Goal: Task Accomplishment & Management: Complete application form

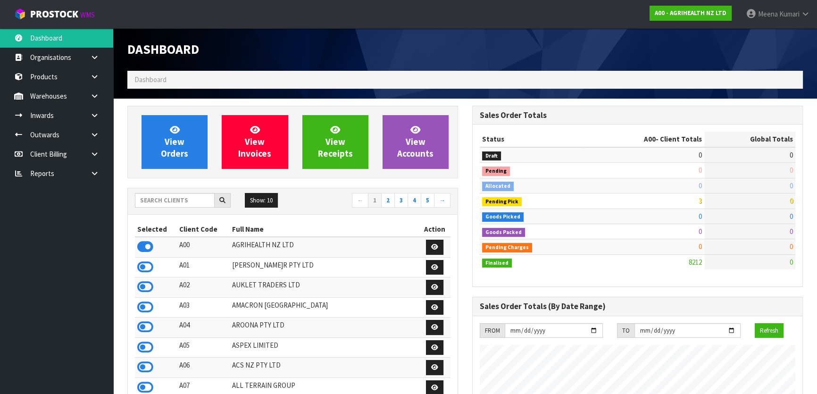
scroll to position [713, 344]
click at [188, 204] on input "text" at bounding box center [175, 200] width 80 height 15
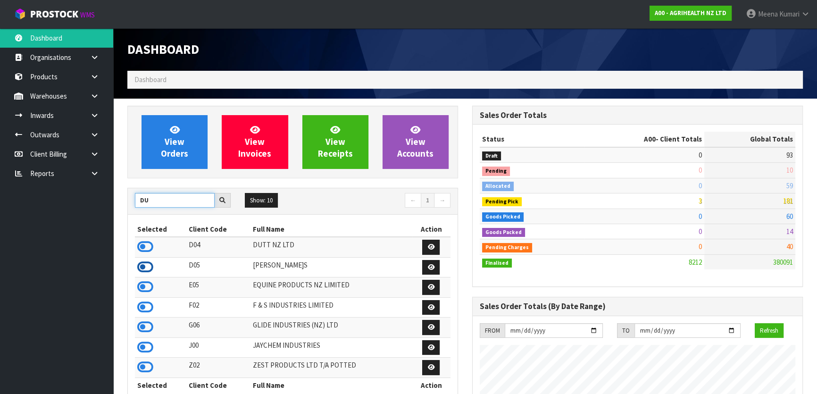
type input "DU"
click at [147, 265] on icon at bounding box center [145, 267] width 16 height 14
click at [99, 113] on link at bounding box center [98, 115] width 30 height 19
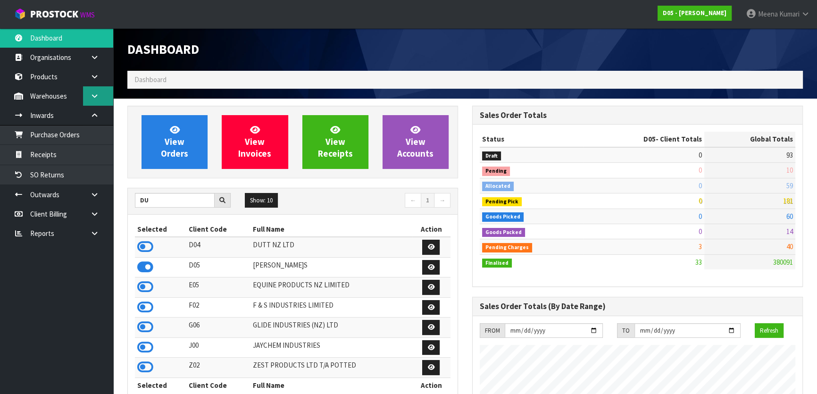
click at [94, 103] on link at bounding box center [98, 95] width 30 height 19
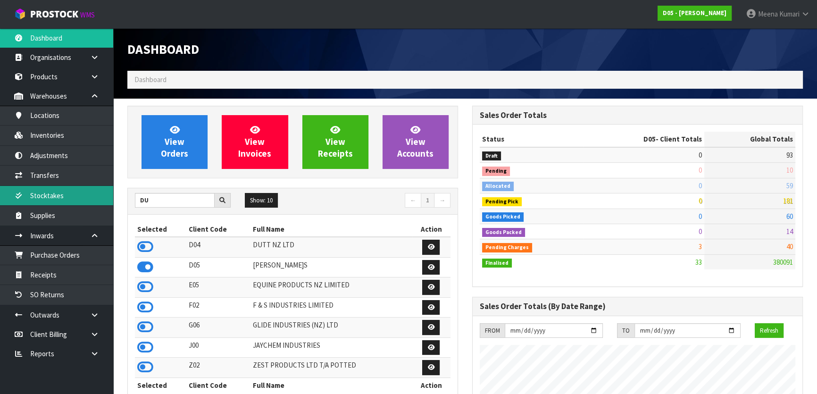
click at [82, 202] on link "Stocktakes" at bounding box center [56, 195] width 113 height 19
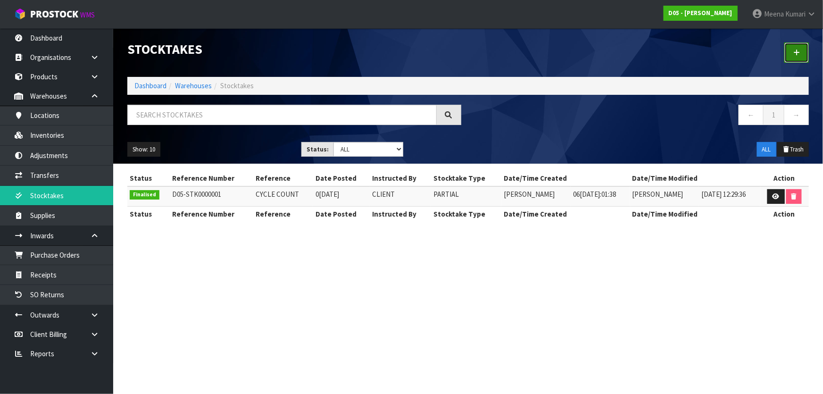
click at [796, 48] on link at bounding box center [796, 52] width 25 height 20
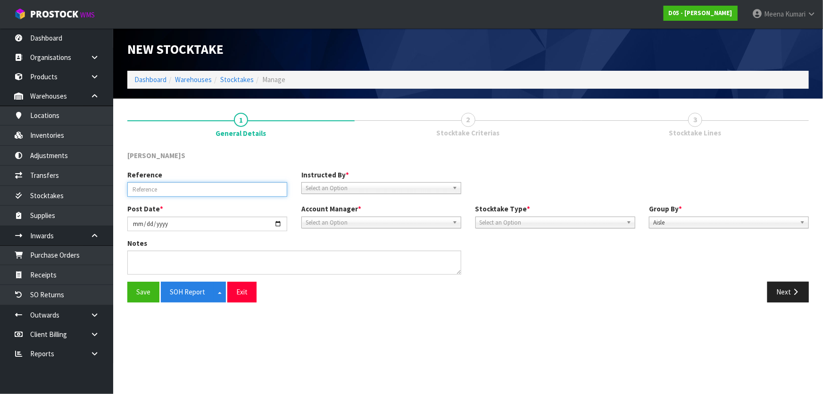
click at [171, 193] on input "text" at bounding box center [207, 189] width 160 height 15
type input "MONTLY STOCKTAKE"
click at [361, 189] on span "Select an Option" at bounding box center [377, 187] width 143 height 11
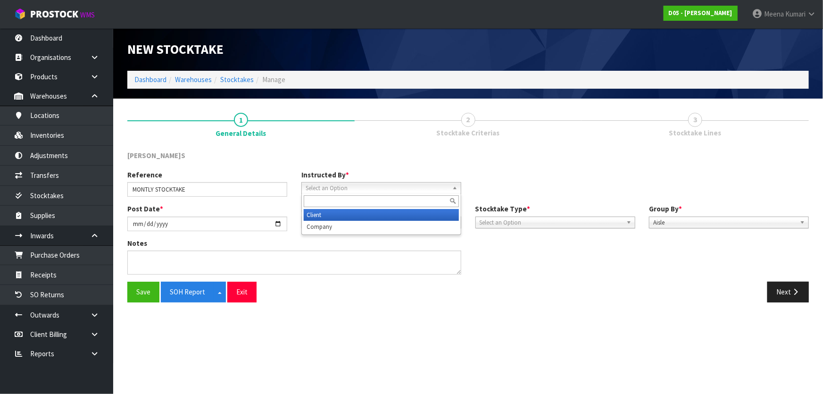
click at [336, 214] on li "Client" at bounding box center [381, 215] width 155 height 12
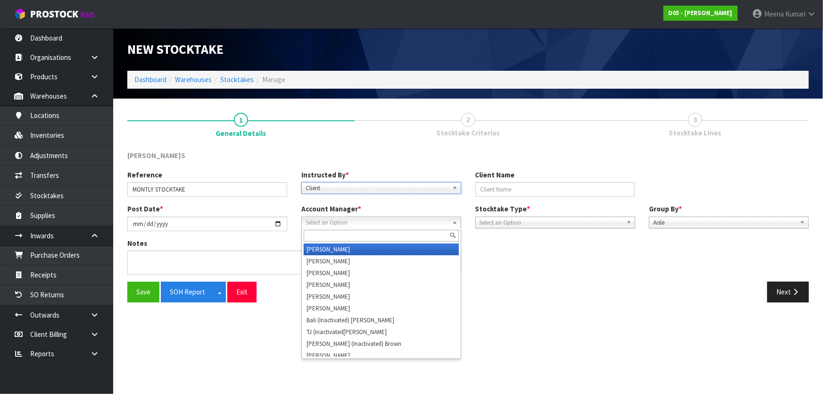
click at [338, 221] on span "Select an Option" at bounding box center [377, 222] width 143 height 11
type input "V"
drag, startPoint x: 324, startPoint y: 246, endPoint x: 382, endPoint y: 246, distance: 57.5
click at [325, 246] on li "V ineeta Lingam" at bounding box center [381, 249] width 155 height 12
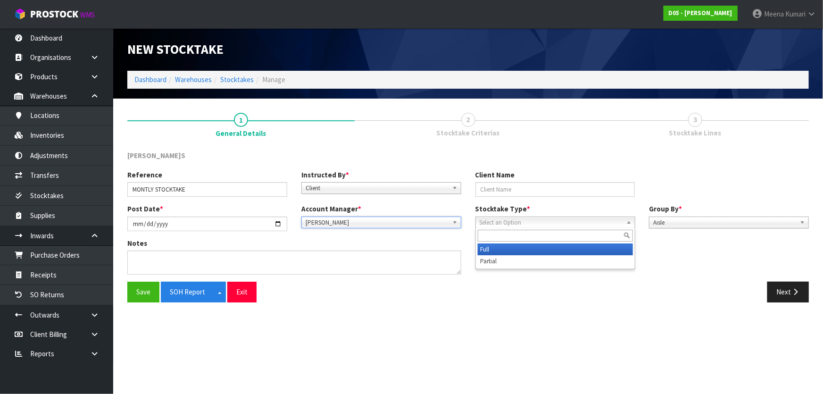
click at [500, 223] on span "Select an Option" at bounding box center [551, 222] width 143 height 11
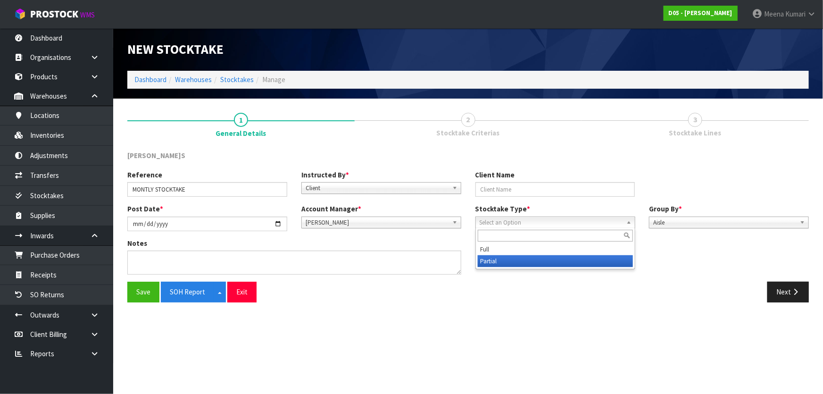
click at [498, 264] on li "Partial" at bounding box center [555, 261] width 155 height 12
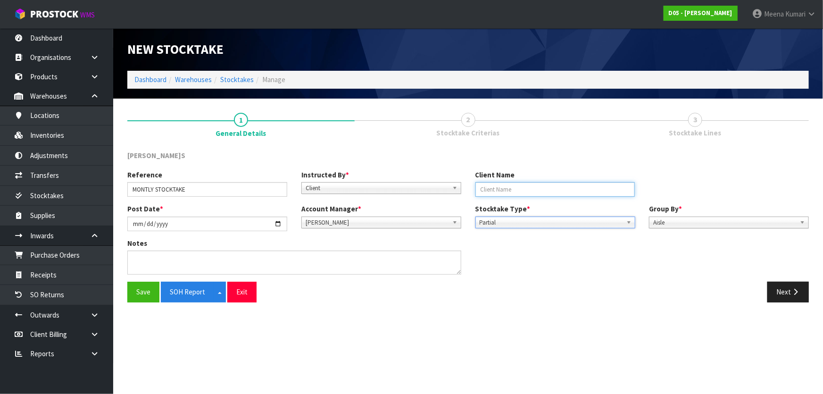
click at [520, 194] on input "text" at bounding box center [555, 189] width 160 height 15
type input "DUTT- COATES"
click at [780, 292] on button "Next" at bounding box center [787, 291] width 41 height 20
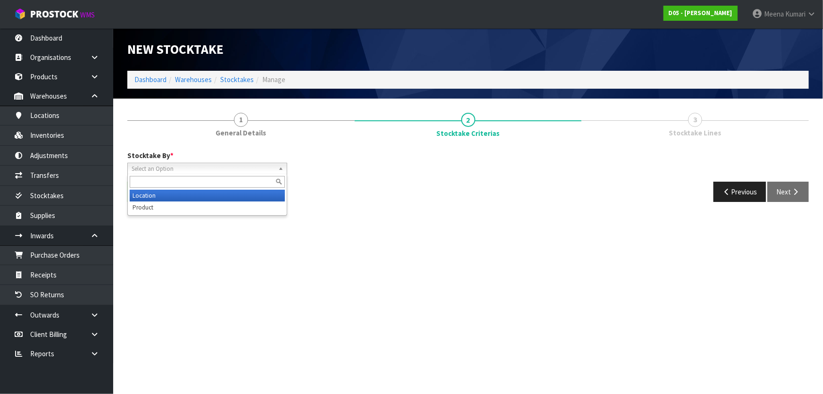
click at [151, 165] on span "Select an Option" at bounding box center [203, 168] width 143 height 11
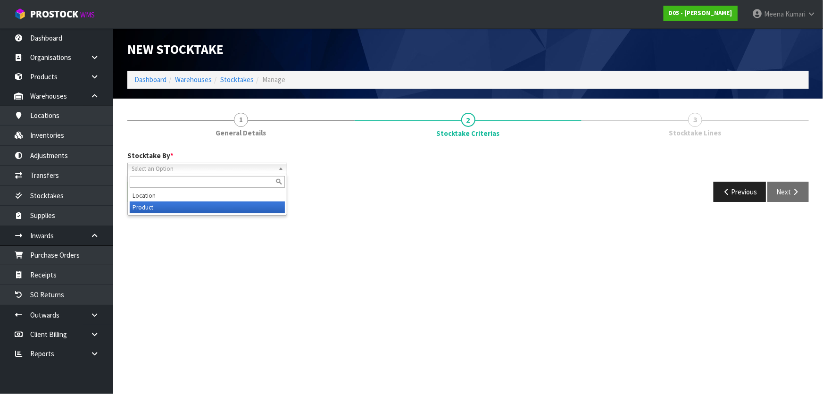
click at [166, 205] on li "Product" at bounding box center [207, 207] width 155 height 12
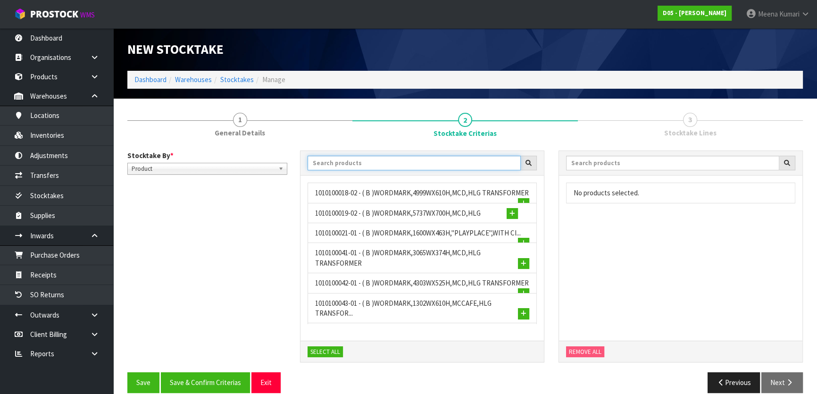
click at [400, 160] on input "text" at bounding box center [413, 163] width 213 height 15
paste input "1010700047-01"
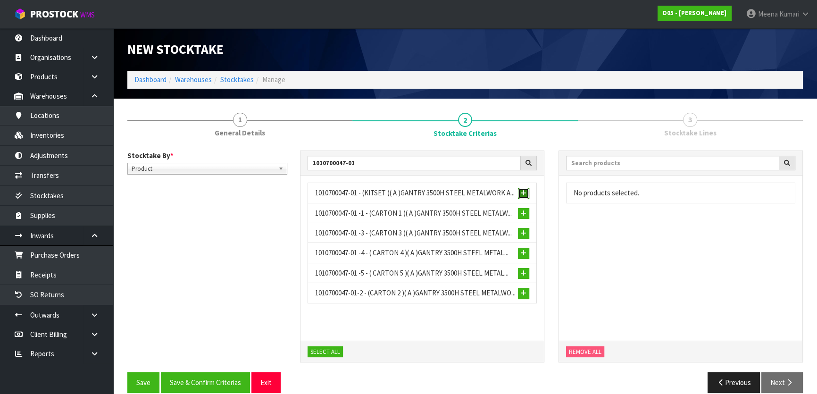
click at [522, 190] on span "button" at bounding box center [524, 193] width 6 height 6
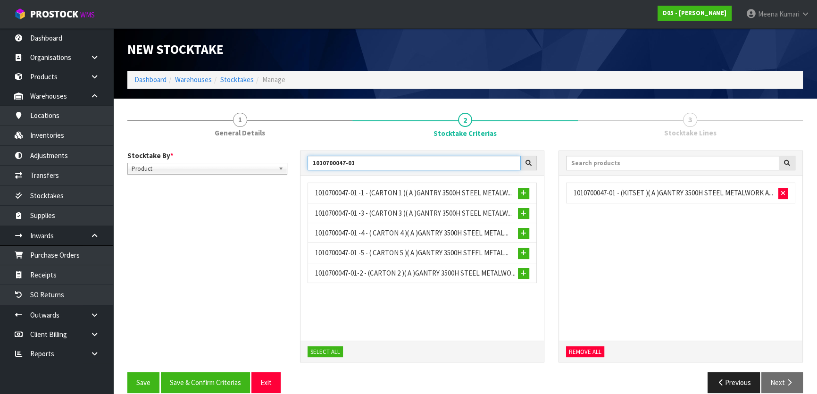
click at [377, 162] on input "1010700047-01" at bounding box center [413, 163] width 213 height 15
paste input "810003-1"
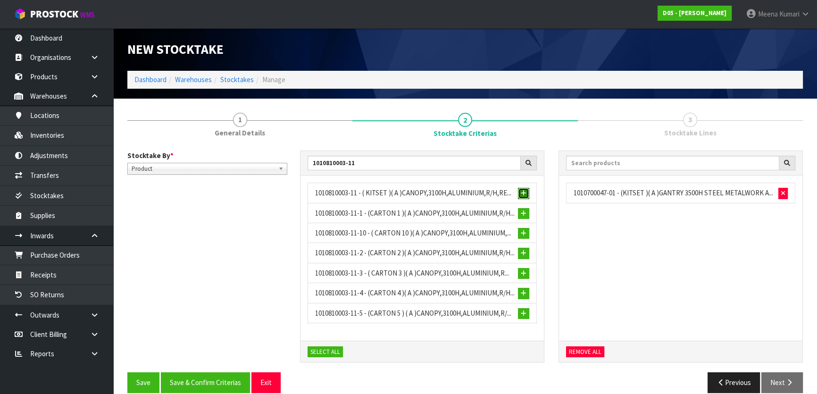
click at [518, 190] on button "button" at bounding box center [523, 193] width 11 height 11
click at [389, 165] on input "1010810003-11" at bounding box center [413, 163] width 213 height 15
click at [389, 164] on input "1010810003-11" at bounding box center [413, 163] width 213 height 15
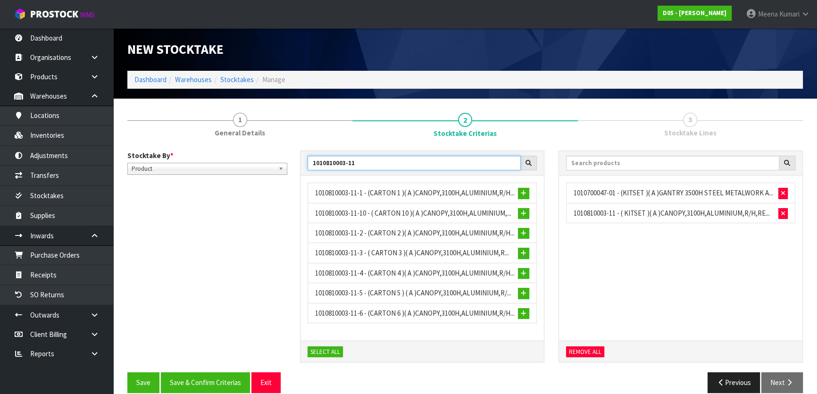
drag, startPoint x: 389, startPoint y: 164, endPoint x: 337, endPoint y: 165, distance: 52.3
click at [337, 165] on input "1010810003-11" at bounding box center [413, 163] width 213 height 15
paste input "1100005-10"
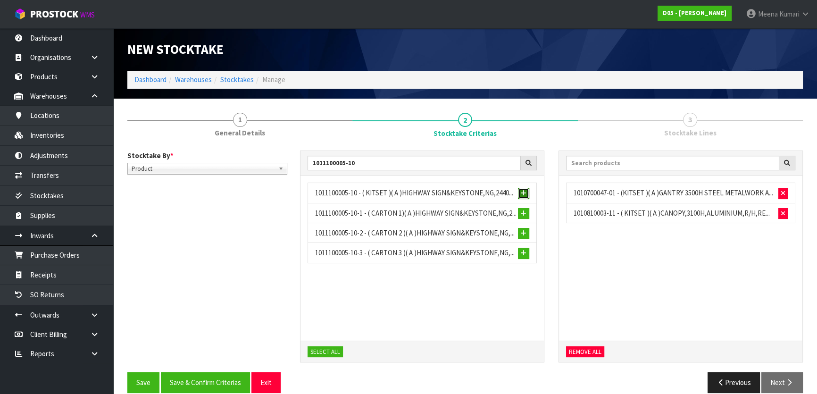
click at [521, 192] on span "button" at bounding box center [524, 193] width 6 height 6
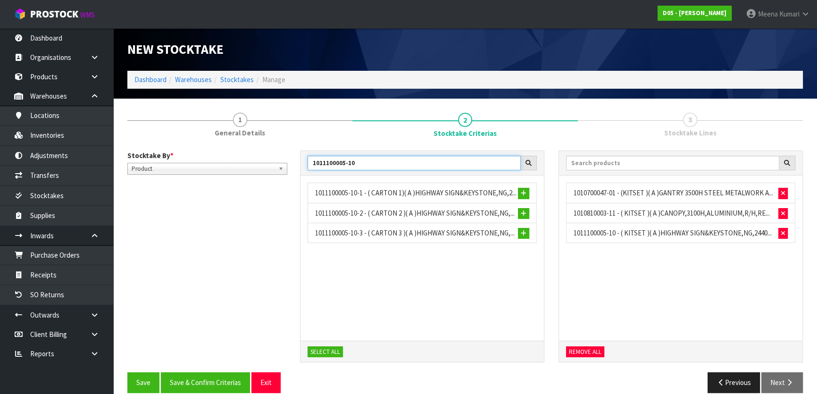
click at [367, 163] on input "1011100005-10" at bounding box center [413, 163] width 213 height 15
drag, startPoint x: 367, startPoint y: 163, endPoint x: 290, endPoint y: 163, distance: 76.4
click at [290, 163] on div "Stocktake By * Location Product Product Location Product 1011100005-10 10111000…" at bounding box center [464, 261] width 689 height 222
paste input "41"
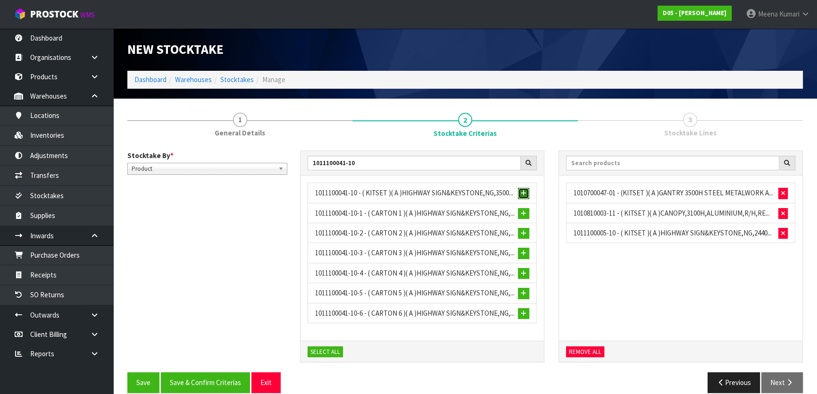
click at [523, 192] on span "button" at bounding box center [524, 193] width 6 height 6
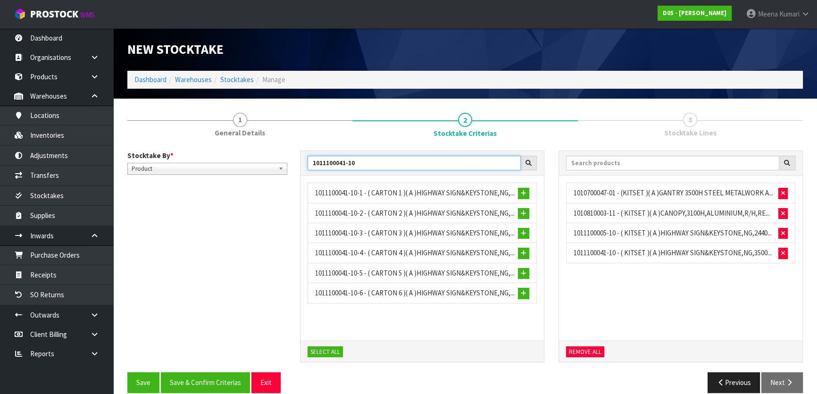
click at [357, 160] on input "1011100041-10" at bounding box center [413, 163] width 213 height 15
paste input "55-0"
click at [526, 193] on span "button" at bounding box center [524, 193] width 6 height 6
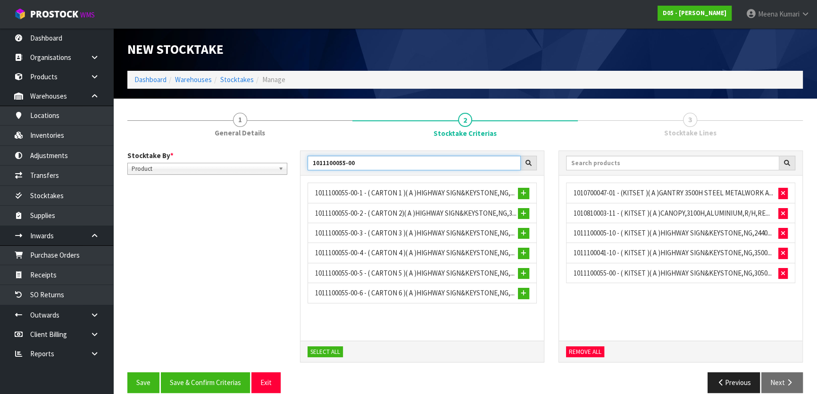
drag, startPoint x: 364, startPoint y: 157, endPoint x: 264, endPoint y: 157, distance: 100.0
click at [264, 157] on div "Stocktake By * Location Product Product Location Product 1011100055-00 10111000…" at bounding box center [464, 261] width 689 height 222
paste input "20200047-07"
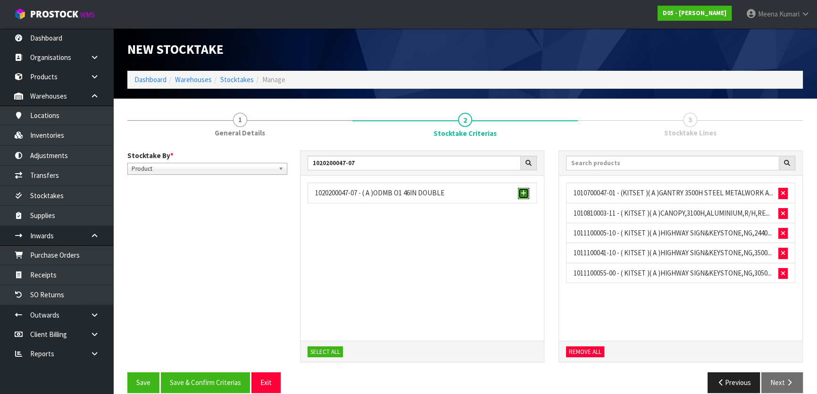
click at [521, 191] on span "button" at bounding box center [524, 193] width 6 height 6
drag, startPoint x: 355, startPoint y: 161, endPoint x: 300, endPoint y: 161, distance: 55.2
click at [300, 161] on div "1020200047-07" at bounding box center [421, 163] width 243 height 25
paste input "121-03"
click at [522, 190] on span "button" at bounding box center [524, 193] width 6 height 6
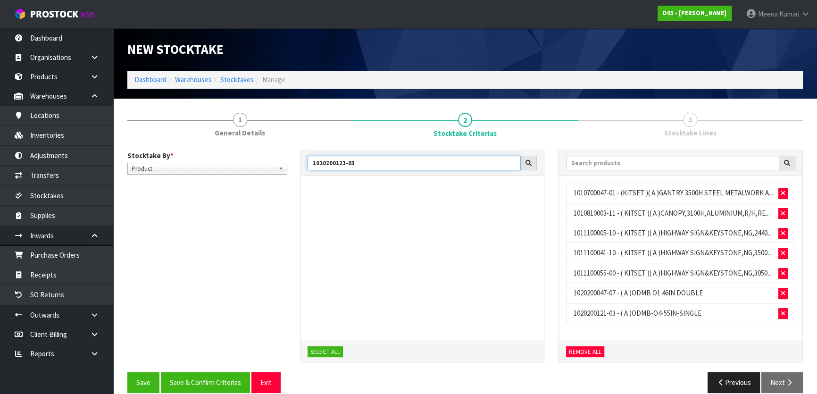
drag, startPoint x: 362, startPoint y: 166, endPoint x: 302, endPoint y: 166, distance: 60.4
click at [302, 166] on div "1020200121-03" at bounding box center [421, 163] width 243 height 25
paste input "2"
click at [521, 190] on span "button" at bounding box center [524, 193] width 6 height 6
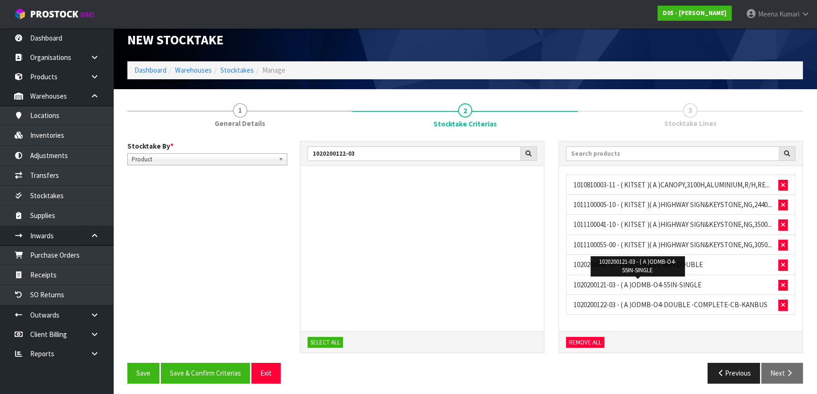
scroll to position [12, 0]
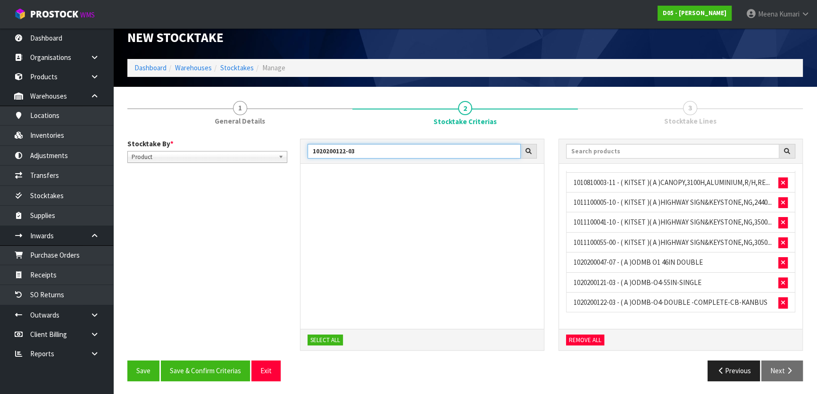
drag, startPoint x: 375, startPoint y: 153, endPoint x: 288, endPoint y: 158, distance: 87.4
click at [288, 158] on div "Stocktake By * Location Product Product Location Product 1020200122-03 SELECT A…" at bounding box center [464, 250] width 689 height 222
paste input "500006-01"
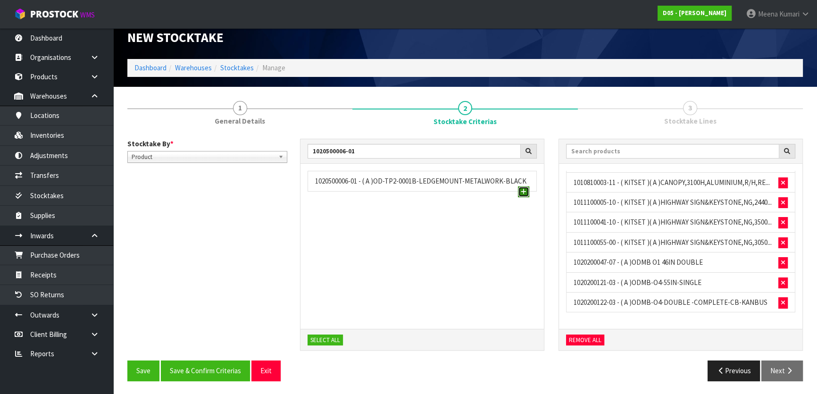
click at [521, 189] on span "button" at bounding box center [524, 192] width 6 height 6
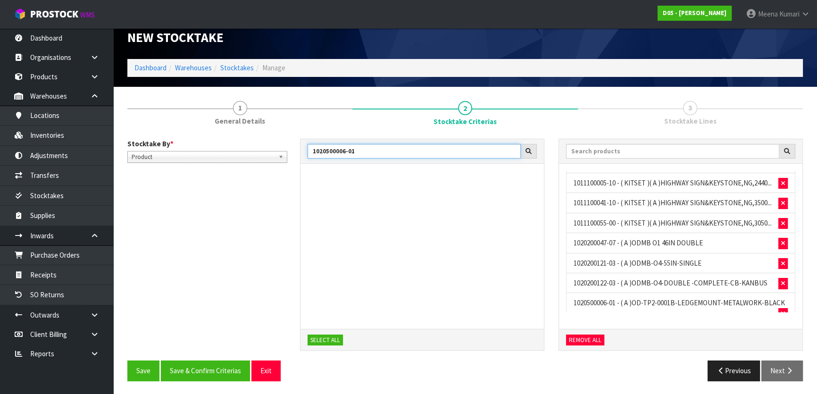
drag, startPoint x: 356, startPoint y: 154, endPoint x: 298, endPoint y: 155, distance: 58.0
click at [298, 155] on div "1020500006-01 SELECT ALL" at bounding box center [422, 250] width 258 height 222
paste input "30100122-06"
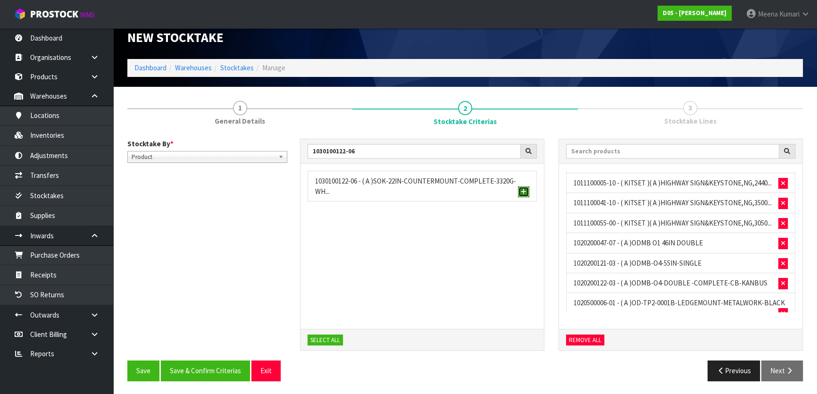
click at [527, 193] on button "button" at bounding box center [523, 191] width 11 height 11
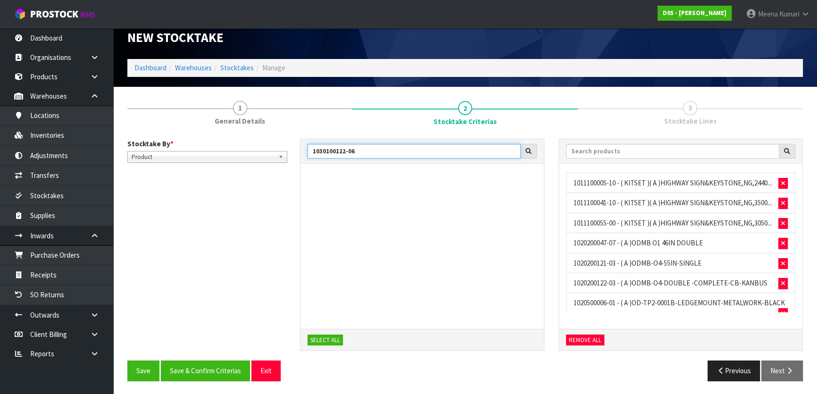
drag, startPoint x: 373, startPoint y: 154, endPoint x: 278, endPoint y: 154, distance: 94.8
click at [278, 154] on div "Stocktake By * Location Product Product Location Product 1030100122-06 SELECT A…" at bounding box center [464, 250] width 689 height 222
paste input "1100017-04"
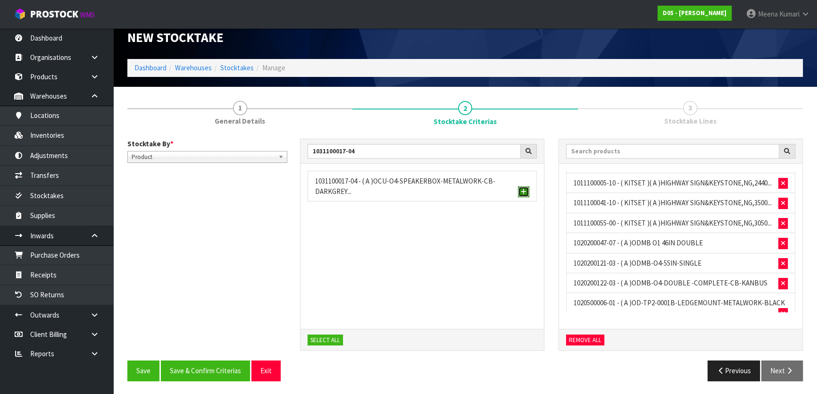
click at [522, 190] on span "button" at bounding box center [524, 192] width 6 height 6
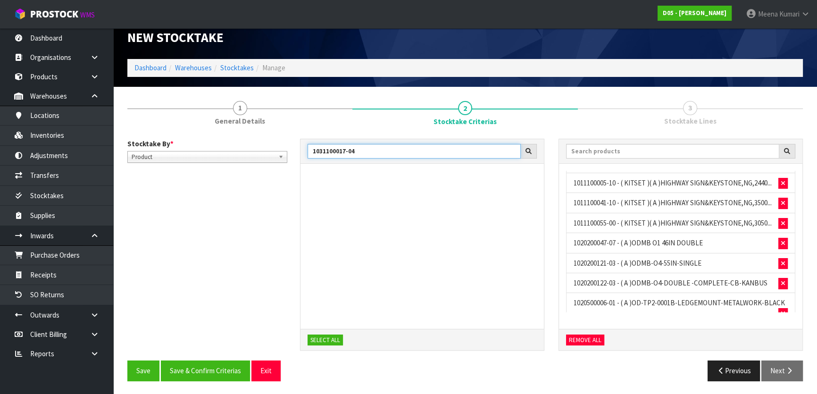
drag, startPoint x: 377, startPoint y: 153, endPoint x: 307, endPoint y: 154, distance: 70.3
click at [307, 154] on input "1031100017-04" at bounding box center [413, 151] width 213 height 15
paste input "2020500040-1"
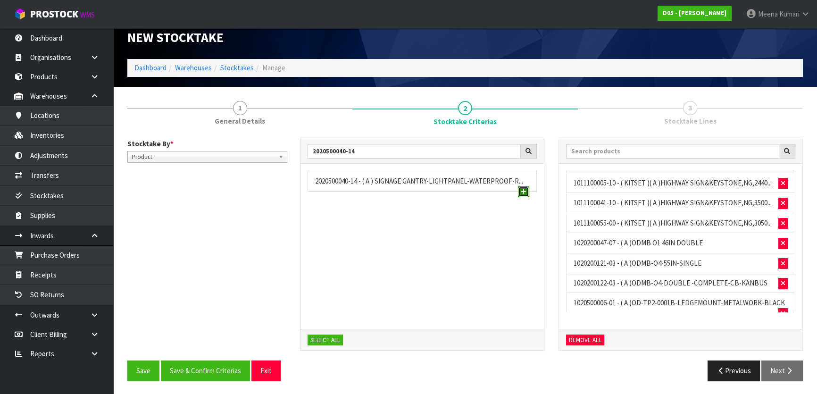
click at [523, 194] on button "button" at bounding box center [523, 191] width 11 height 11
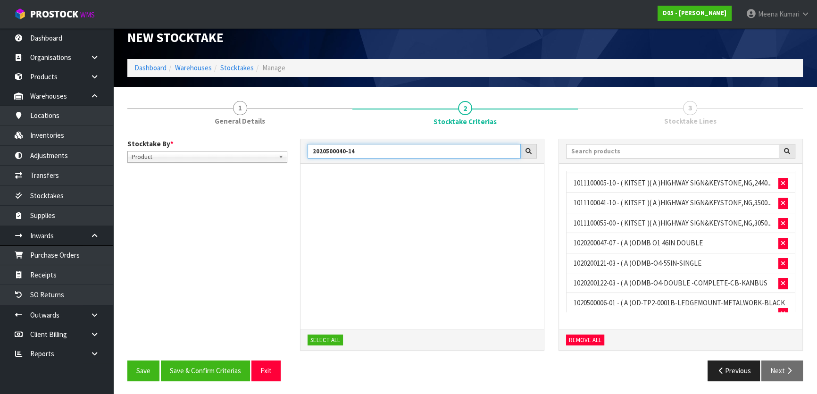
drag, startPoint x: 381, startPoint y: 149, endPoint x: 309, endPoint y: 151, distance: 72.2
click at [309, 151] on input "2020500040-14" at bounding box center [413, 151] width 213 height 15
paste input "1-13"
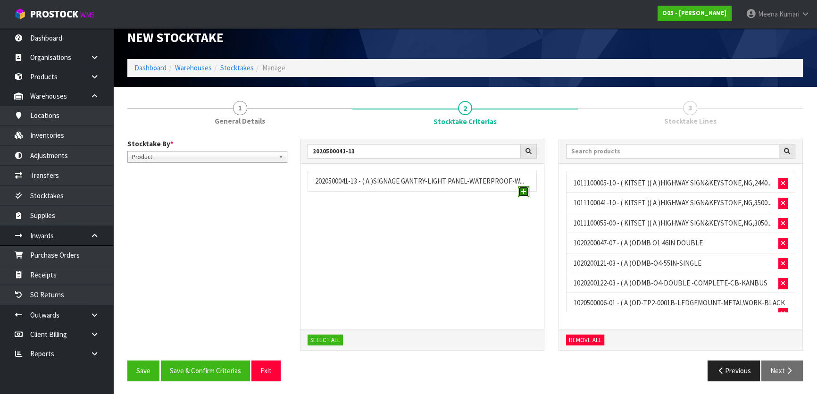
click at [527, 191] on button "button" at bounding box center [523, 191] width 11 height 11
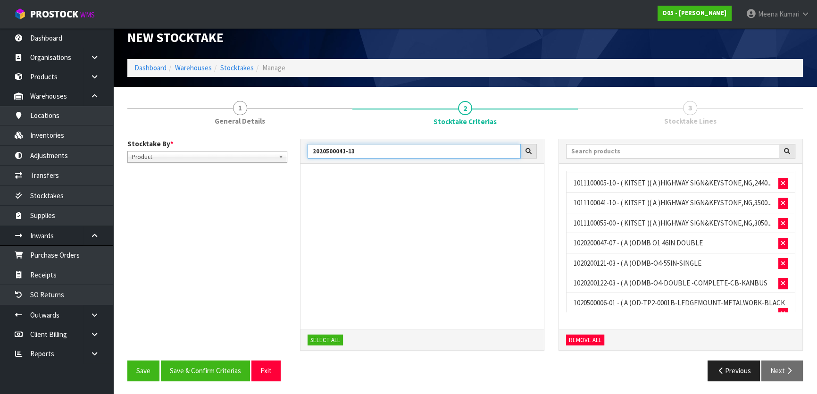
drag, startPoint x: 381, startPoint y: 151, endPoint x: 287, endPoint y: 152, distance: 94.8
click at [287, 152] on div "Stocktake By * Location Product Product Location Product 2020500041-13 SELECT A…" at bounding box center [464, 250] width 689 height 222
drag, startPoint x: 362, startPoint y: 150, endPoint x: 264, endPoint y: 165, distance: 98.7
click at [265, 165] on div "Stocktake By * Location Product Product Location Product 2020500041-13 SELECT A…" at bounding box center [464, 250] width 689 height 222
paste input "2-14"
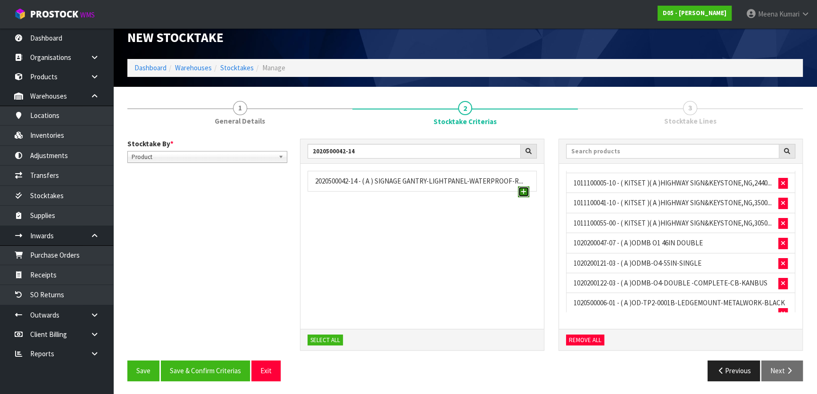
click at [524, 193] on span "button" at bounding box center [524, 192] width 6 height 6
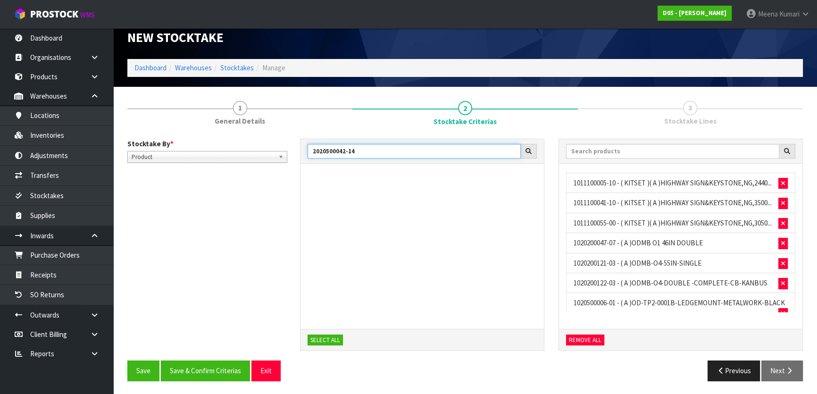
drag, startPoint x: 358, startPoint y: 155, endPoint x: 299, endPoint y: 149, distance: 59.7
click at [299, 149] on div "2020500042-14 SELECT ALL" at bounding box center [422, 250] width 258 height 222
paste input "5"
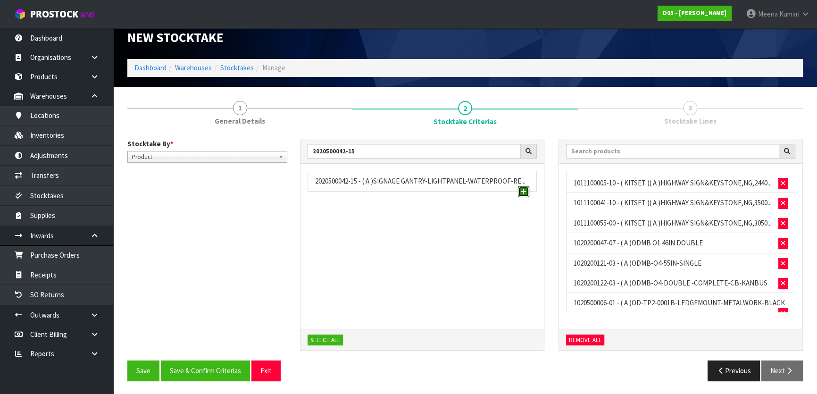
click at [523, 191] on span "button" at bounding box center [524, 192] width 6 height 6
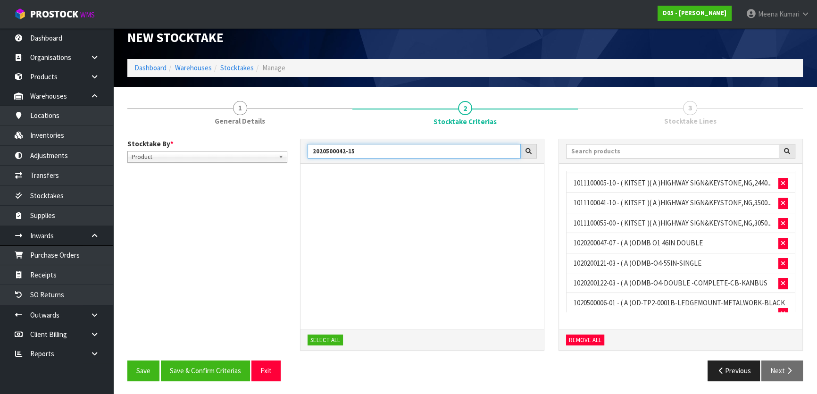
drag, startPoint x: 362, startPoint y: 153, endPoint x: 293, endPoint y: 158, distance: 68.6
click at [293, 158] on div "2020500042-15 SELECT ALL" at bounding box center [422, 250] width 258 height 222
paste input "96-00"
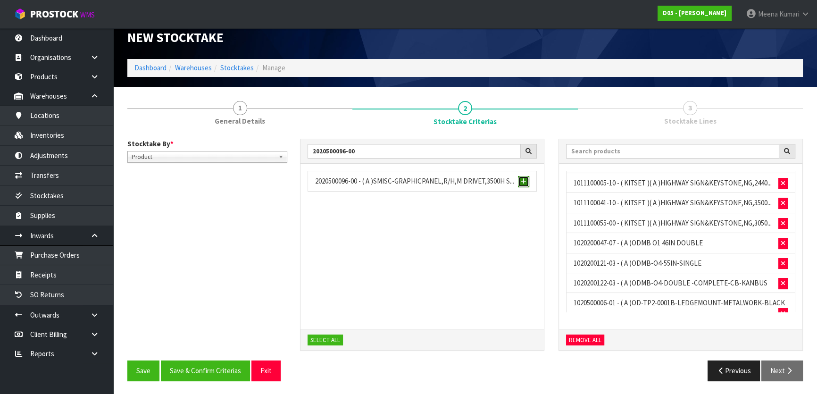
click at [524, 182] on span "button" at bounding box center [524, 181] width 6 height 6
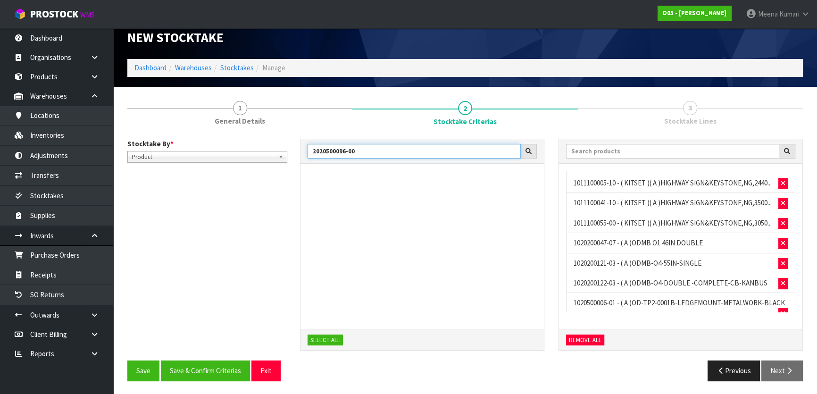
drag, startPoint x: 366, startPoint y: 150, endPoint x: 295, endPoint y: 152, distance: 71.7
click at [295, 152] on div "2020500096-00 SELECT ALL" at bounding box center [422, 250] width 258 height 222
paste input "7-00"
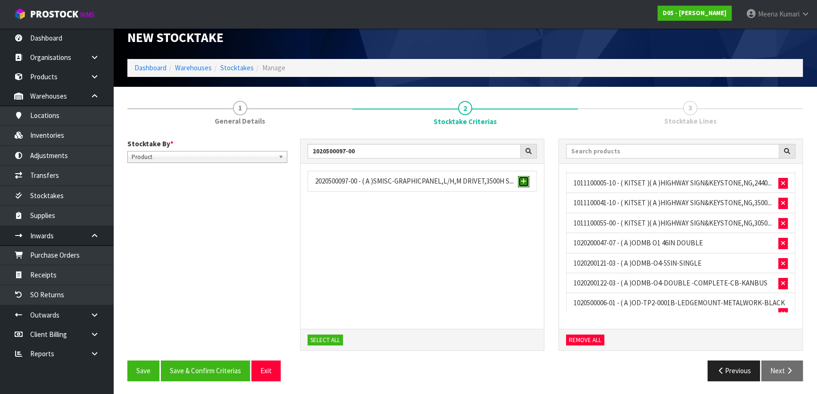
click at [527, 184] on button "button" at bounding box center [523, 181] width 11 height 11
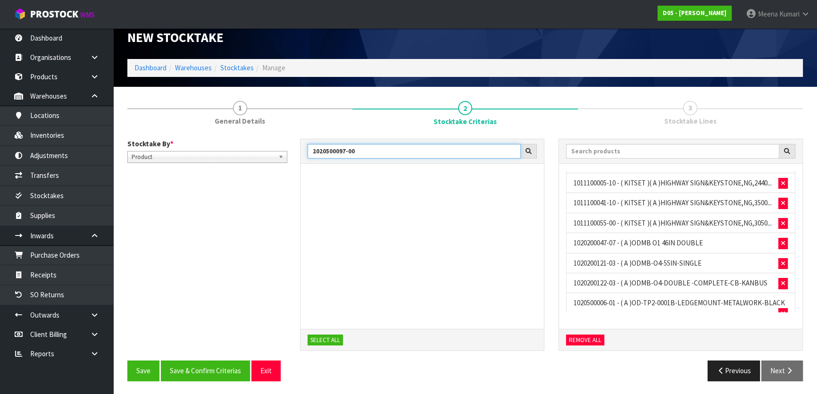
drag, startPoint x: 364, startPoint y: 146, endPoint x: 270, endPoint y: 147, distance: 94.3
click at [270, 147] on div "Stocktake By * Location Product Product Location Product 2020500097-00 SELECT A…" at bounding box center [464, 250] width 689 height 222
paste input "30100116-01"
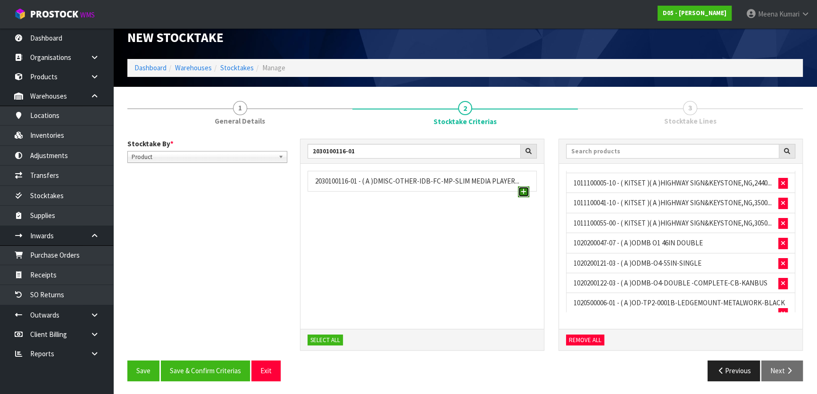
click at [523, 186] on button "button" at bounding box center [523, 191] width 11 height 11
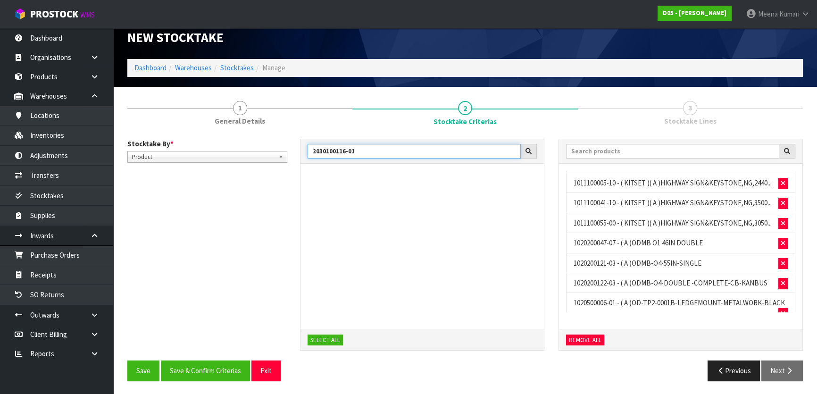
drag, startPoint x: 373, startPoint y: 144, endPoint x: 300, endPoint y: 147, distance: 73.6
click at [300, 147] on div "2030100116-01" at bounding box center [421, 151] width 243 height 25
paste input "200430-02"
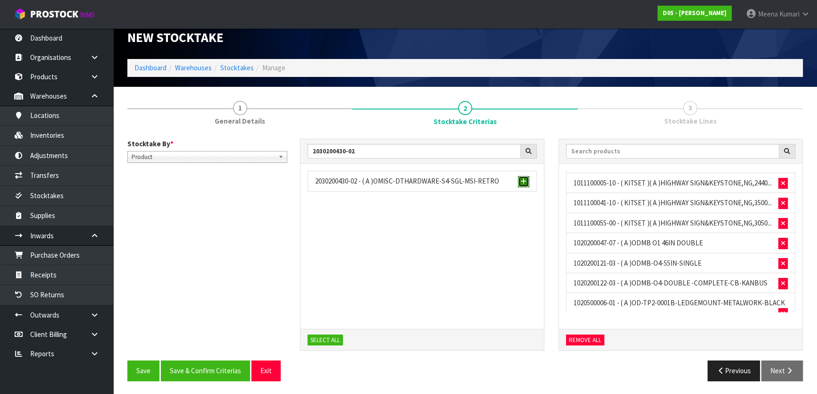
click at [523, 180] on span "button" at bounding box center [524, 181] width 6 height 6
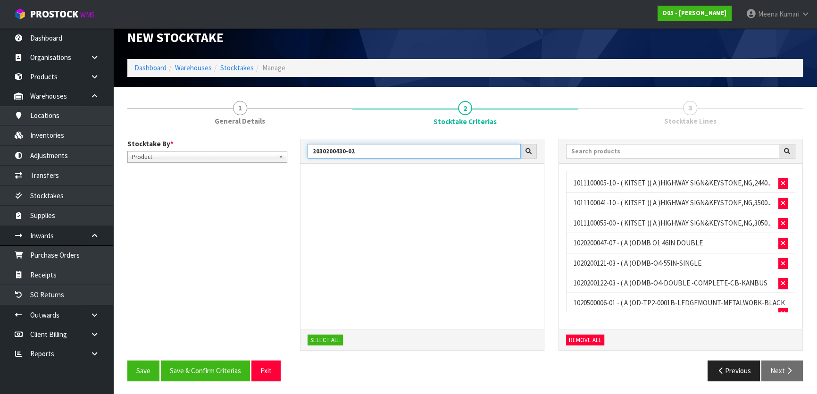
drag, startPoint x: 378, startPoint y: 149, endPoint x: 293, endPoint y: 139, distance: 85.4
click at [293, 139] on div "2030200430-02 SELECT ALL" at bounding box center [422, 250] width 258 height 222
paste input "1-01"
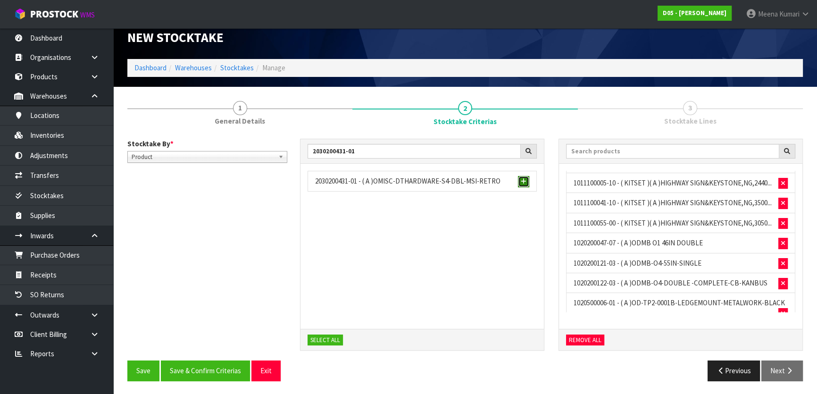
click at [520, 182] on button "button" at bounding box center [523, 181] width 11 height 11
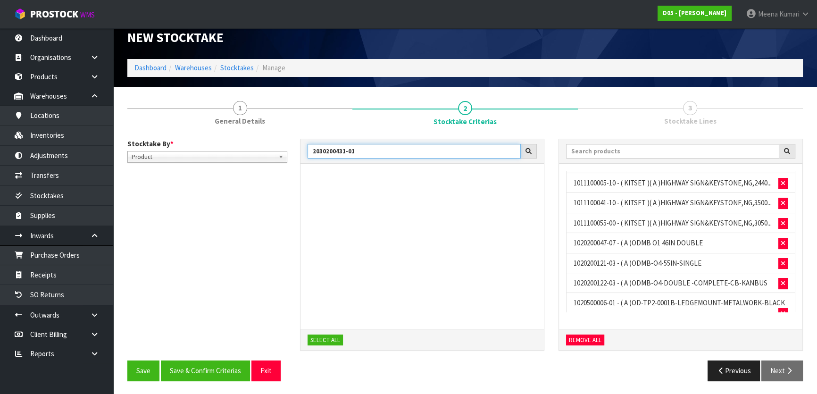
drag, startPoint x: 379, startPoint y: 156, endPoint x: 290, endPoint y: 145, distance: 89.8
click at [290, 145] on div "Stocktake By * Location Product Product Location Product 2030200431-01 SELECT A…" at bounding box center [464, 250] width 689 height 222
paste input "2-02"
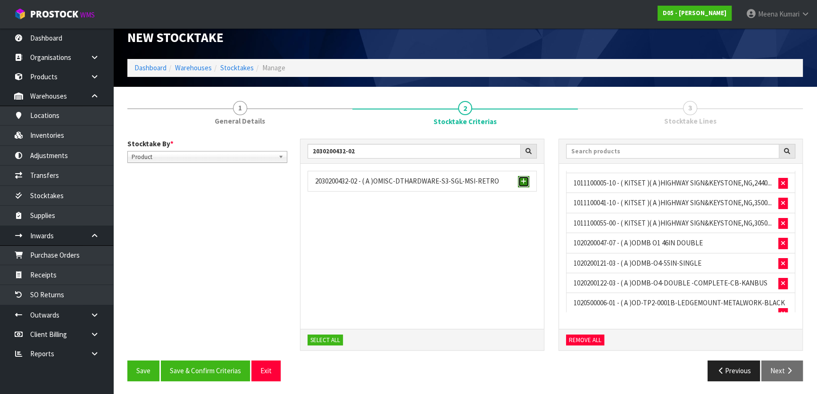
click at [524, 179] on span "button" at bounding box center [524, 181] width 6 height 6
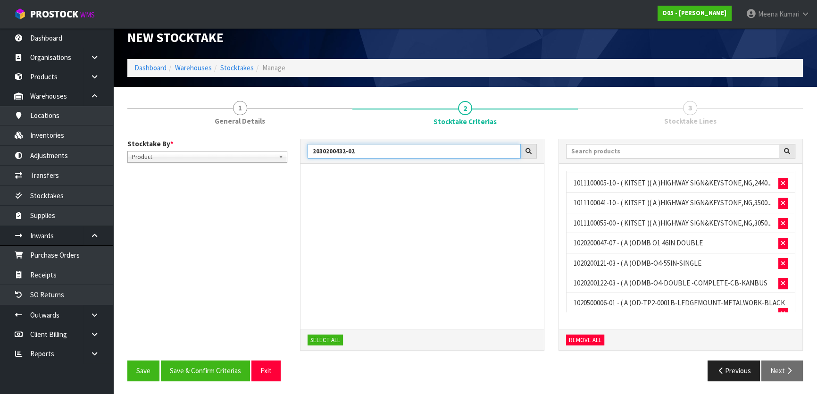
drag, startPoint x: 393, startPoint y: 149, endPoint x: 295, endPoint y: 134, distance: 98.6
click at [295, 134] on div "Stocktake By * Location Product Product Location Product 2030200432-02 SELECT A…" at bounding box center [464, 260] width 675 height 256
paste input "3-01"
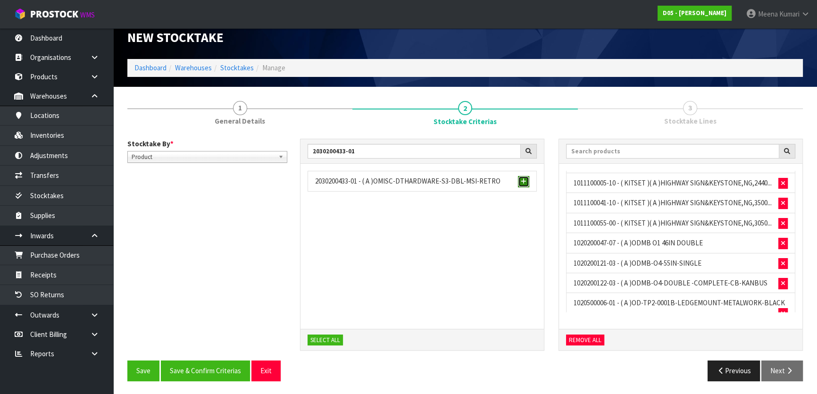
click at [521, 180] on span "button" at bounding box center [524, 181] width 6 height 6
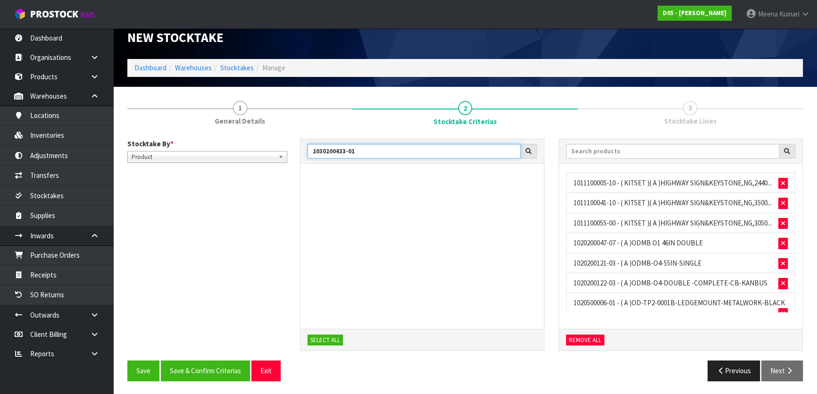
drag, startPoint x: 372, startPoint y: 149, endPoint x: 282, endPoint y: 147, distance: 90.1
click at [282, 147] on div "Stocktake By * Location Product Product Location Product 2030200433-01 SELECT A…" at bounding box center [464, 250] width 689 height 222
paste input "40100208"
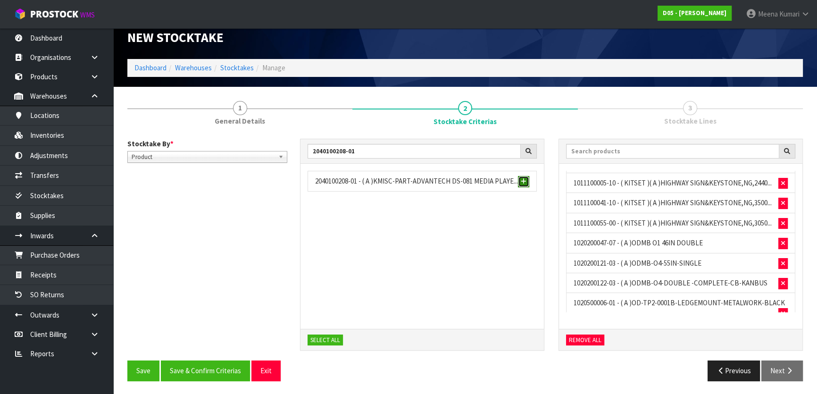
click at [521, 182] on span "button" at bounding box center [524, 181] width 6 height 6
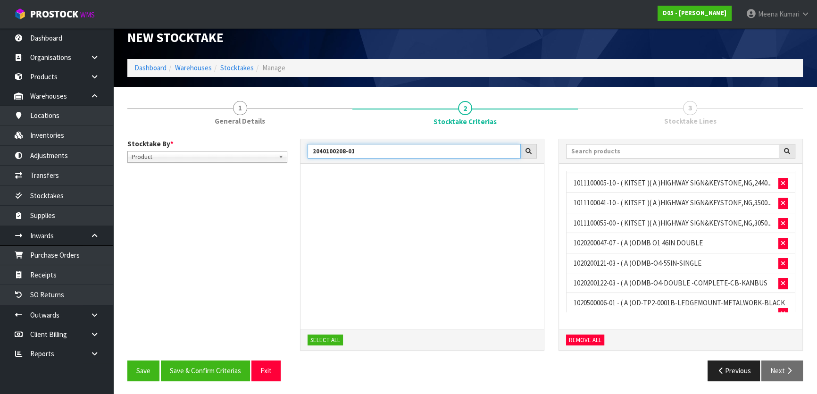
drag, startPoint x: 365, startPoint y: 149, endPoint x: 284, endPoint y: 141, distance: 81.4
click at [284, 141] on div "Stocktake By * Location Product Product Location Product 2040100208-01 SELECT A…" at bounding box center [464, 250] width 689 height 222
paste input "4020110010"
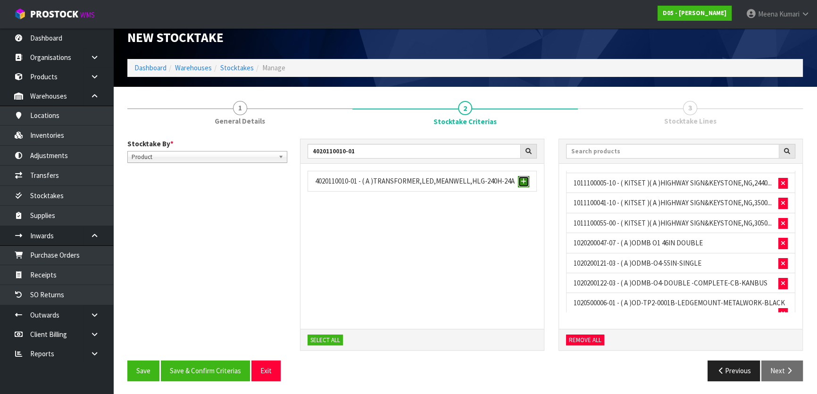
click at [521, 182] on span "button" at bounding box center [524, 181] width 6 height 6
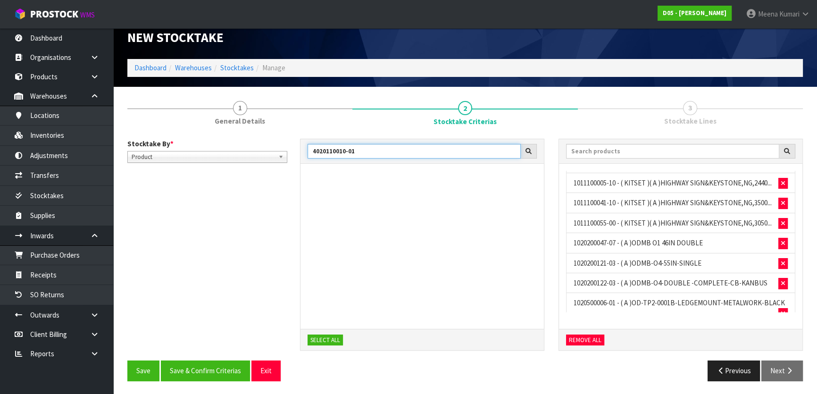
drag, startPoint x: 369, startPoint y: 152, endPoint x: 300, endPoint y: 145, distance: 69.6
click at [300, 145] on div "4020110010-01" at bounding box center [421, 151] width 243 height 25
paste input "30110023-00"
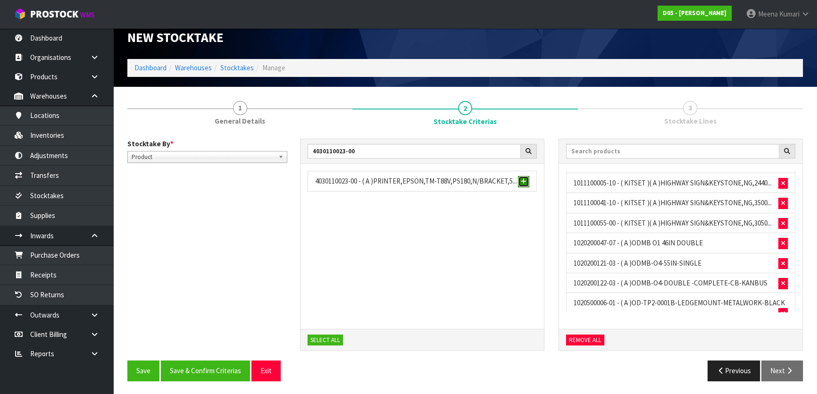
click at [525, 178] on span "button" at bounding box center [524, 181] width 6 height 6
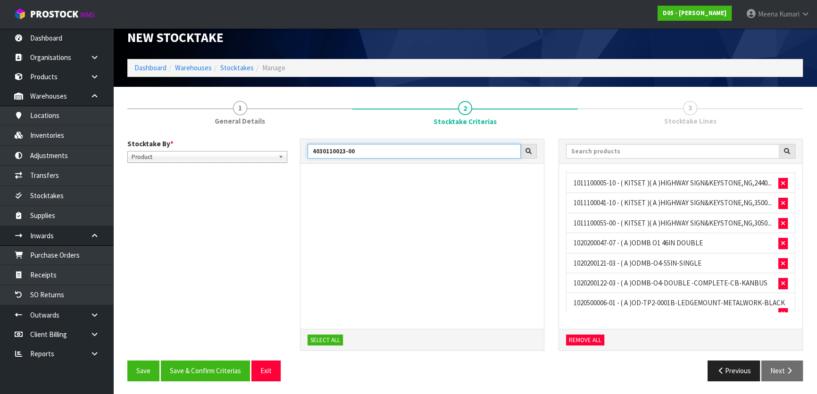
drag, startPoint x: 371, startPoint y: 148, endPoint x: 252, endPoint y: 149, distance: 119.3
click at [252, 149] on div "Stocktake By * Location Product Product Location Product 4030110023-00 SELECT A…" at bounding box center [464, 250] width 689 height 222
paste input "500013-01"
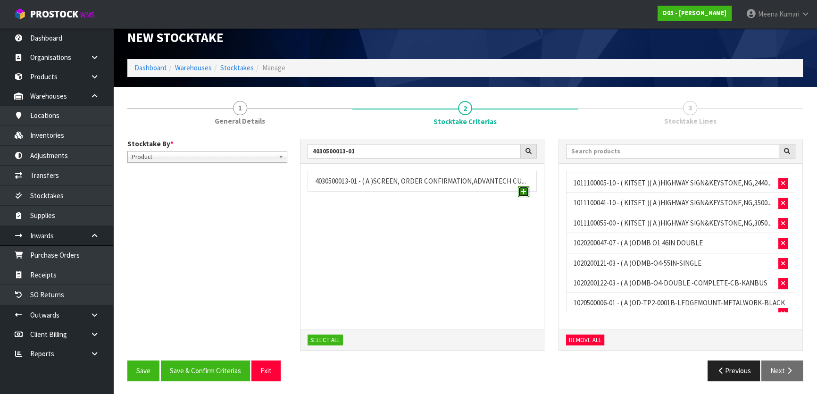
click at [521, 189] on span "button" at bounding box center [524, 192] width 6 height 6
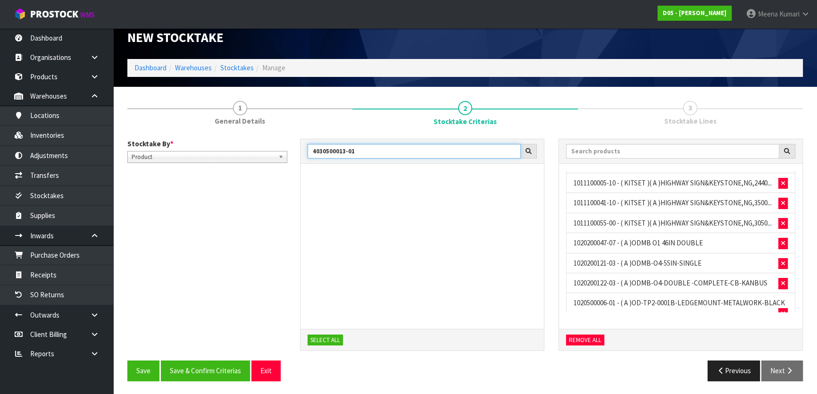
drag, startPoint x: 363, startPoint y: 151, endPoint x: 298, endPoint y: 151, distance: 65.1
click at [298, 151] on div "4030500013-01 SELECT ALL" at bounding box center [422, 250] width 258 height 222
paste input "76-00"
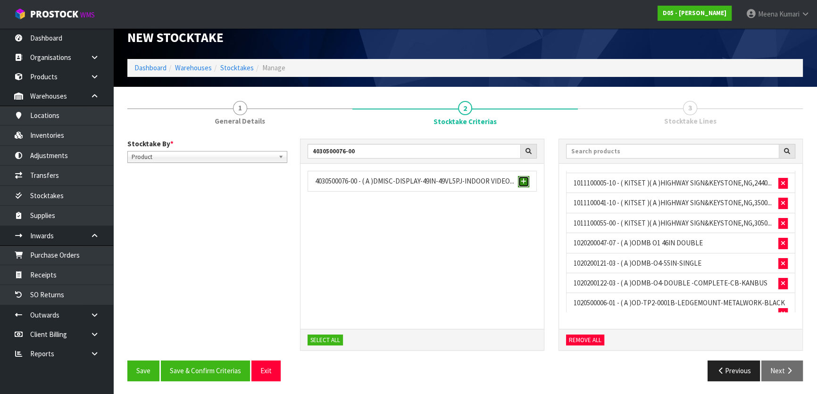
click at [523, 179] on span "button" at bounding box center [524, 181] width 6 height 6
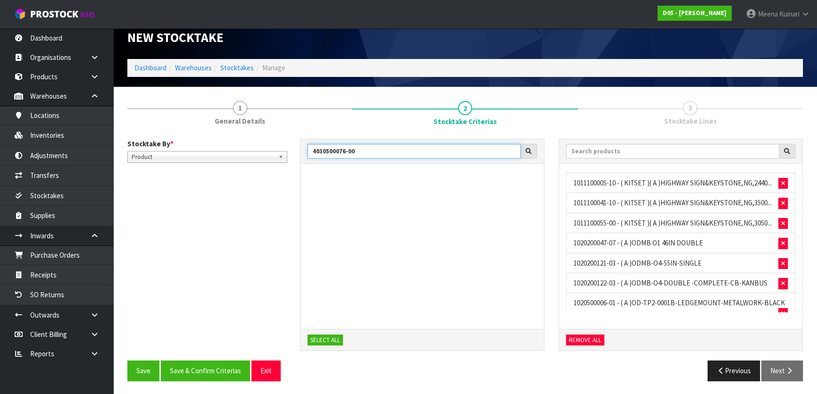
drag, startPoint x: 362, startPoint y: 155, endPoint x: 277, endPoint y: 155, distance: 85.3
click at [277, 155] on div "Stocktake By * Location Product Product Location Product 4030500076-00 SELECT A…" at bounding box center [464, 250] width 689 height 222
paste input "10049"
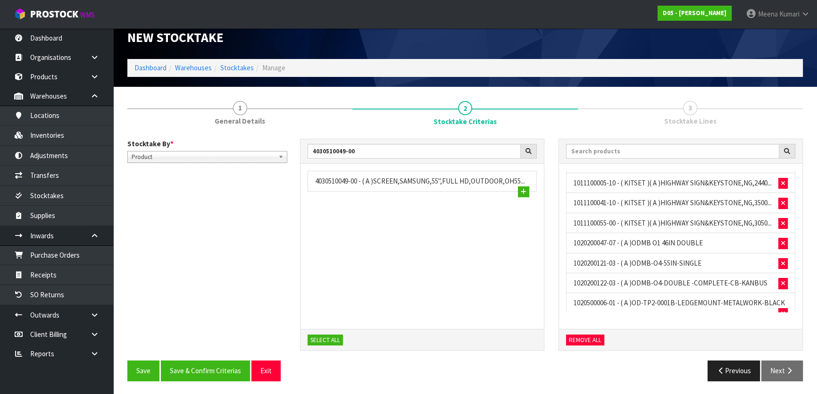
click at [529, 190] on li "4030510049-00 - ( A )SCREEN,SAMSUNG,55",FULL HD,OUTDOOR,OH55..." at bounding box center [421, 181] width 229 height 20
click at [522, 189] on span "button" at bounding box center [524, 192] width 6 height 6
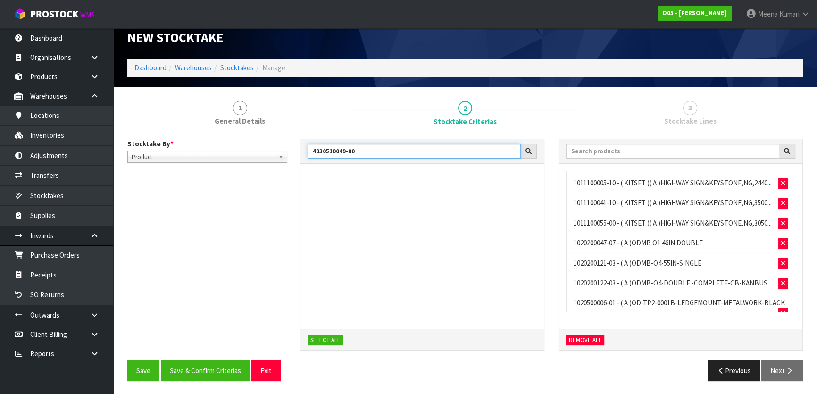
drag, startPoint x: 370, startPoint y: 148, endPoint x: 262, endPoint y: 173, distance: 111.2
click at [262, 173] on div "Stocktake By * Location Product Product Location Product 4030510049-00 SELECT A…" at bounding box center [464, 250] width 689 height 222
paste input "55"
type input "4030510055-00"
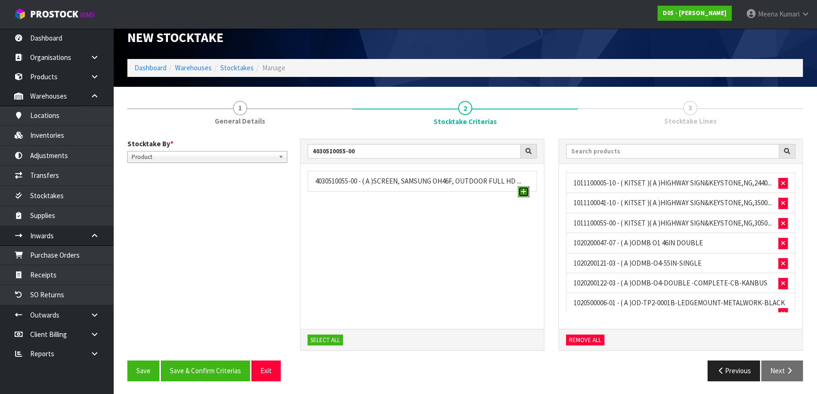
click at [523, 190] on span "button" at bounding box center [524, 192] width 6 height 6
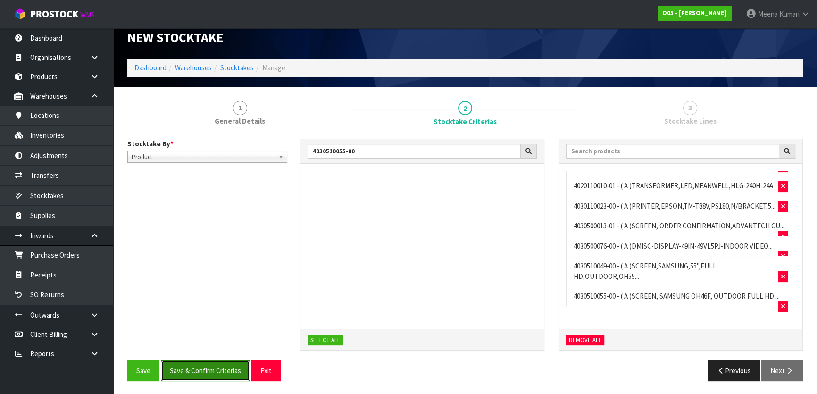
click at [213, 364] on button "Save & Confirm Criterias" at bounding box center [205, 370] width 89 height 20
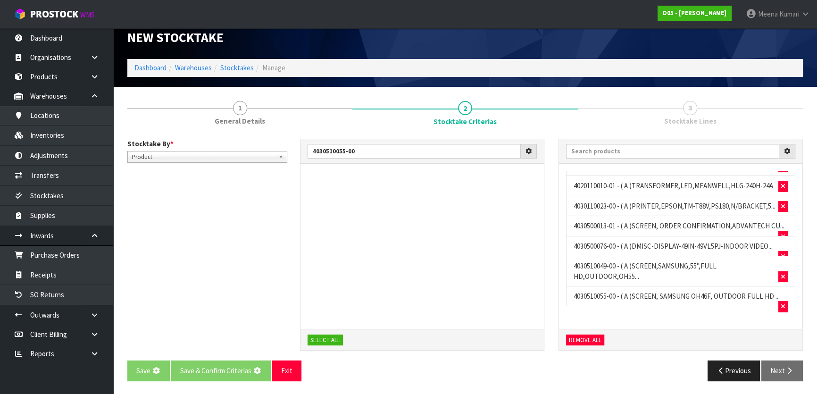
scroll to position [0, 0]
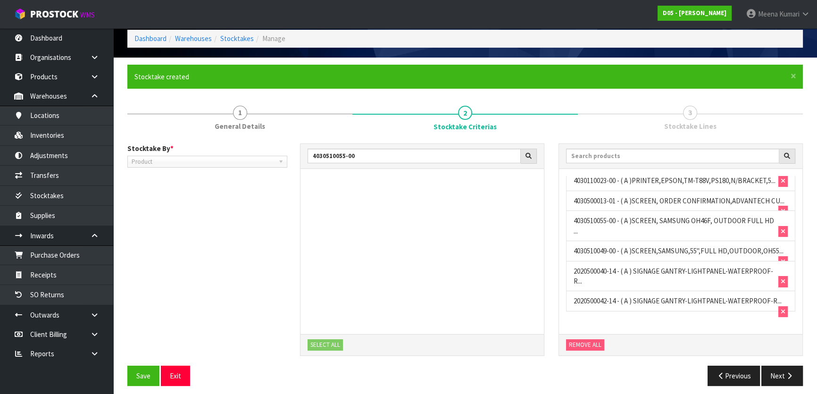
scroll to position [46, 0]
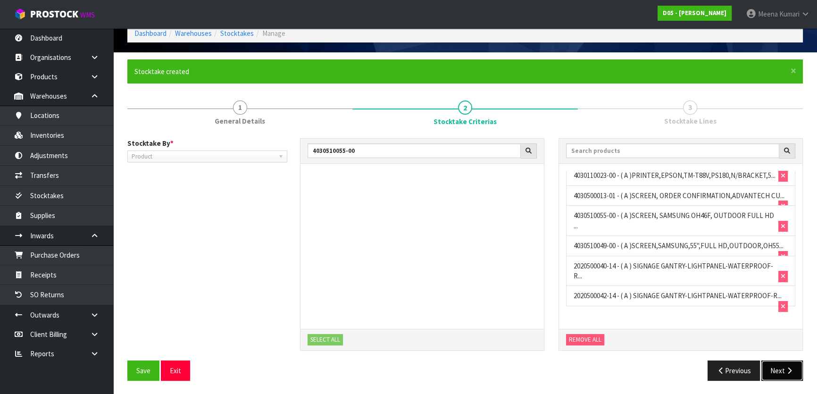
click at [789, 365] on button "Next" at bounding box center [781, 370] width 41 height 20
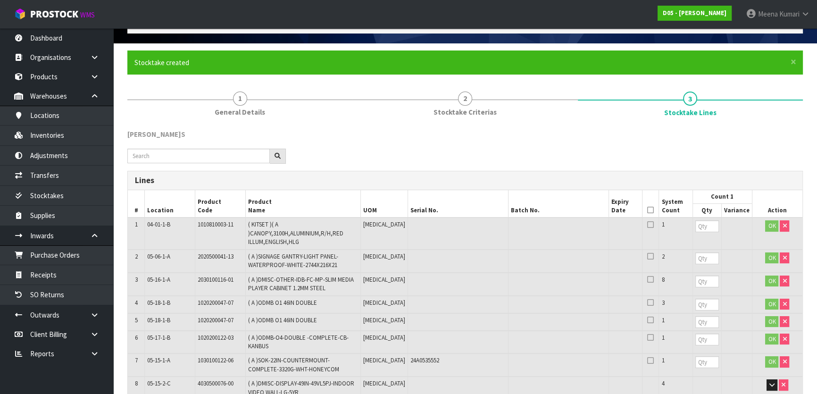
scroll to position [42, 0]
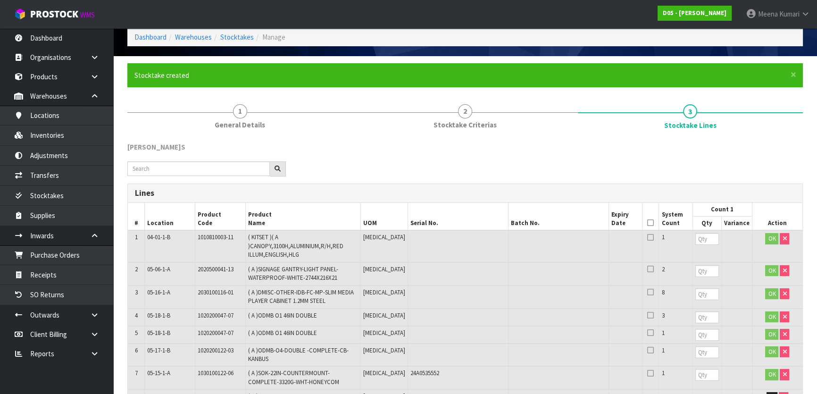
click at [583, 42] on ol "Dashboard Warehouses Stocktakes Manage" at bounding box center [464, 36] width 675 height 17
click at [222, 238] on span "1010810003-11" at bounding box center [216, 237] width 36 height 8
copy tr "1010810003-11"
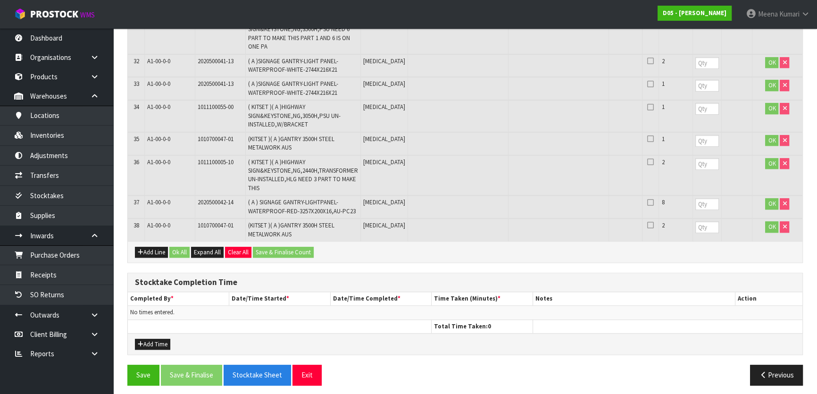
scroll to position [667, 0]
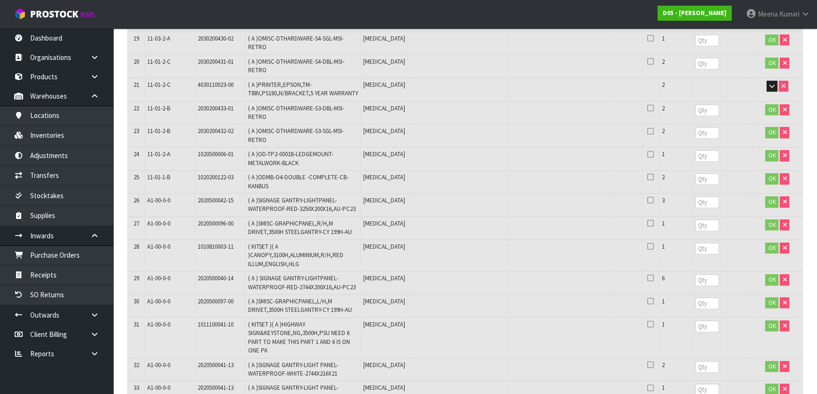
click at [659, 24] on div "D05 - [PERSON_NAME]" at bounding box center [694, 13] width 88 height 26
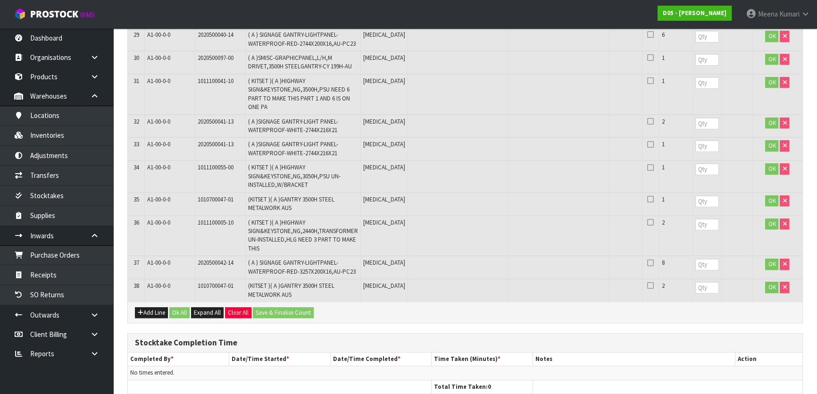
scroll to position [970, 0]
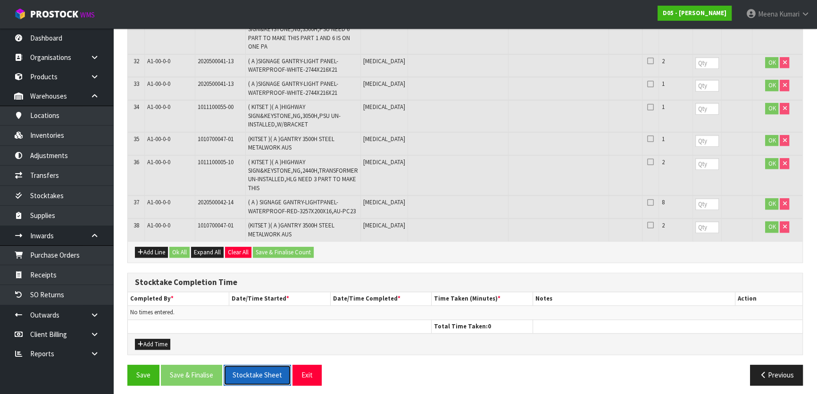
click at [254, 375] on button "Stocktake Sheet" at bounding box center [256, 374] width 67 height 20
click at [205, 249] on span "Expand All" at bounding box center [207, 252] width 27 height 8
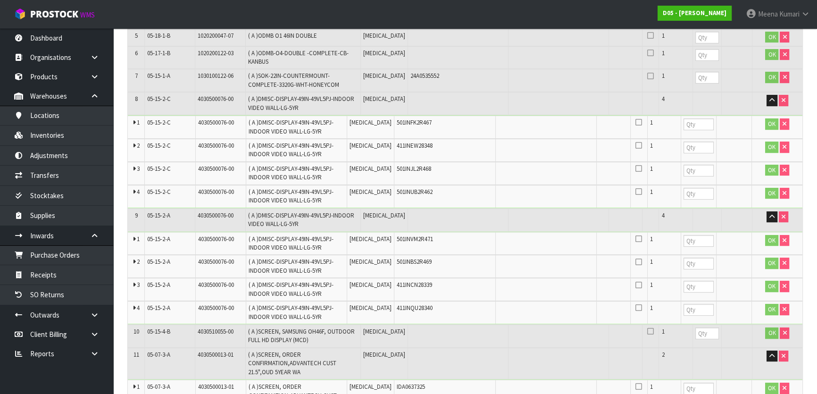
scroll to position [339, 0]
click at [210, 99] on span "4030500076-00" at bounding box center [216, 99] width 36 height 8
click at [209, 99] on span "4030500076-00" at bounding box center [216, 99] width 36 height 8
click at [207, 99] on span "4030500076-00" at bounding box center [216, 99] width 36 height 8
click at [201, 100] on span "4030500076-00" at bounding box center [216, 99] width 36 height 8
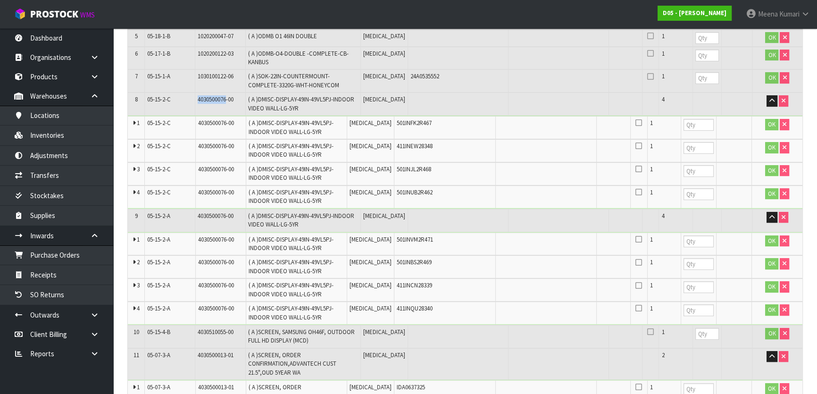
click at [202, 100] on span "4030500076-00" at bounding box center [216, 99] width 36 height 8
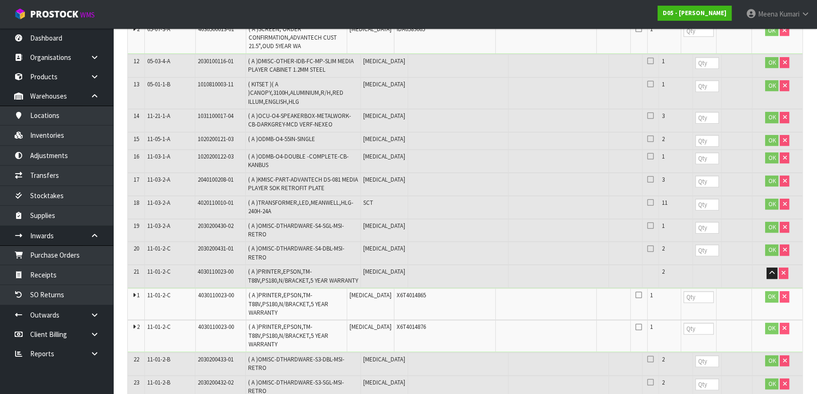
scroll to position [811, 0]
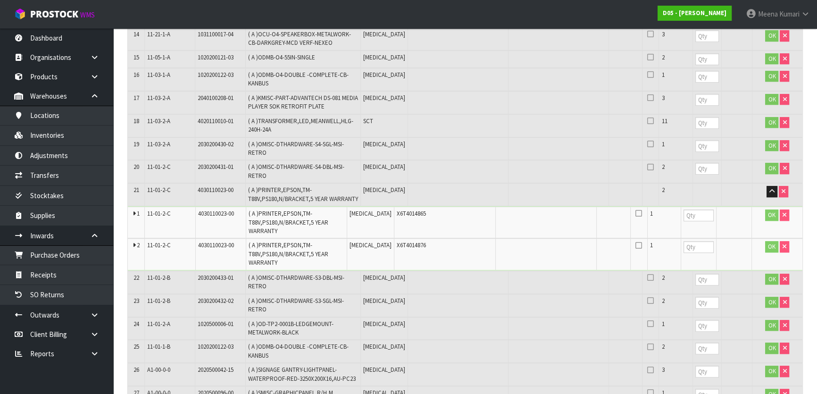
click at [213, 188] on span "4030110023-00" at bounding box center [216, 190] width 36 height 8
copy tr "4030110023-00"
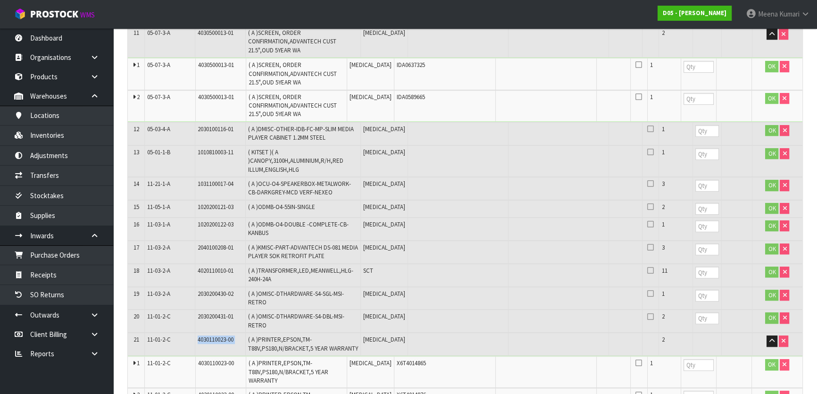
scroll to position [639, 0]
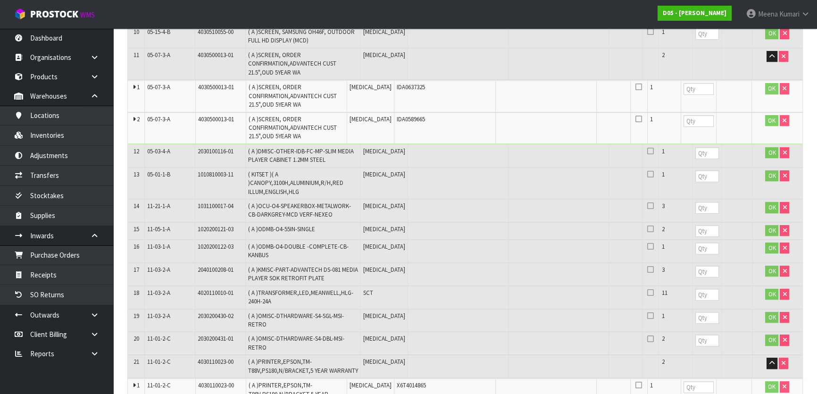
click at [215, 86] on span "4030500013-01" at bounding box center [216, 87] width 36 height 8
click at [215, 85] on span "4030500013-01" at bounding box center [216, 87] width 36 height 8
click at [217, 86] on span "4030500013-01" at bounding box center [216, 87] width 36 height 8
click at [217, 87] on span "4030500013-01" at bounding box center [216, 87] width 36 height 8
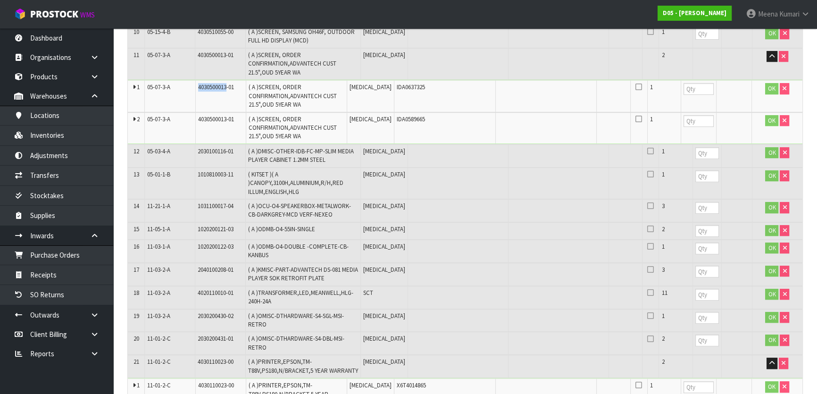
click at [217, 87] on span "4030500013-01" at bounding box center [216, 87] width 36 height 8
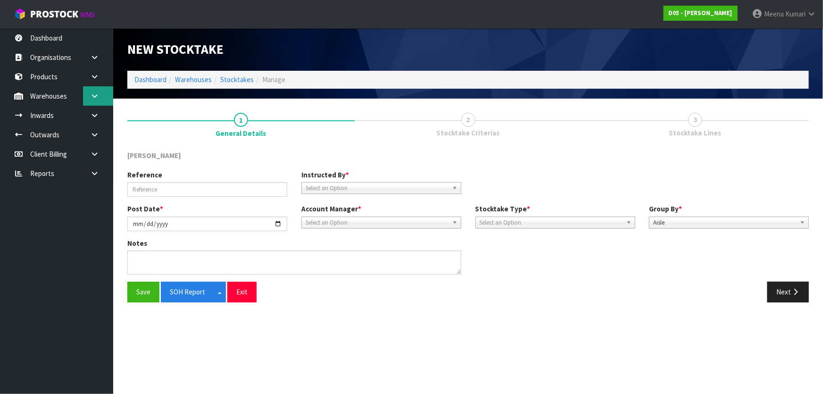
click at [91, 99] on icon at bounding box center [94, 95] width 9 height 7
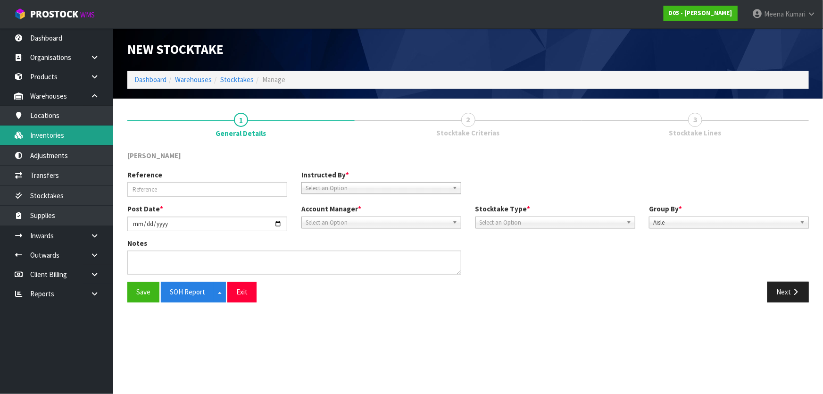
click at [76, 136] on link "Inventories" at bounding box center [56, 134] width 113 height 19
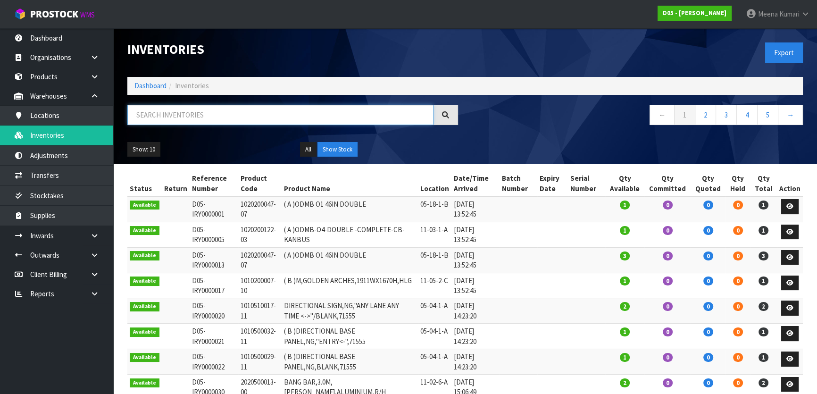
drag, startPoint x: 202, startPoint y: 107, endPoint x: 204, endPoint y: 114, distance: 7.3
click at [205, 114] on input "text" at bounding box center [280, 115] width 306 height 20
paste input "1010700047-01"
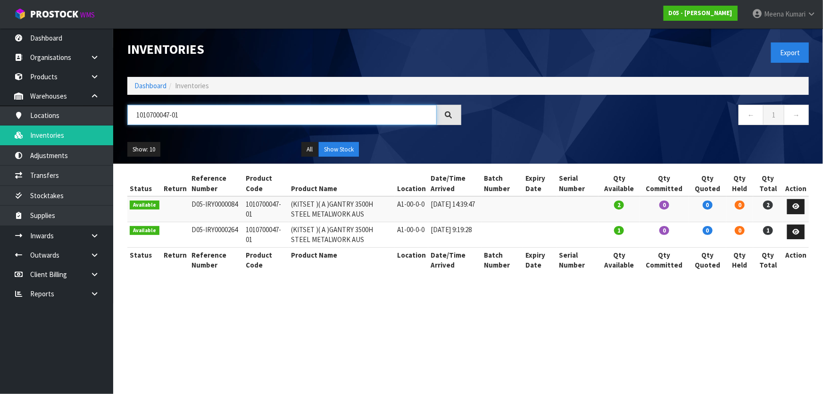
click at [215, 111] on input "1010700047-01" at bounding box center [281, 115] width 309 height 20
paste input "20200122-03"
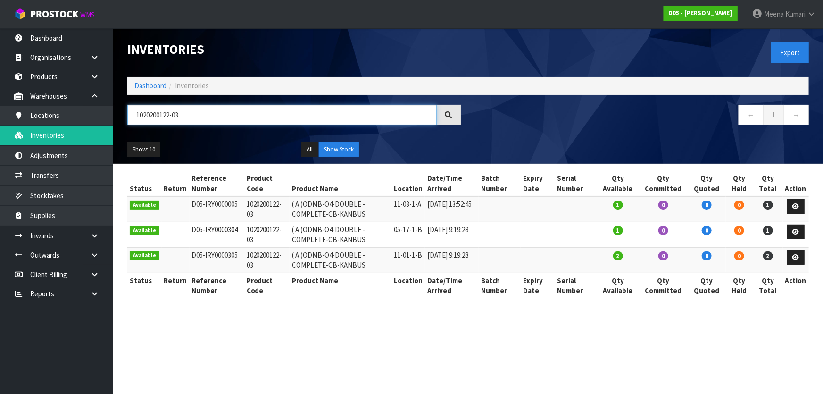
click at [243, 121] on input "1020200122-03" at bounding box center [281, 115] width 309 height 20
paste input "31100017-04"
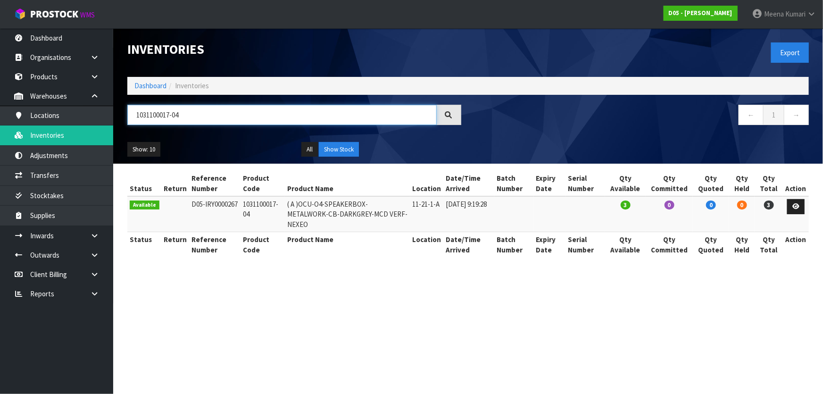
click at [300, 117] on input "1031100017-04" at bounding box center [281, 115] width 309 height 20
click at [299, 117] on input "1031100017-04" at bounding box center [281, 115] width 309 height 20
paste input "4030510049-00"
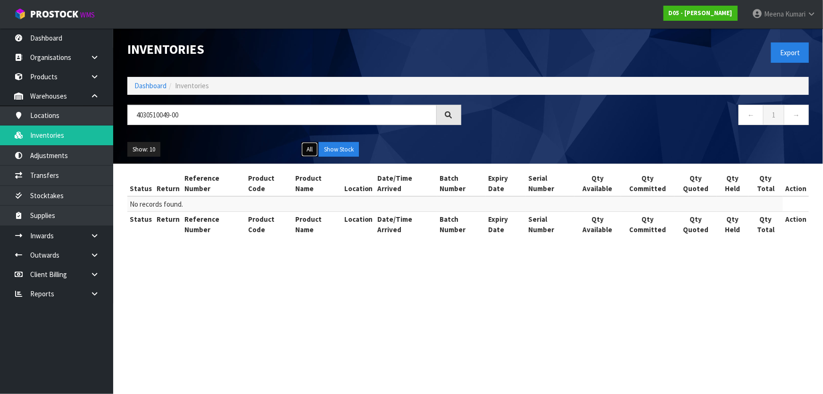
click at [310, 142] on button "All" at bounding box center [309, 149] width 17 height 15
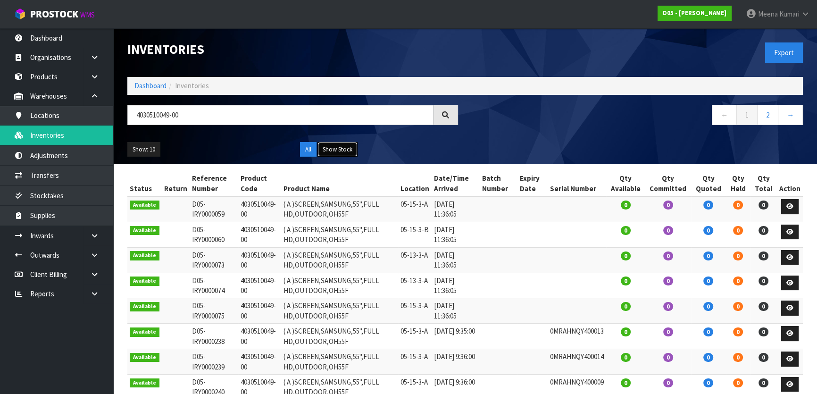
click at [326, 149] on button "Show Stock" at bounding box center [337, 149] width 40 height 15
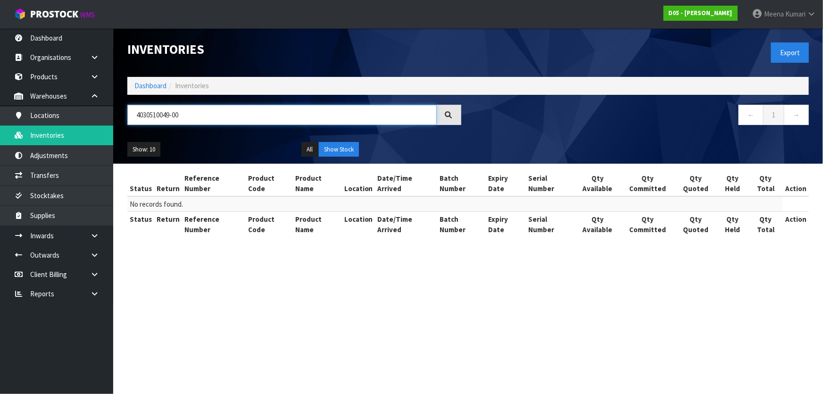
click at [201, 115] on input "4030510049-00" at bounding box center [281, 115] width 309 height 20
click at [200, 115] on input "4030510049-00" at bounding box center [281, 115] width 309 height 20
drag, startPoint x: 200, startPoint y: 115, endPoint x: 131, endPoint y: 126, distance: 70.2
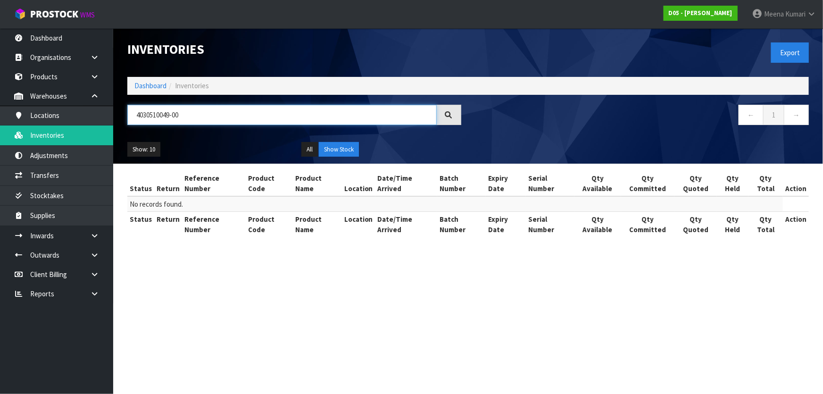
click at [131, 126] on div "4030510049-00" at bounding box center [294, 118] width 348 height 27
paste input "00076-00"
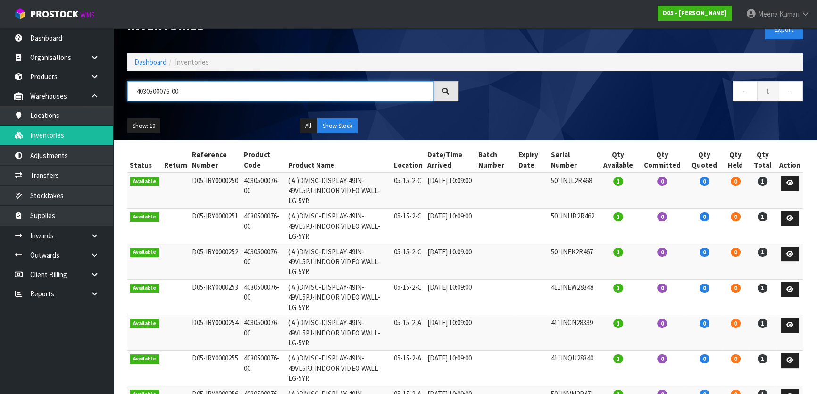
scroll to position [47, 0]
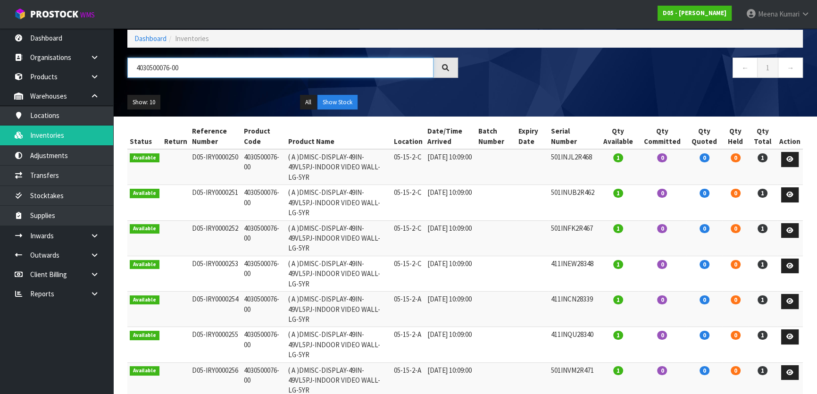
click at [213, 74] on input "4030500076-00" at bounding box center [280, 68] width 306 height 20
paste input "110023"
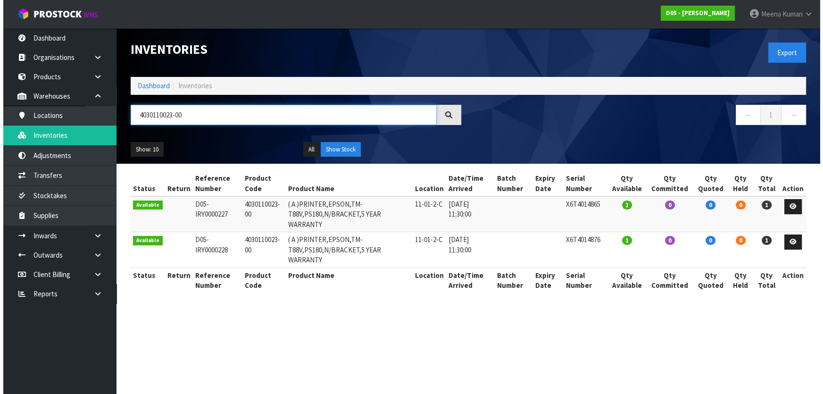
scroll to position [0, 0]
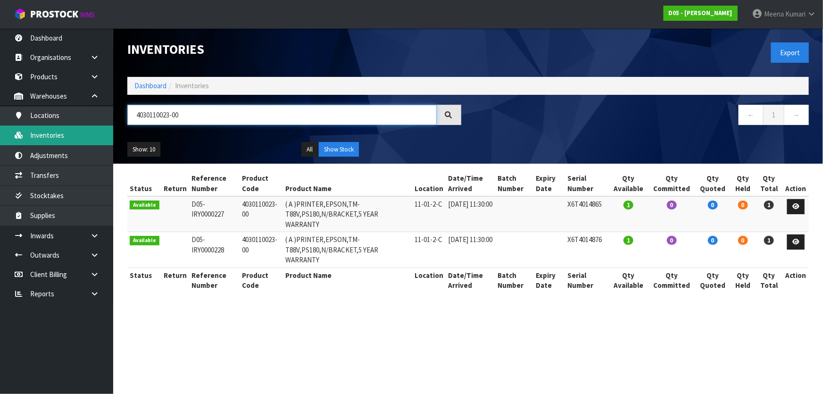
drag, startPoint x: 196, startPoint y: 118, endPoint x: 80, endPoint y: 135, distance: 116.7
click at [80, 135] on body "Toggle navigation ProStock WMS D05 - DUTT - COATES Meena Kumari Logout Dashboar…" at bounding box center [411, 197] width 823 height 394
paste input "500013-01"
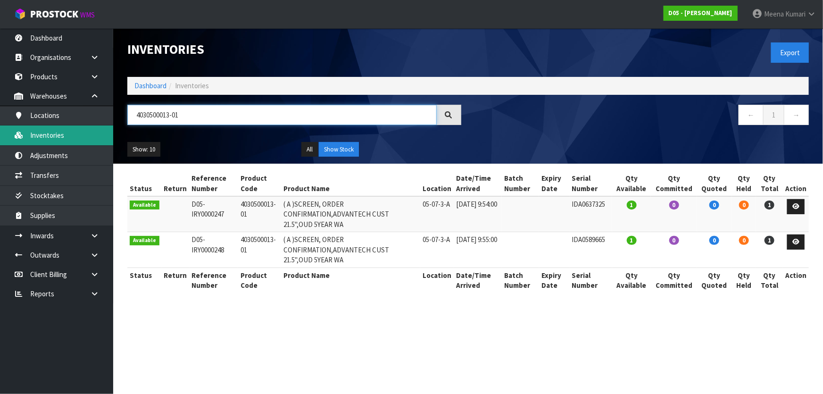
type input "4030500013-01"
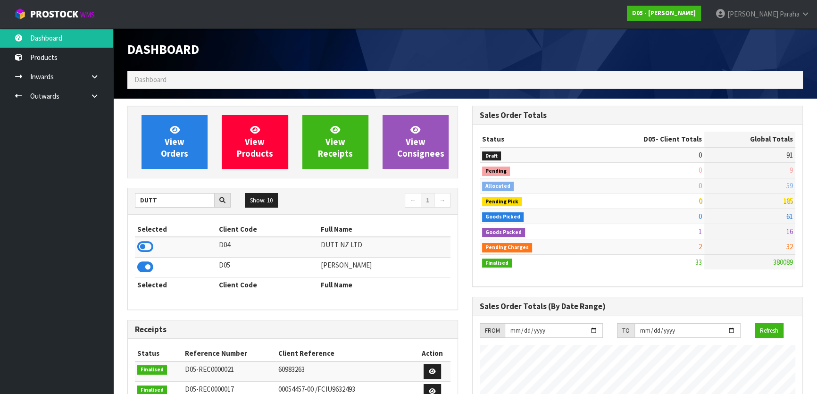
scroll to position [784, 344]
drag, startPoint x: 165, startPoint y: 203, endPoint x: 8, endPoint y: 198, distance: 156.6
click at [25, 201] on body "Toggle navigation ProStock WMS D05 - [PERSON_NAME] [PERSON_NAME] Logout Dashboa…" at bounding box center [408, 197] width 817 height 394
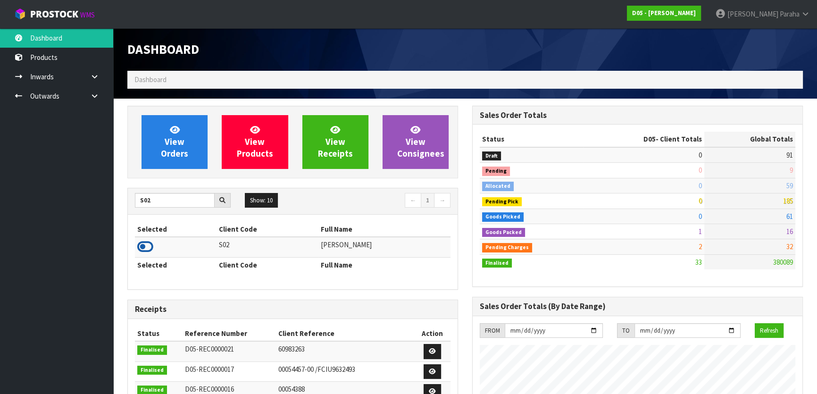
type input "S02"
click at [146, 246] on icon at bounding box center [145, 247] width 16 height 14
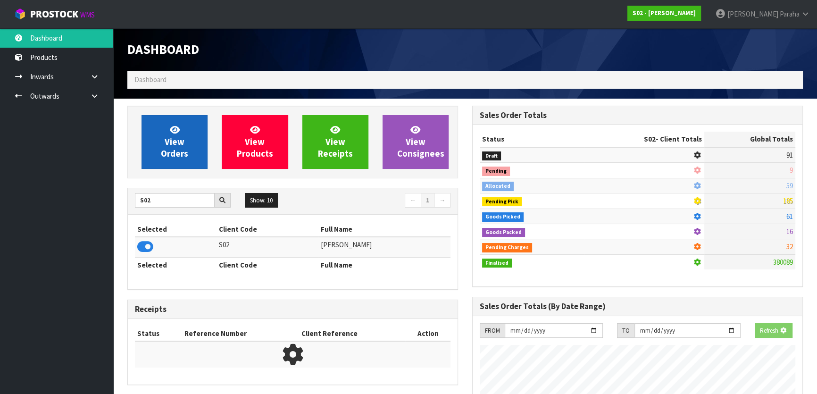
scroll to position [587, 344]
click at [183, 155] on span "View Orders" at bounding box center [174, 141] width 27 height 35
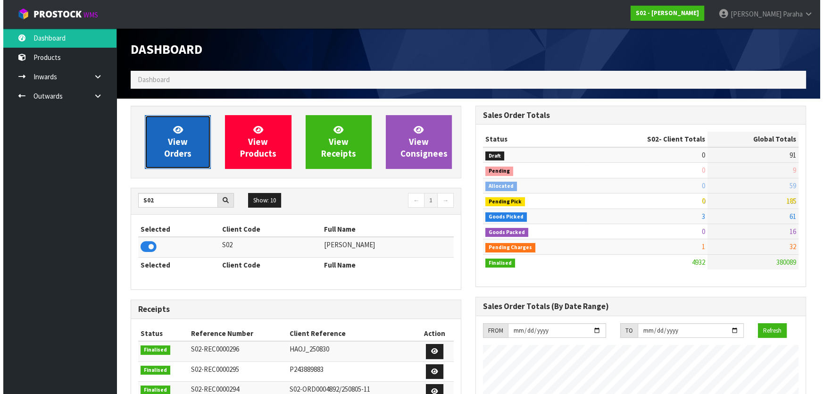
scroll to position [667, 344]
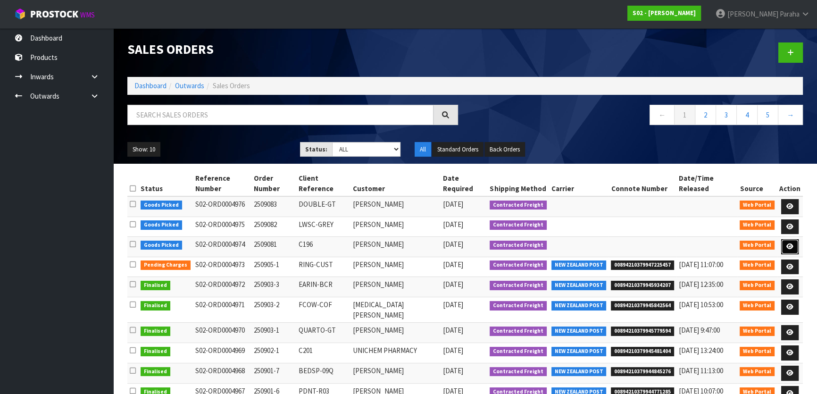
click at [792, 243] on icon at bounding box center [789, 246] width 7 height 6
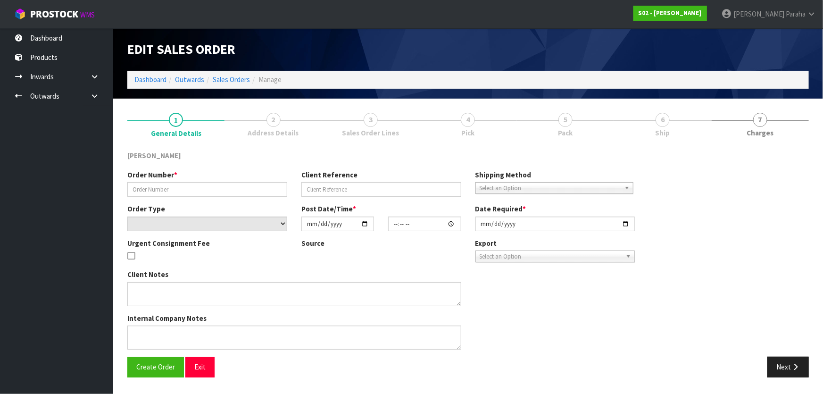
type input "2509081"
type input "C196"
select select "number:0"
type input "[DATE]"
type input "17:49:00.000"
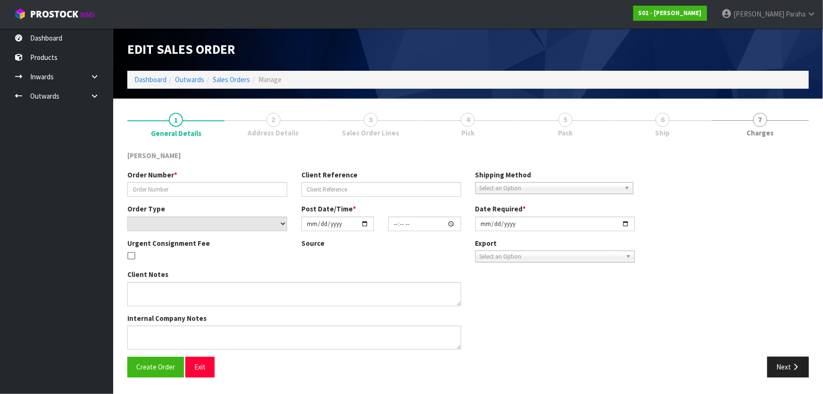
type input "[DATE]"
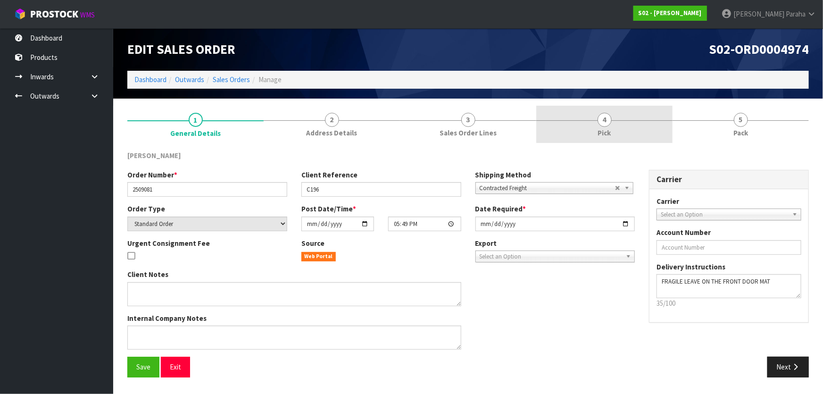
drag, startPoint x: 638, startPoint y: 116, endPoint x: 675, endPoint y: 155, distance: 54.0
click at [638, 116] on link "4 Pick" at bounding box center [604, 124] width 136 height 37
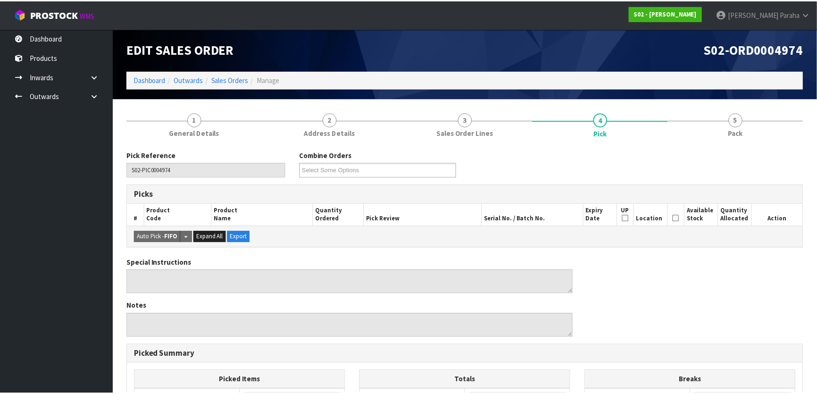
scroll to position [209, 0]
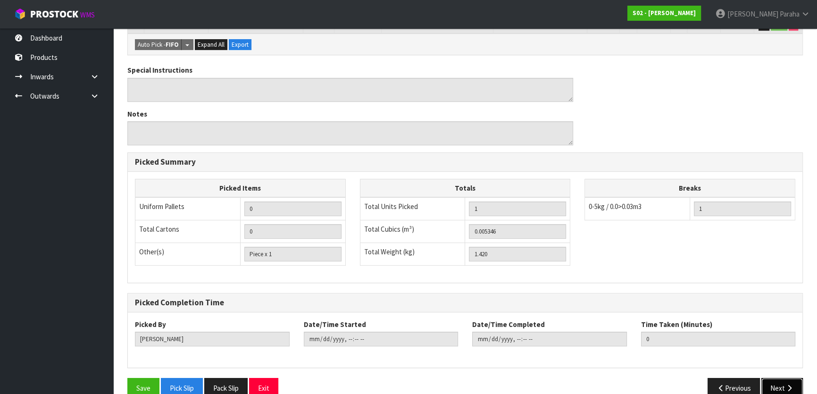
click at [781, 378] on button "Next" at bounding box center [781, 388] width 41 height 20
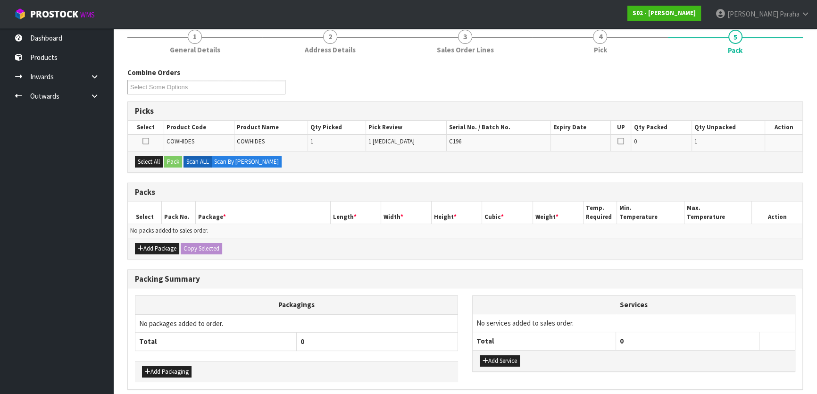
scroll to position [121, 0]
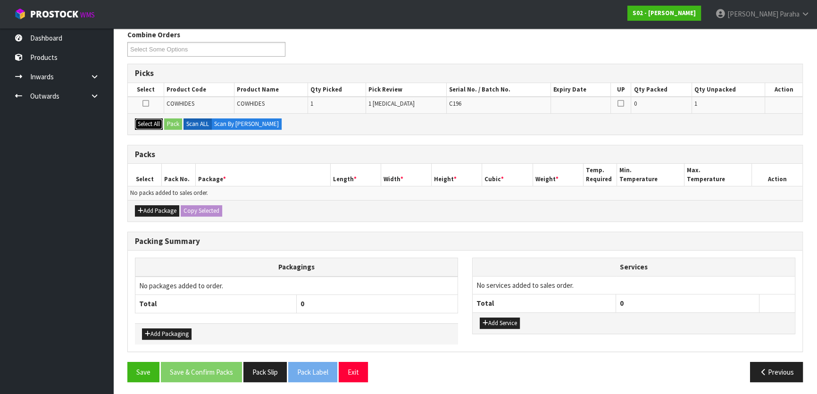
drag, startPoint x: 149, startPoint y: 119, endPoint x: 154, endPoint y: 119, distance: 4.7
click at [151, 119] on button "Select All" at bounding box center [149, 123] width 28 height 11
click at [174, 120] on button "Pack" at bounding box center [173, 123] width 18 height 11
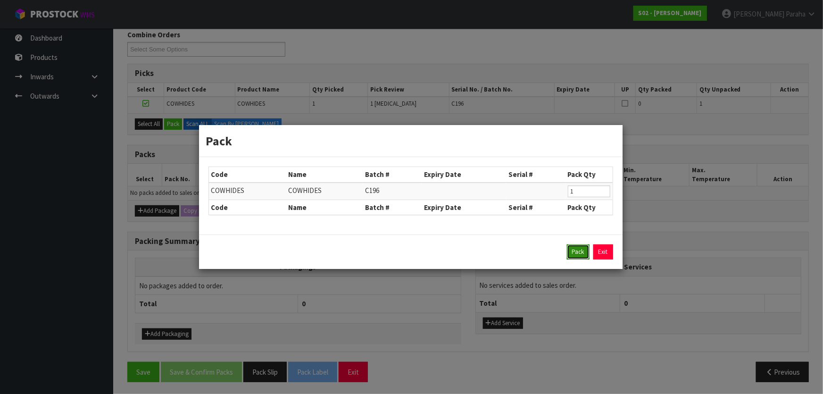
click at [577, 247] on button "Pack" at bounding box center [578, 251] width 23 height 15
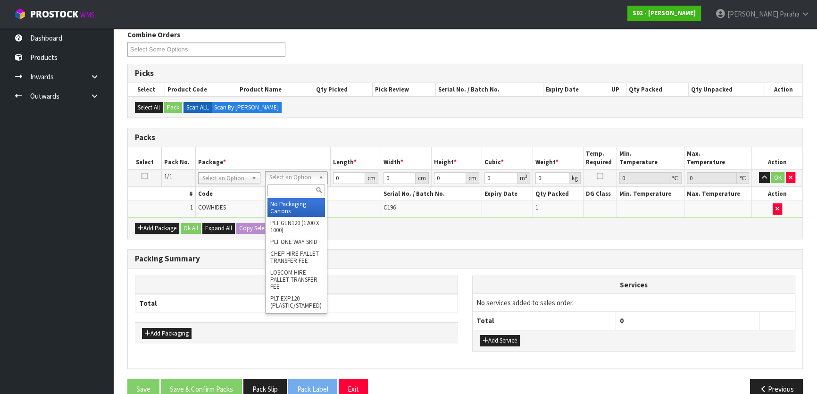
drag, startPoint x: 298, startPoint y: 179, endPoint x: 283, endPoint y: 192, distance: 20.0
click at [283, 193] on input "text" at bounding box center [296, 190] width 58 height 12
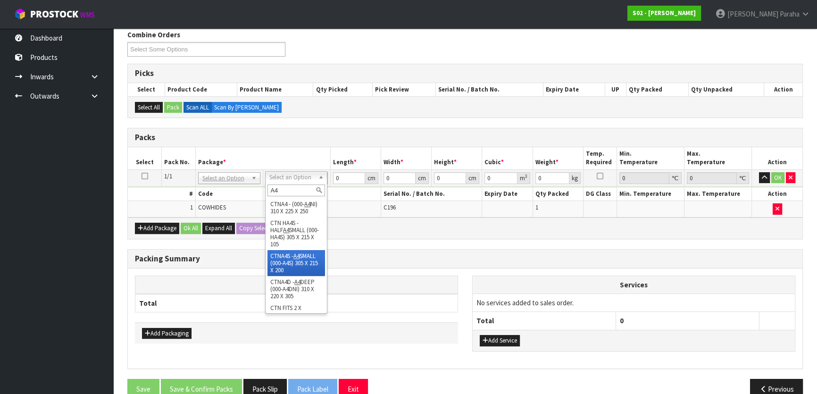
scroll to position [128, 0]
type input "A4"
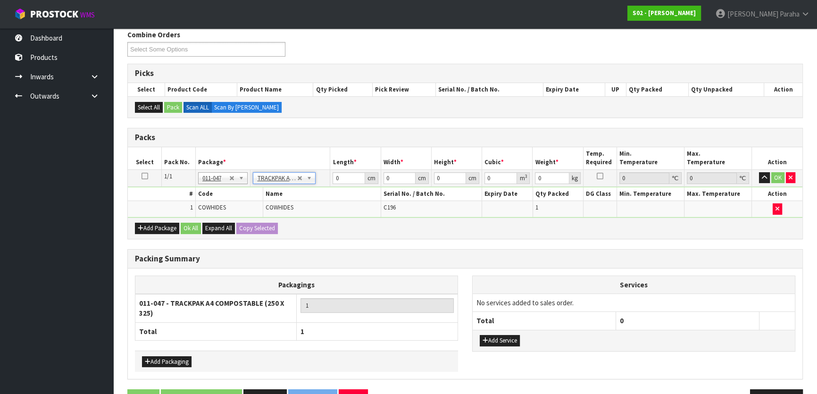
type input "25"
type input "32.5"
type input "0.01"
type input "0.000008"
type input "1.43"
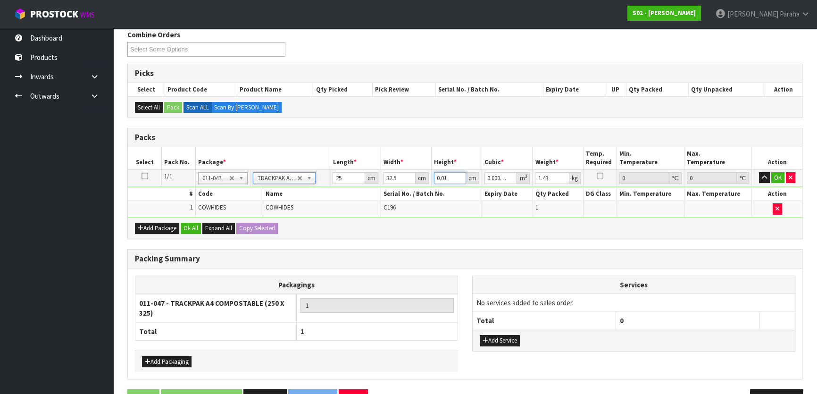
drag, startPoint x: 450, startPoint y: 177, endPoint x: 369, endPoint y: 174, distance: 80.7
click at [373, 174] on tr "1/1 NONE 007-001 007-002 007-004 007-009 007-013 007-014 007-015 007-017 007-01…" at bounding box center [465, 177] width 674 height 17
type input "7"
type input "0.005688"
type input "7"
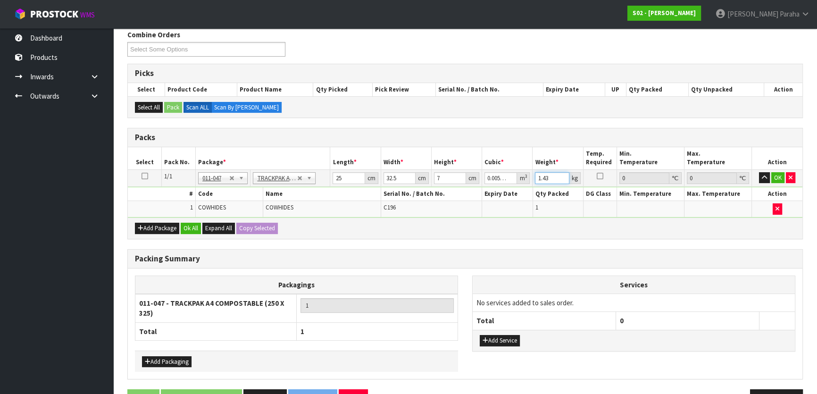
drag, startPoint x: 553, startPoint y: 179, endPoint x: 505, endPoint y: 188, distance: 48.9
click at [505, 188] on tbody "1/1 NONE 007-001 007-002 007-004 007-009 007-013 007-014 007-015 007-017 007-01…" at bounding box center [465, 193] width 674 height 48
type input "1"
click at [196, 224] on button "Ok All" at bounding box center [191, 228] width 20 height 11
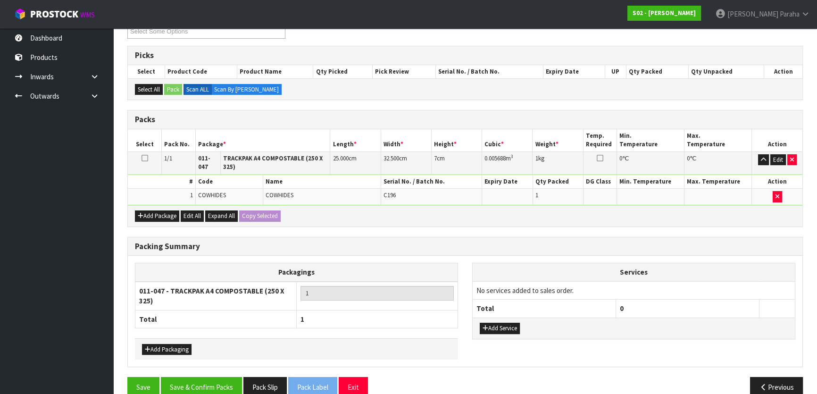
scroll to position [154, 0]
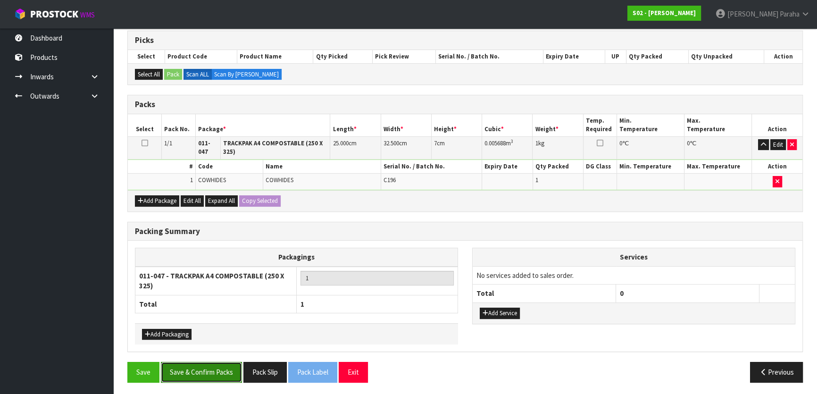
drag, startPoint x: 190, startPoint y: 368, endPoint x: 205, endPoint y: 371, distance: 15.4
click at [190, 368] on button "Save & Confirm Packs" at bounding box center [201, 372] width 81 height 20
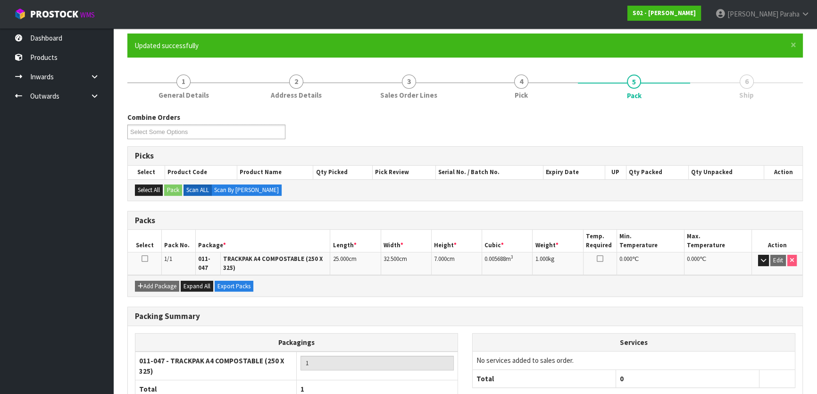
scroll to position [137, 0]
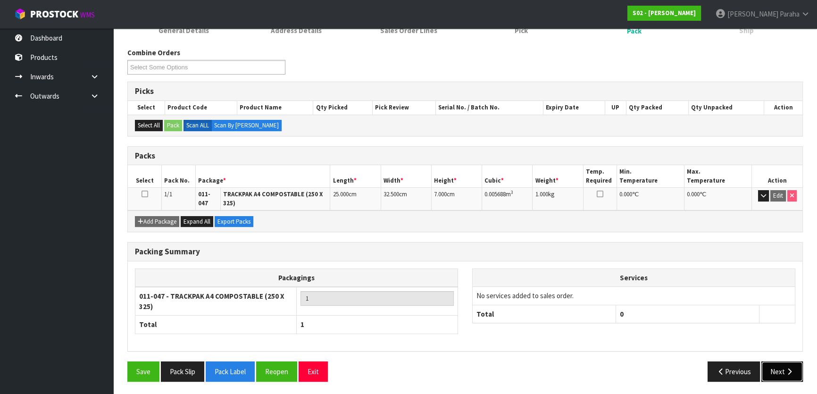
click at [779, 365] on button "Next" at bounding box center [781, 371] width 41 height 20
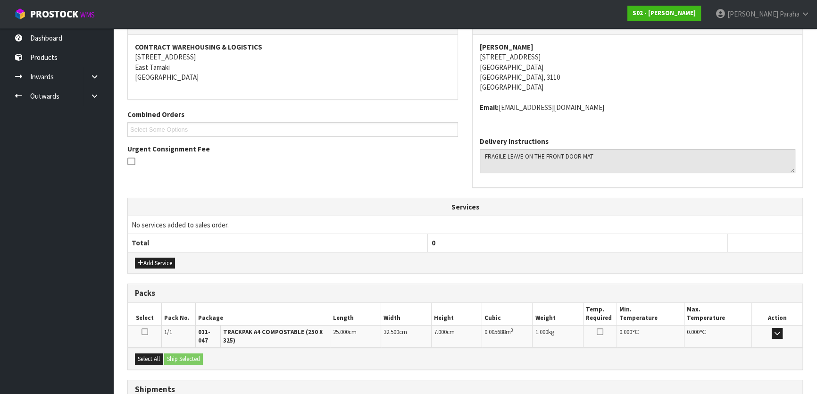
scroll to position [244, 0]
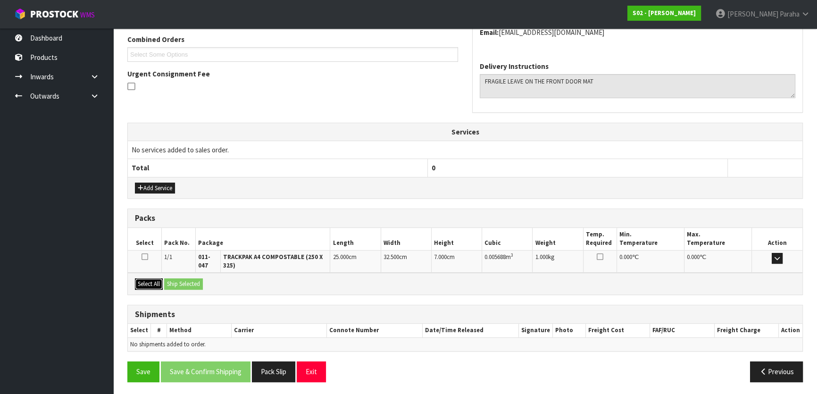
click at [154, 284] on button "Select All" at bounding box center [149, 283] width 28 height 11
click at [187, 283] on button "Ship Selected" at bounding box center [183, 283] width 39 height 11
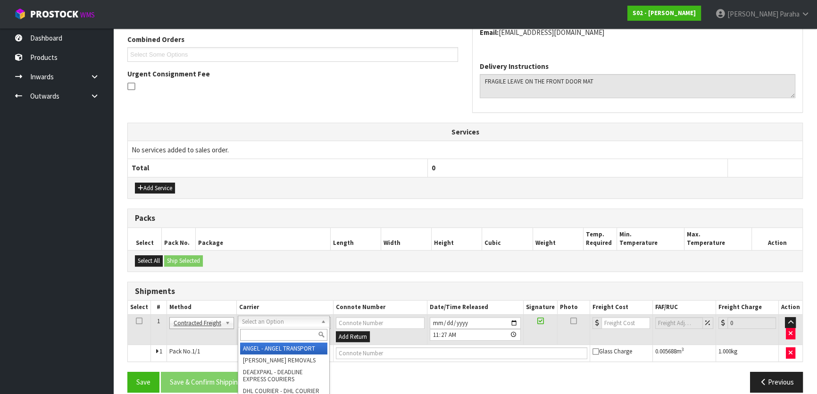
click at [282, 331] on input "text" at bounding box center [283, 335] width 87 height 12
type input "NZP"
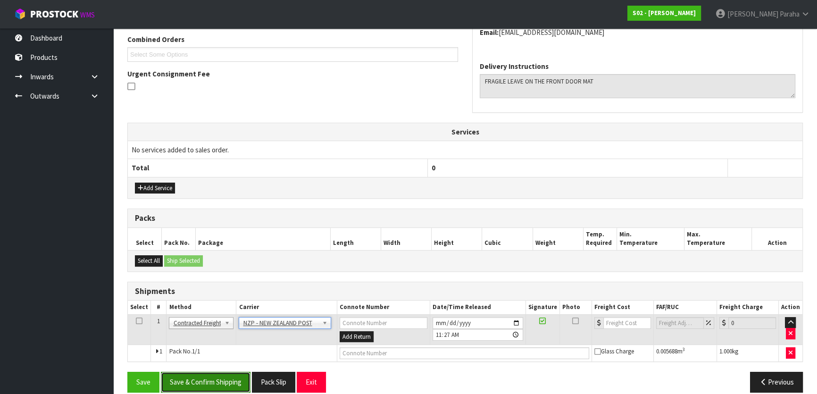
click at [223, 381] on button "Save & Confirm Shipping" at bounding box center [206, 382] width 90 height 20
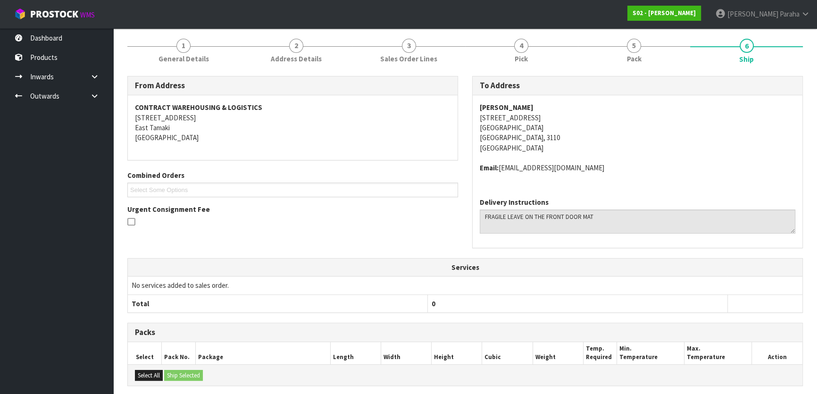
scroll to position [241, 0]
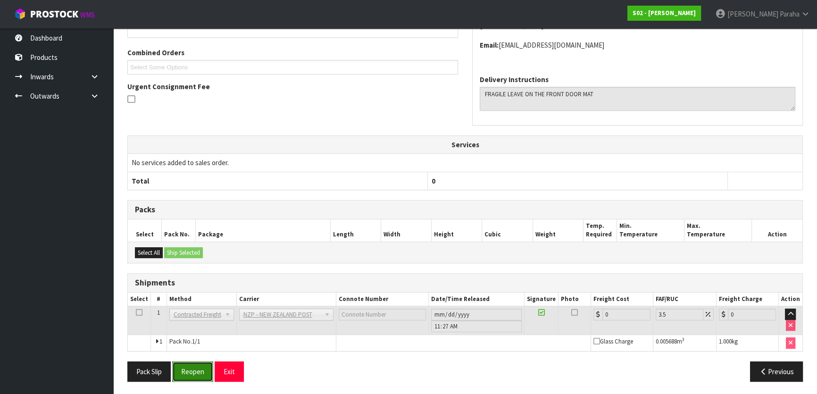
click at [198, 373] on button "Reopen" at bounding box center [192, 371] width 41 height 20
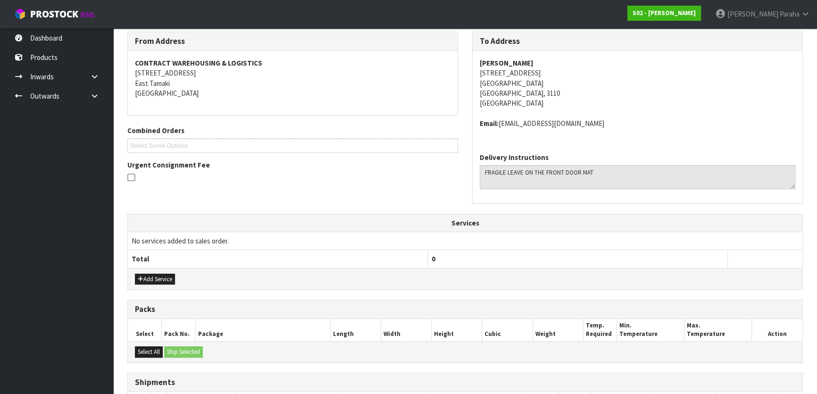
scroll to position [255, 0]
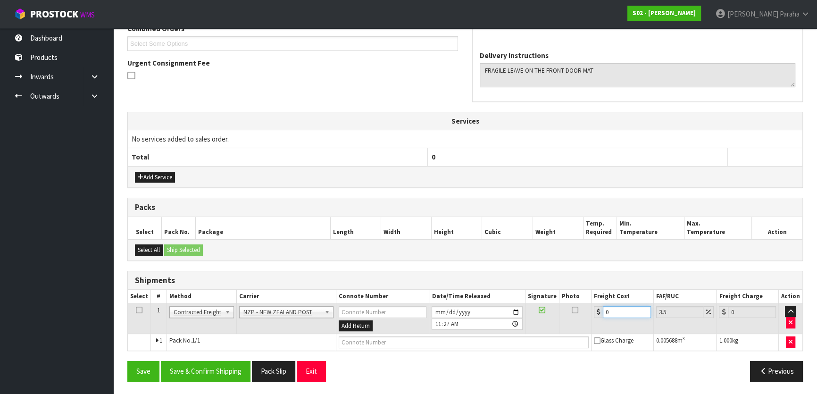
drag, startPoint x: 617, startPoint y: 310, endPoint x: 602, endPoint y: 308, distance: 15.7
click at [603, 308] on input "0" at bounding box center [627, 312] width 48 height 12
type input "5"
type input "5.17"
type input "5.2"
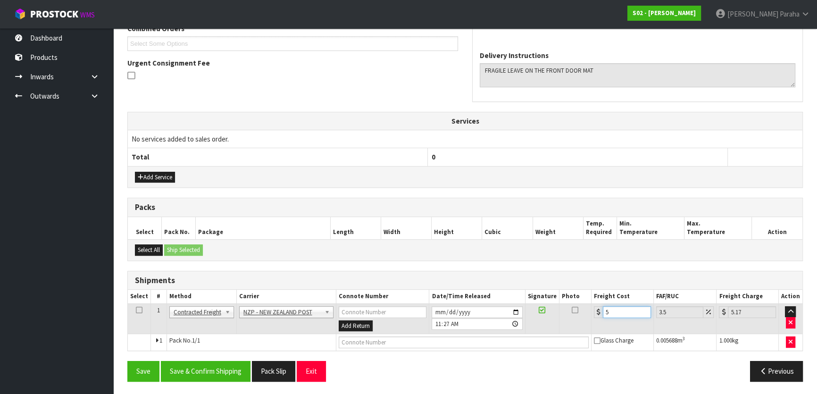
type input "5.38"
type input "5.29"
type input "5.48"
type input "5.29"
click at [198, 365] on button "Save & Confirm Shipping" at bounding box center [206, 371] width 90 height 20
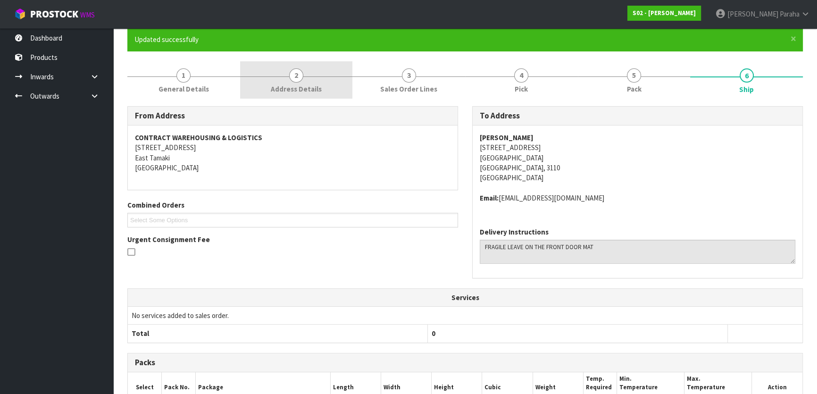
scroll to position [0, 0]
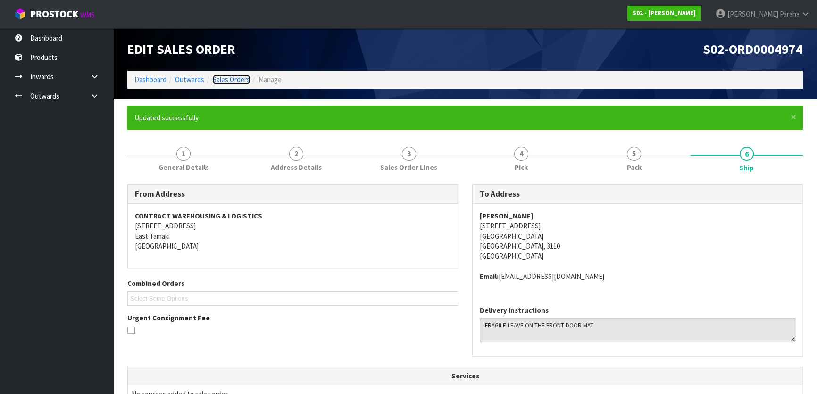
click at [231, 77] on link "Sales Orders" at bounding box center [231, 79] width 37 height 9
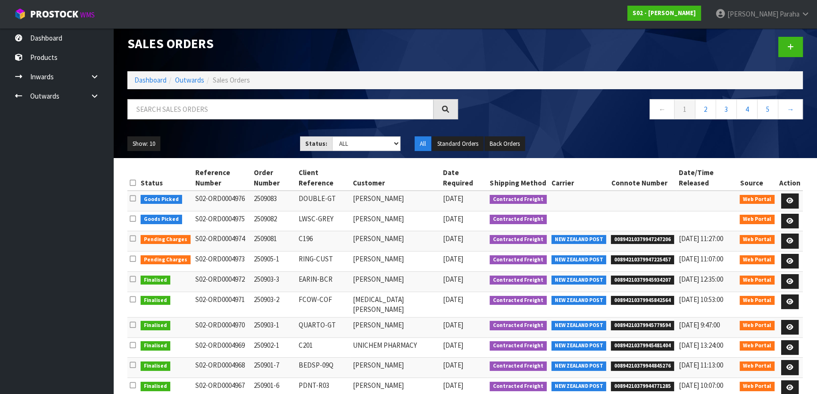
scroll to position [25, 0]
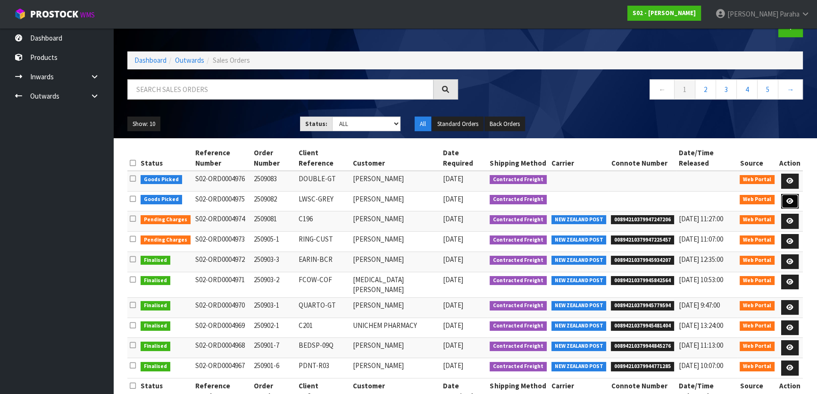
click at [787, 198] on icon at bounding box center [789, 201] width 7 height 6
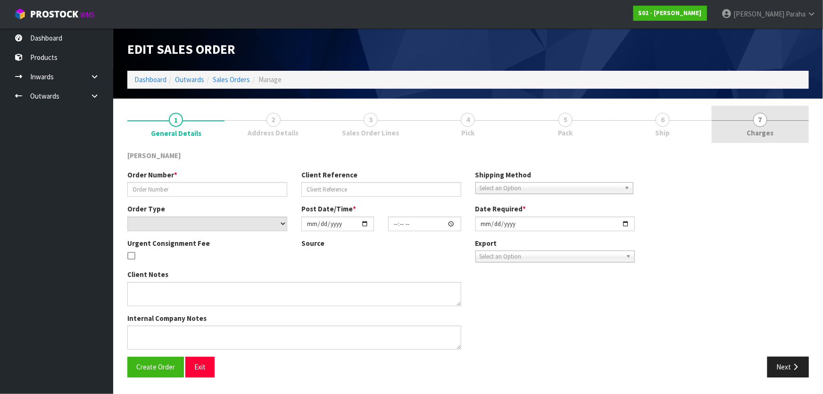
type input "2509082"
type input "LWSC-GREY"
select select "number:0"
type input "[DATE]"
type input "20:45:00.000"
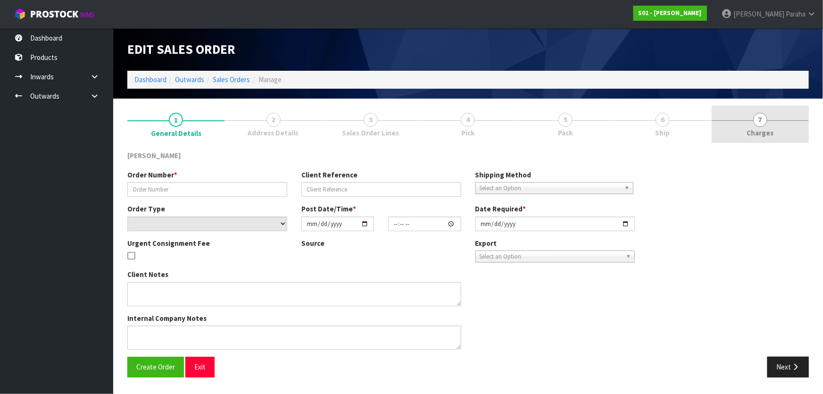
type input "[DATE]"
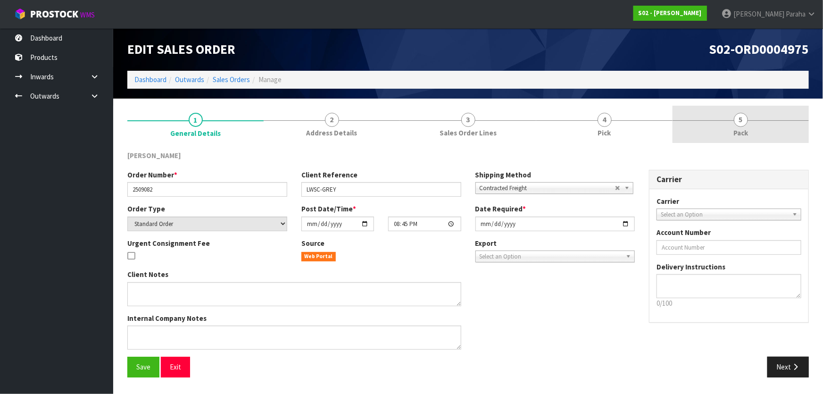
click at [753, 125] on link "5 Pack" at bounding box center [740, 124] width 136 height 37
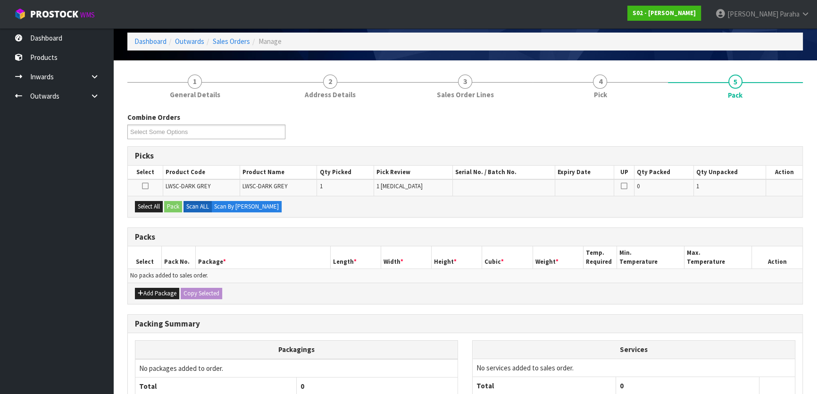
scroll to position [121, 0]
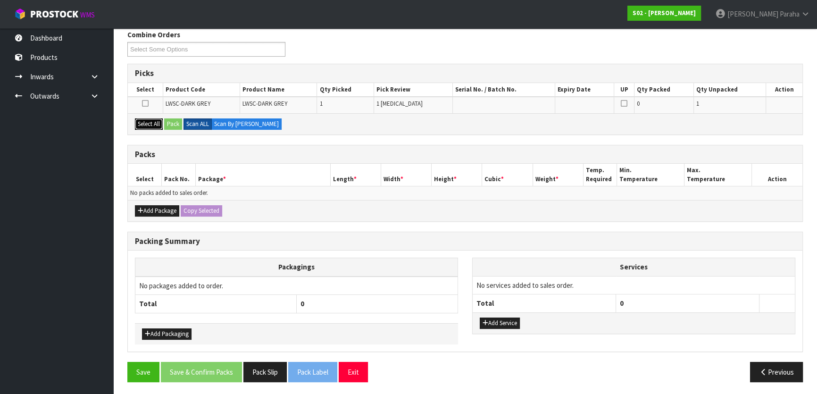
drag, startPoint x: 151, startPoint y: 124, endPoint x: 187, endPoint y: 124, distance: 36.3
click at [154, 124] on button "Select All" at bounding box center [149, 123] width 28 height 11
click at [187, 124] on label "Scan ALL" at bounding box center [197, 123] width 28 height 11
click at [177, 124] on button "Pack" at bounding box center [173, 123] width 18 height 11
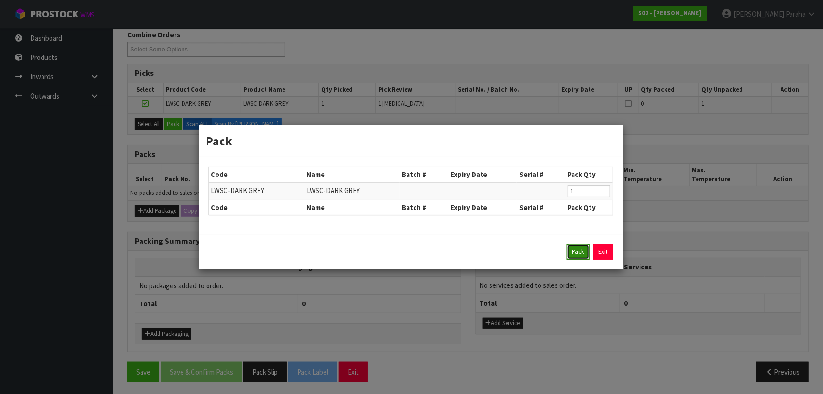
drag, startPoint x: 578, startPoint y: 252, endPoint x: 357, endPoint y: 216, distance: 223.6
click at [578, 253] on button "Pack" at bounding box center [578, 251] width 23 height 15
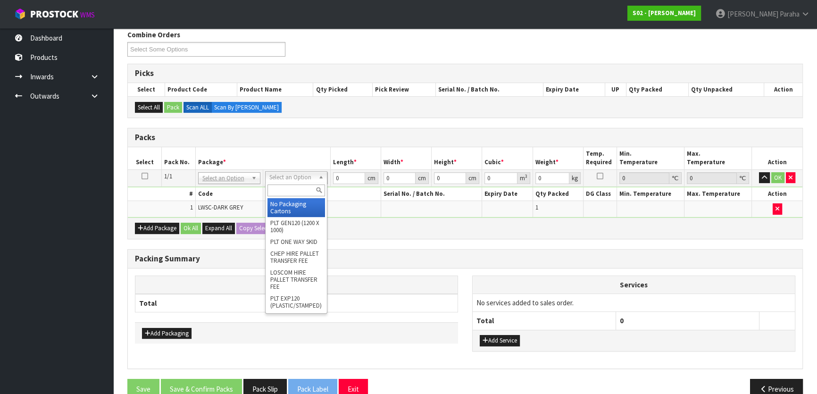
click at [289, 190] on input "text" at bounding box center [296, 190] width 58 height 12
type input "CTN5"
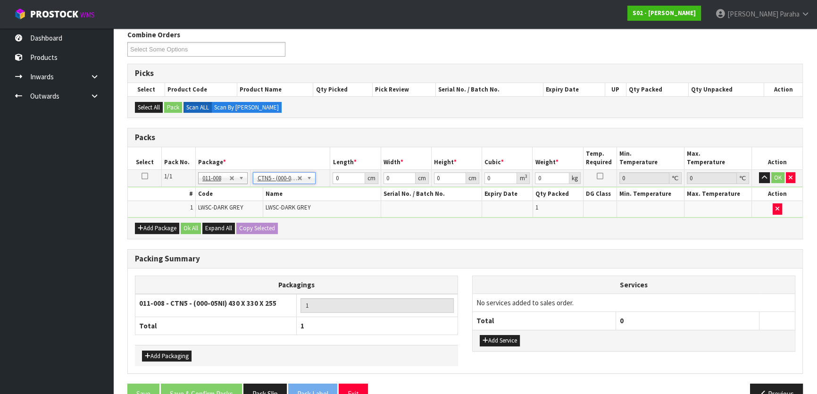
type input "43"
type input "33"
type input "25.5"
type input "0.036185"
type input "3.4"
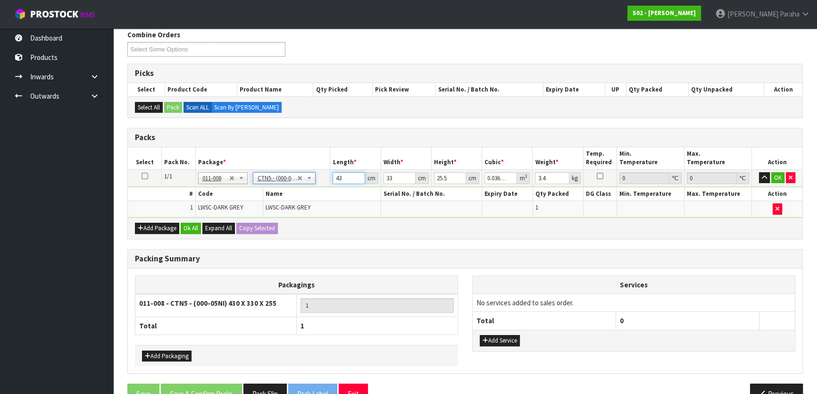
drag, startPoint x: 343, startPoint y: 176, endPoint x: 323, endPoint y: 177, distance: 19.3
click at [323, 177] on tr "1/1 NONE 007-001 007-002 007-004 007-009 007-013 007-014 007-015 007-017 007-01…" at bounding box center [465, 177] width 674 height 17
type input "4"
type input "0.003366"
type input "46"
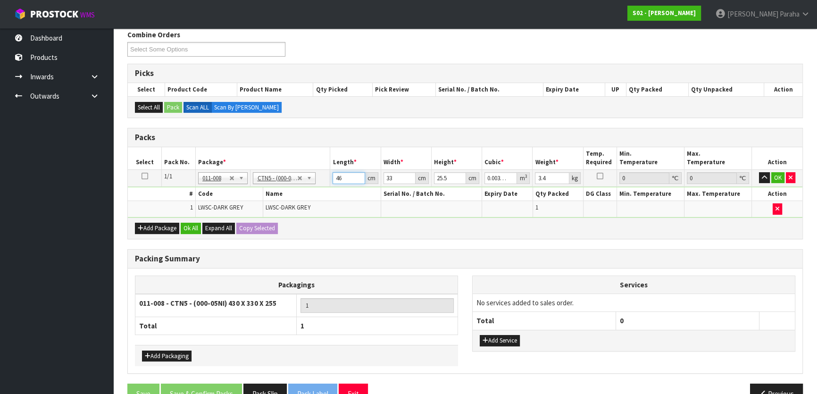
type input "0"
type input "46"
type input "0.038709"
type input "46"
type input "3"
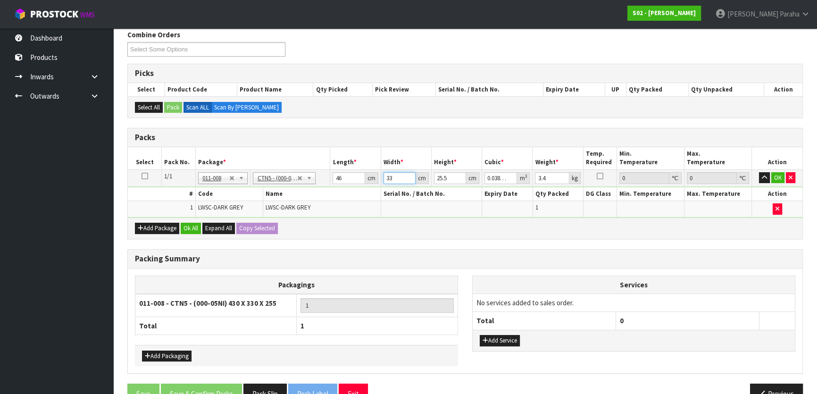
type input "0.003519"
type input "36"
type input "0.042228"
type input "36"
type input "2"
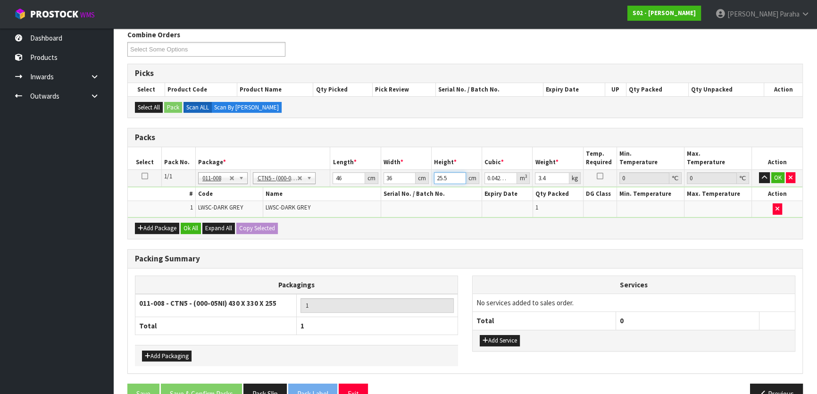
type input "0.003312"
type input "28"
type input "0.046368"
type input "28"
type input "4"
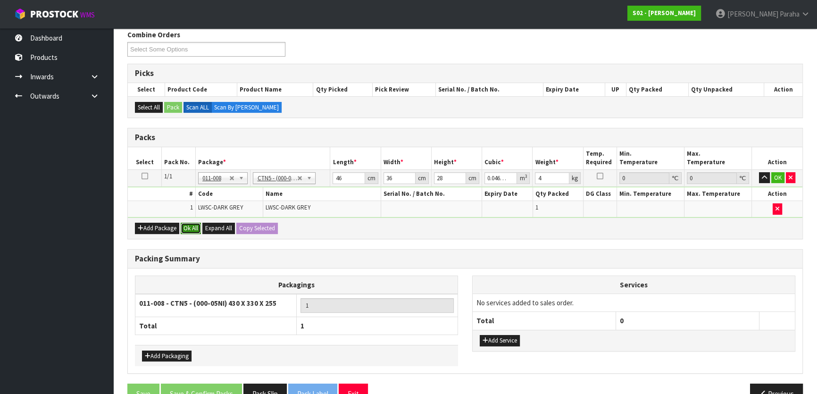
click at [186, 225] on button "Ok All" at bounding box center [191, 228] width 20 height 11
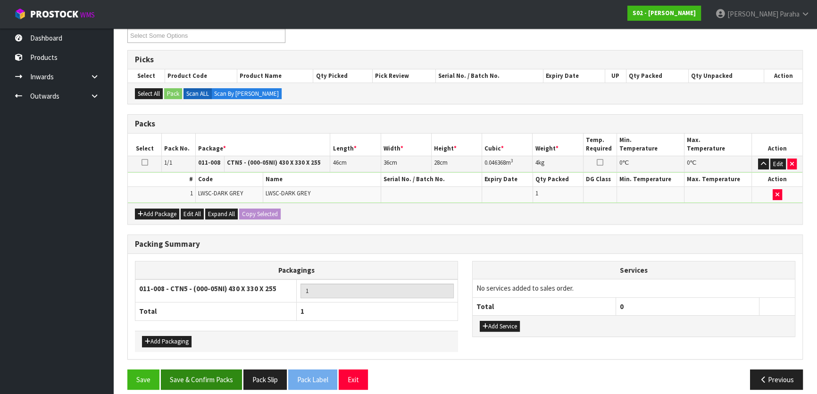
scroll to position [141, 0]
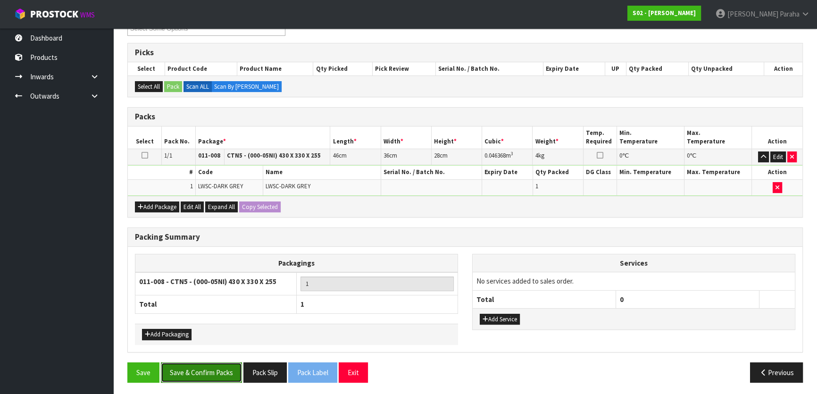
click at [215, 364] on button "Save & Confirm Packs" at bounding box center [201, 372] width 81 height 20
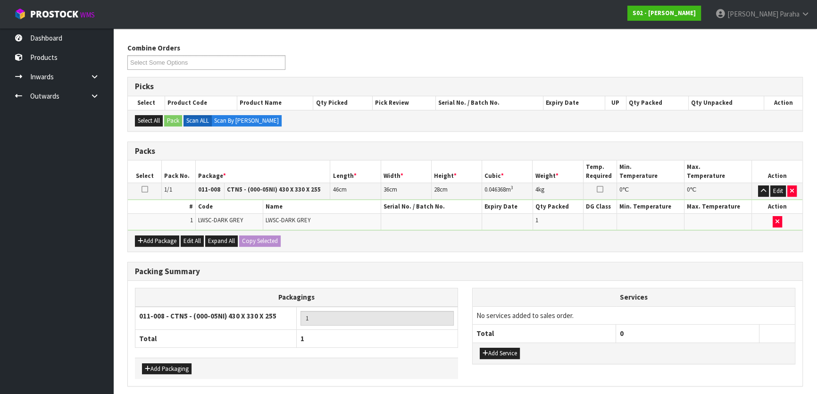
scroll to position [0, 0]
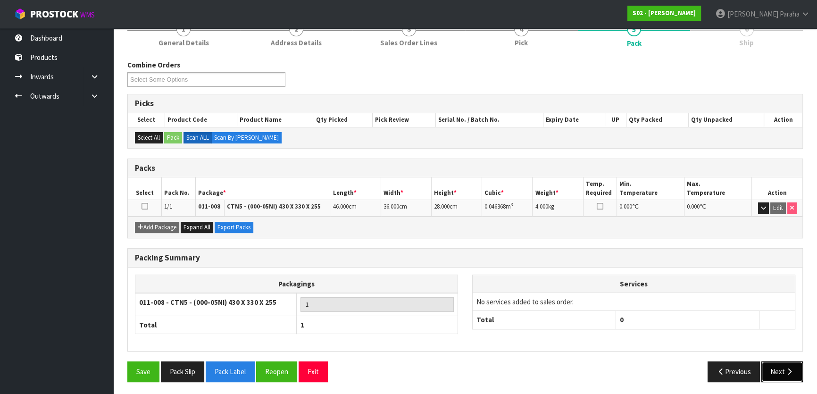
click at [785, 372] on icon "button" at bounding box center [789, 371] width 9 height 7
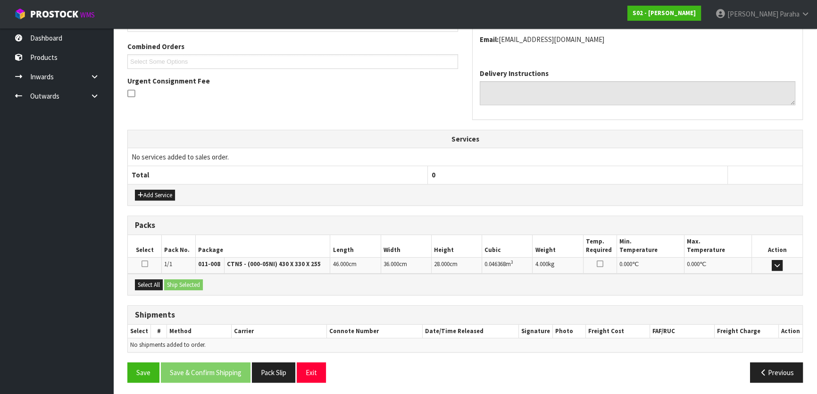
scroll to position [237, 0]
click at [141, 280] on button "Select All" at bounding box center [149, 284] width 28 height 11
click at [165, 284] on div "Select All Ship Selected" at bounding box center [465, 283] width 674 height 21
click at [180, 286] on button "Ship Selected" at bounding box center [183, 284] width 39 height 11
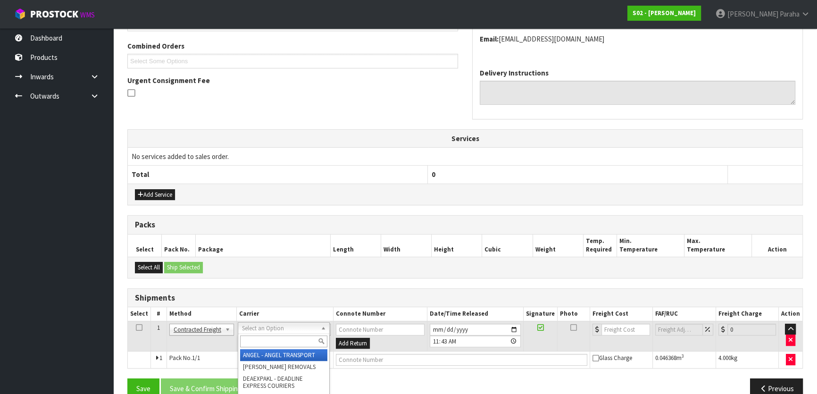
click at [247, 335] on input "text" at bounding box center [283, 341] width 87 height 12
type input "NZP"
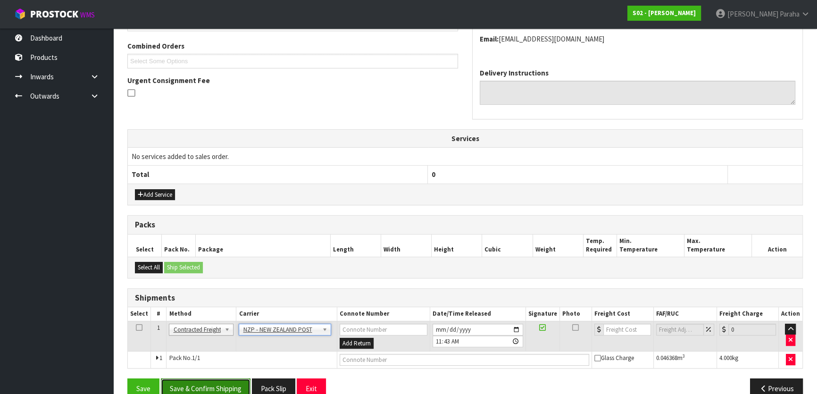
click at [211, 378] on button "Save & Confirm Shipping" at bounding box center [206, 388] width 90 height 20
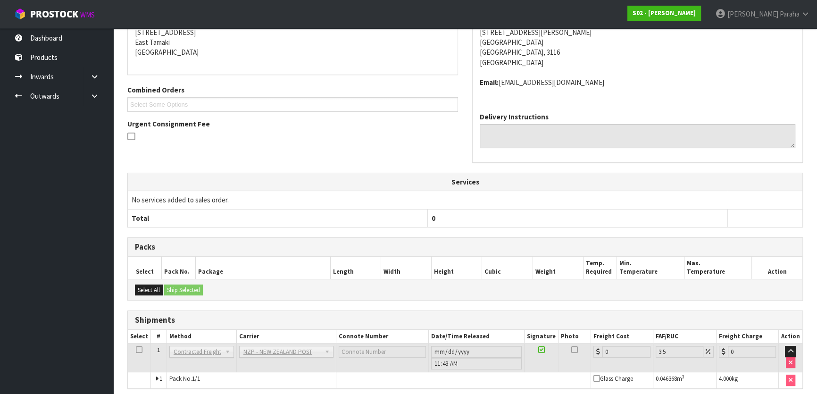
scroll to position [241, 0]
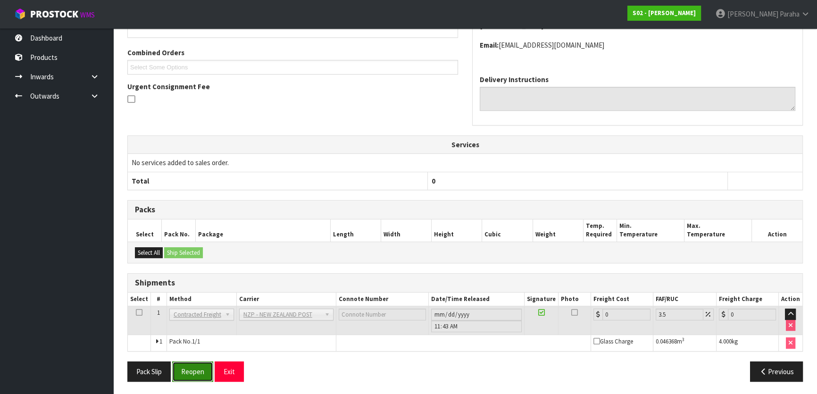
click at [197, 368] on button "Reopen" at bounding box center [192, 371] width 41 height 20
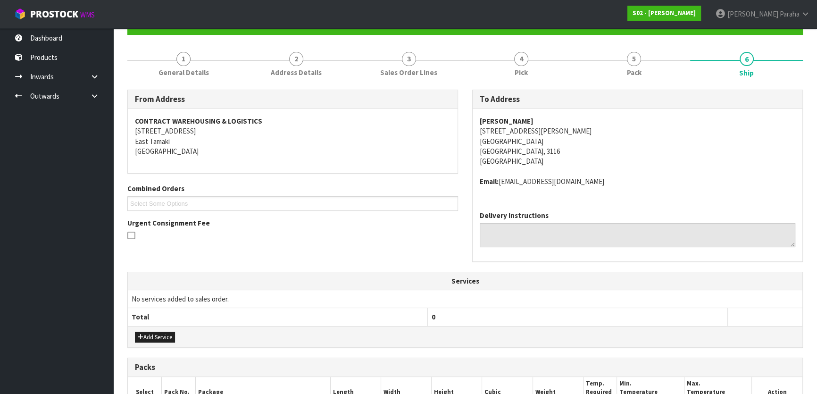
scroll to position [263, 0]
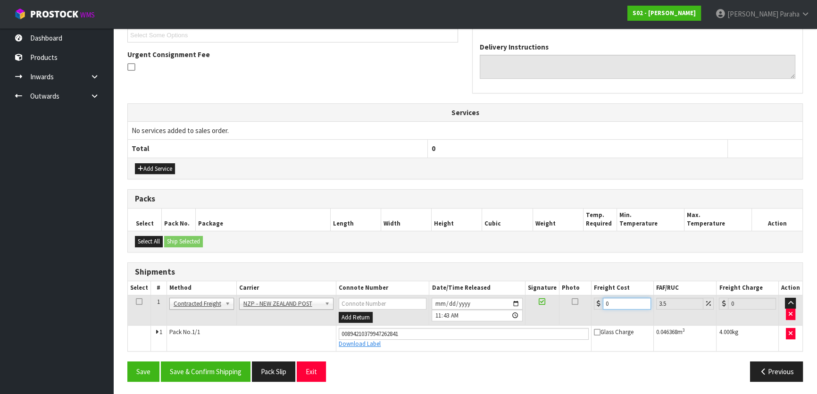
drag, startPoint x: 613, startPoint y: 298, endPoint x: 546, endPoint y: 315, distance: 69.1
click at [570, 309] on tr "1 Client Local Pickup Customer Local Pickup Company Freight Contracted Freight …" at bounding box center [465, 310] width 674 height 31
type input "8"
type input "8.28"
type input "8.4"
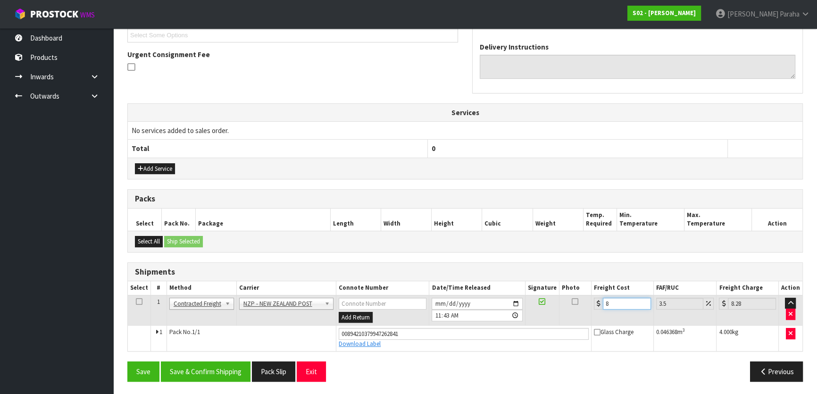
type input "8.69"
type input "8.45"
type input "8.75"
type input "8.45"
click at [183, 366] on button "Save & Confirm Shipping" at bounding box center [206, 371] width 90 height 20
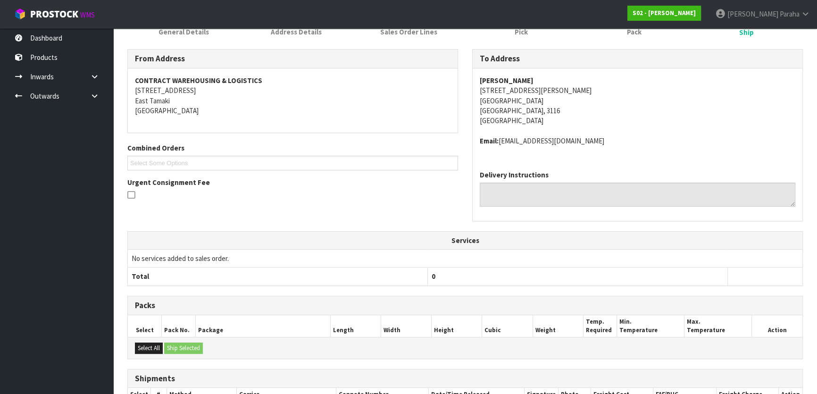
scroll to position [0, 0]
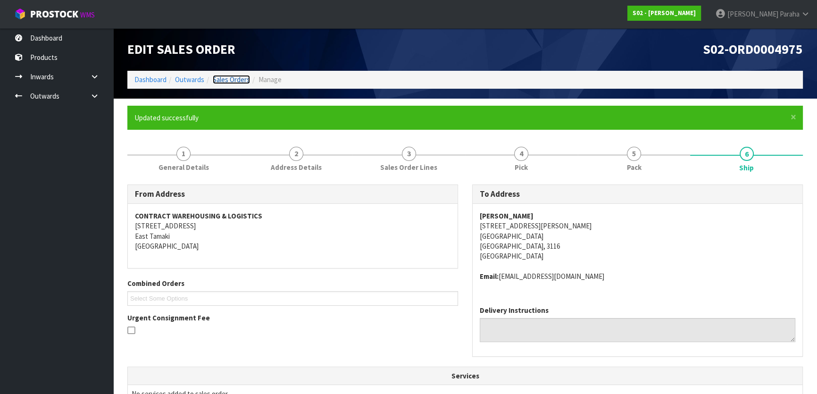
click at [224, 80] on link "Sales Orders" at bounding box center [231, 79] width 37 height 9
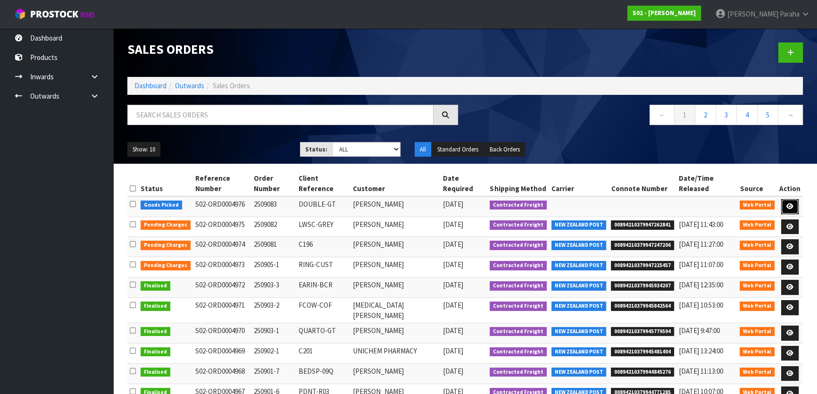
click at [792, 203] on icon at bounding box center [789, 206] width 7 height 6
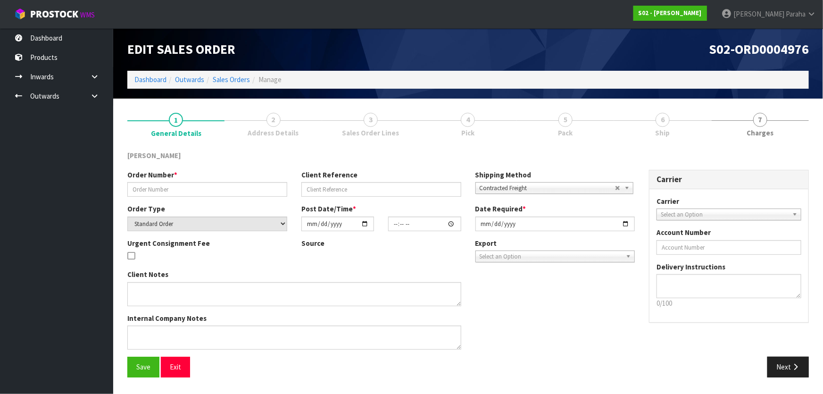
type input "2509083"
type input "DOUBLE-GT"
select select "number:0"
type input "[DATE]"
type input "17:01:00.000"
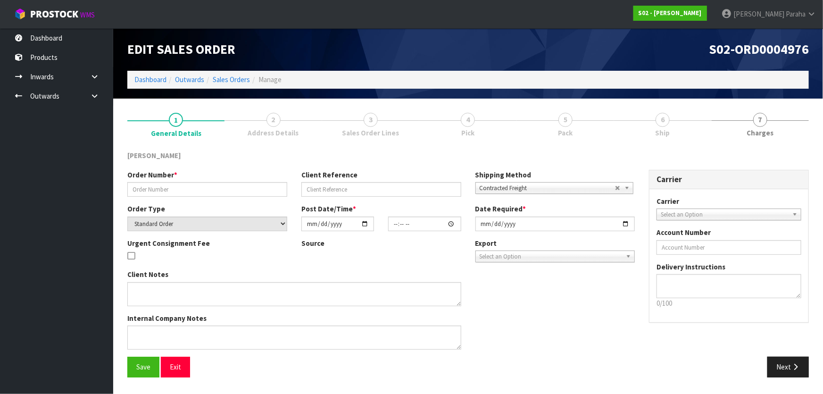
type input "[DATE]"
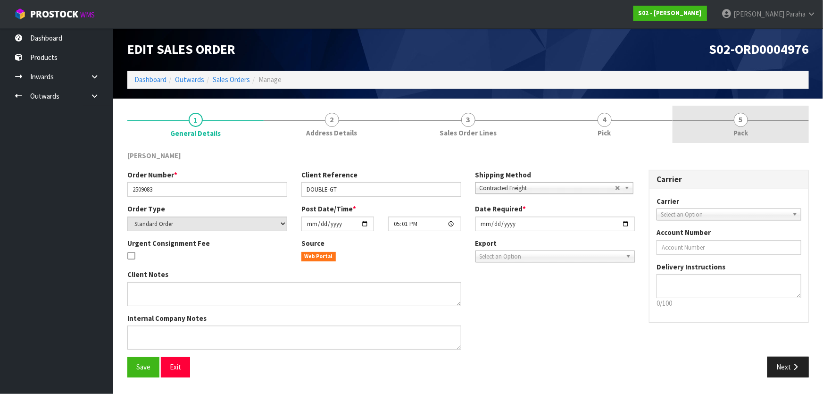
click at [726, 123] on link "5 Pack" at bounding box center [740, 124] width 136 height 37
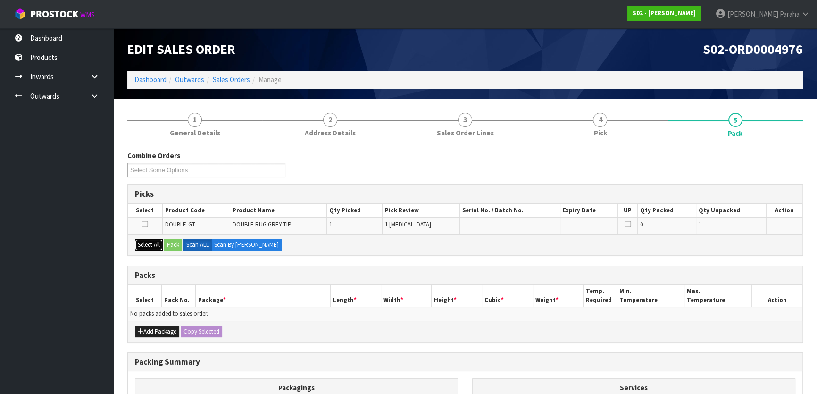
click at [148, 243] on button "Select All" at bounding box center [149, 244] width 28 height 11
click at [181, 243] on button "Pack" at bounding box center [173, 244] width 18 height 11
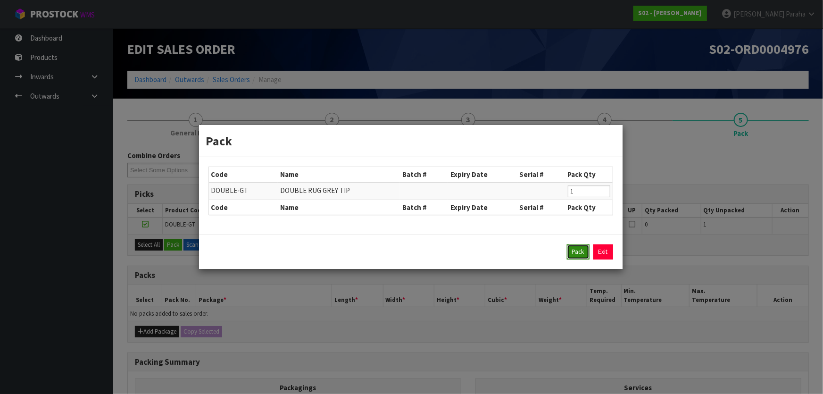
click at [575, 255] on button "Pack" at bounding box center [578, 251] width 23 height 15
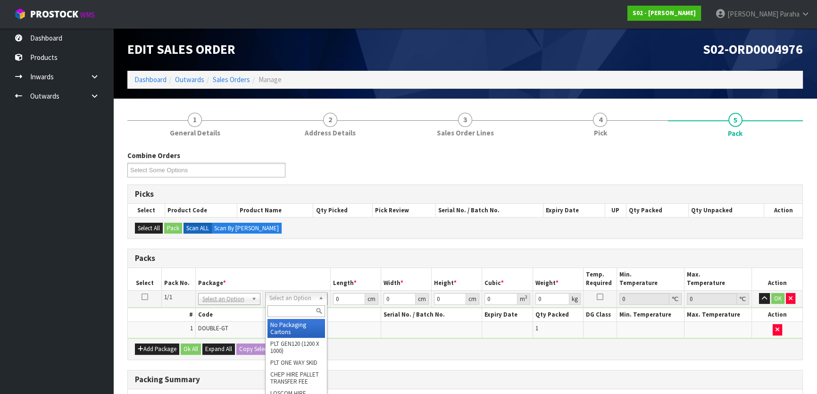
click at [280, 314] on input "text" at bounding box center [296, 311] width 58 height 12
type input "CTN5"
type input "43"
type input "33"
type input "25.5"
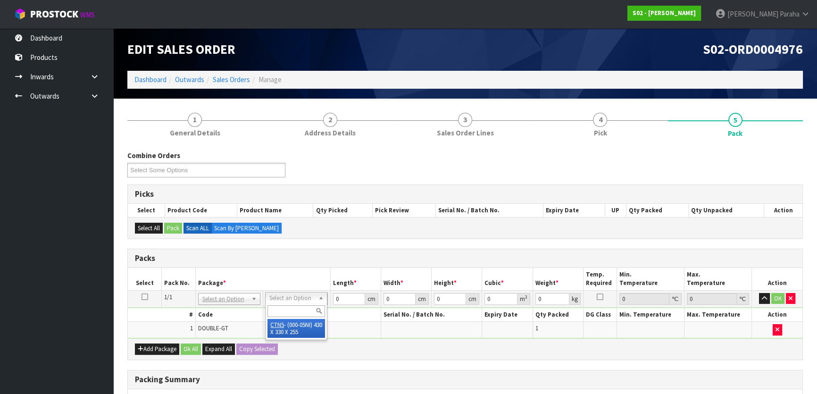
type input "0.036185"
type input "1.82"
drag, startPoint x: 340, startPoint y: 295, endPoint x: 290, endPoint y: 293, distance: 49.5
click at [292, 293] on tr "1/1 NONE 007-001 007-002 007-004 007-009 007-013 007-014 007-015 007-017 007-01…" at bounding box center [465, 298] width 674 height 17
type input "4"
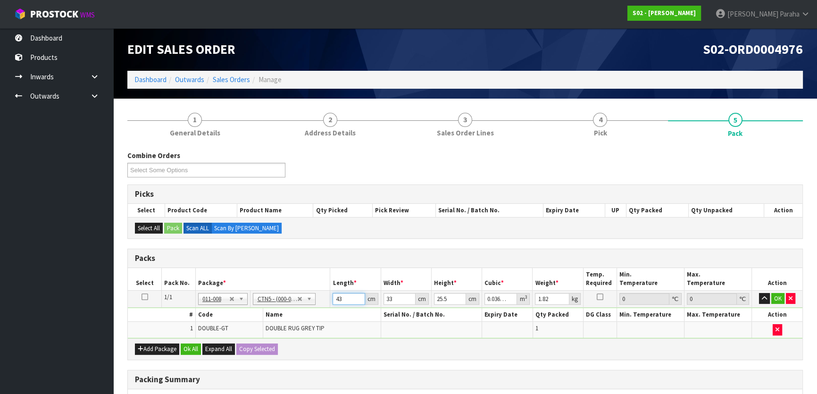
type input "0.003366"
type input "44"
type input "0.037026"
type input "44"
type input "3"
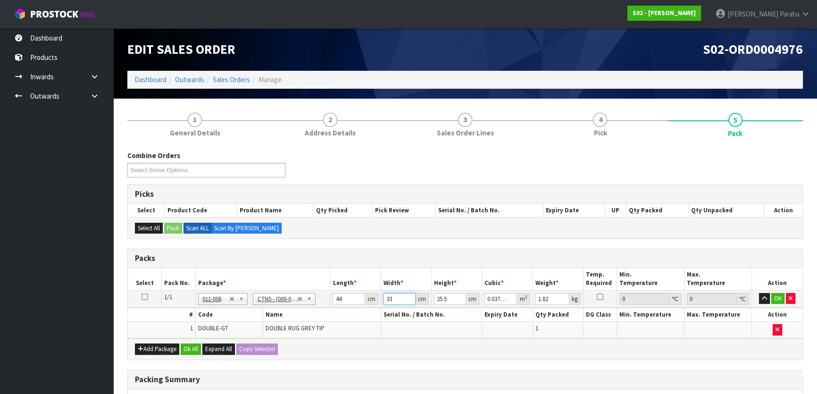
type input "0.003366"
type input "35"
type input "0.03927"
type input "35"
type input "2"
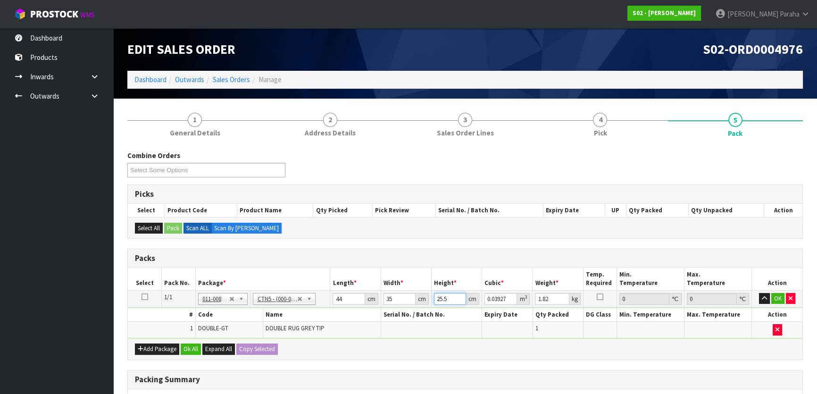
type input "0.00308"
type input "28"
type input "0.04312"
type input "28"
type input "3"
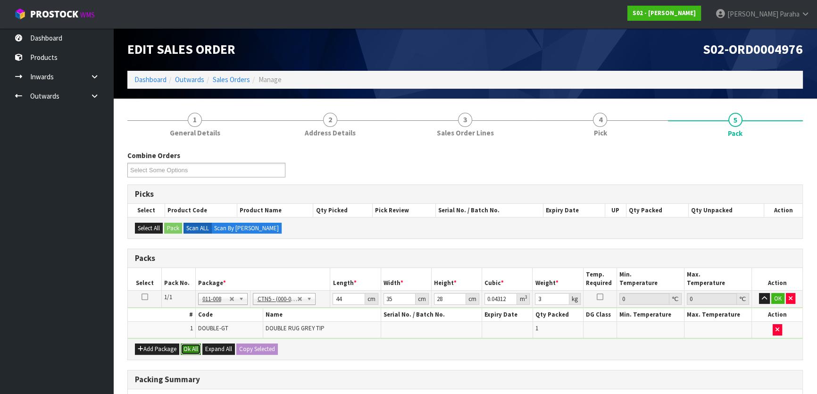
click at [182, 350] on button "Ok All" at bounding box center [191, 348] width 20 height 11
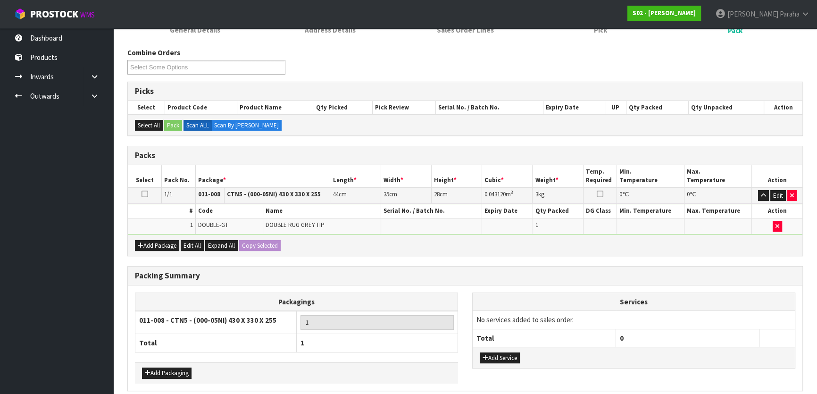
scroll to position [141, 0]
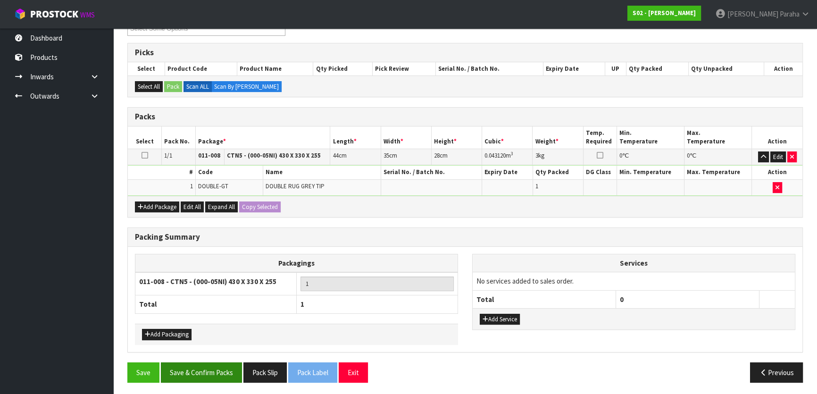
drag, startPoint x: 218, startPoint y: 358, endPoint x: 216, endPoint y: 365, distance: 6.9
click at [218, 362] on div "Combine Orders S02-ORD0004976 Select Some Options Picks Select Product Code Pro…" at bounding box center [464, 199] width 675 height 381
click at [216, 365] on button "Save & Confirm Packs" at bounding box center [201, 372] width 81 height 20
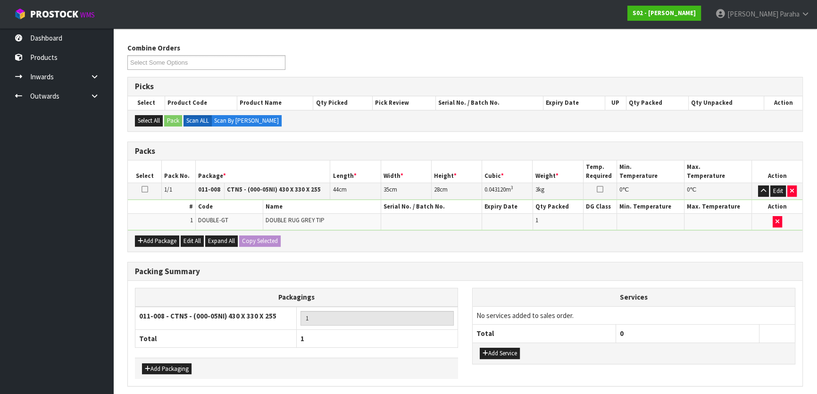
scroll to position [0, 0]
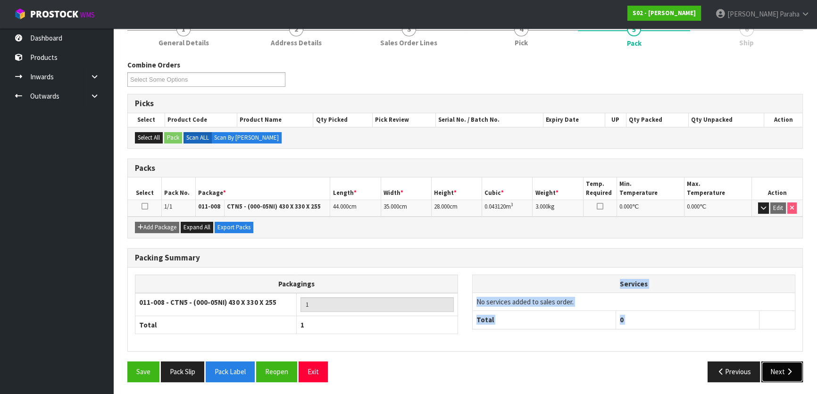
click at [778, 377] on button "Next" at bounding box center [781, 371] width 41 height 20
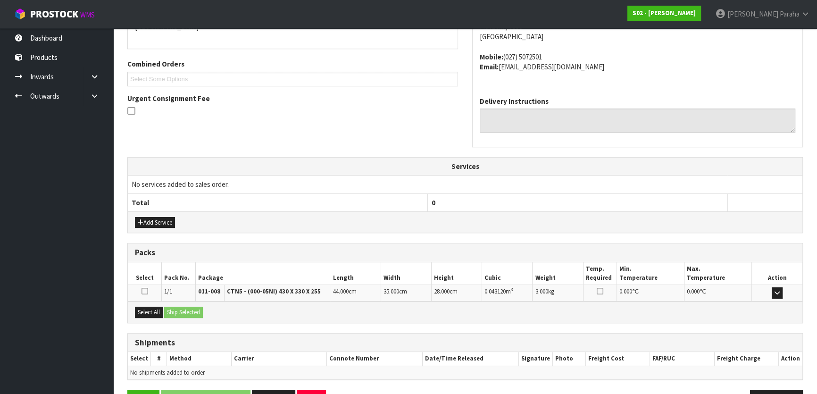
scroll to position [248, 0]
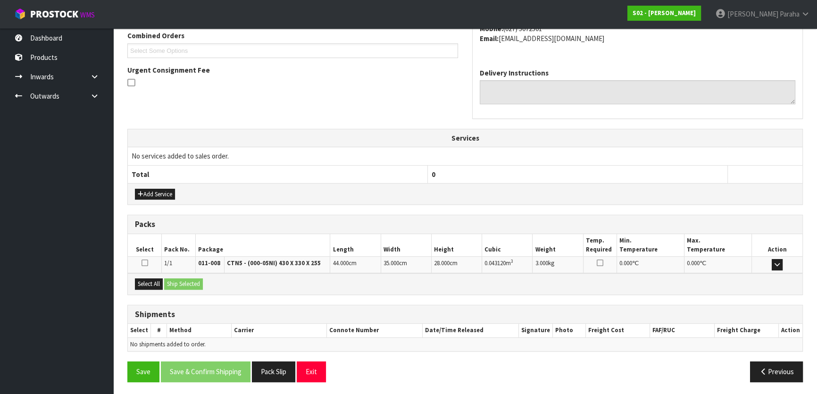
click at [157, 288] on div "Select All Ship Selected" at bounding box center [465, 283] width 674 height 21
click at [136, 283] on button "Select All" at bounding box center [149, 283] width 28 height 11
click at [192, 283] on button "Ship Selected" at bounding box center [183, 283] width 39 height 11
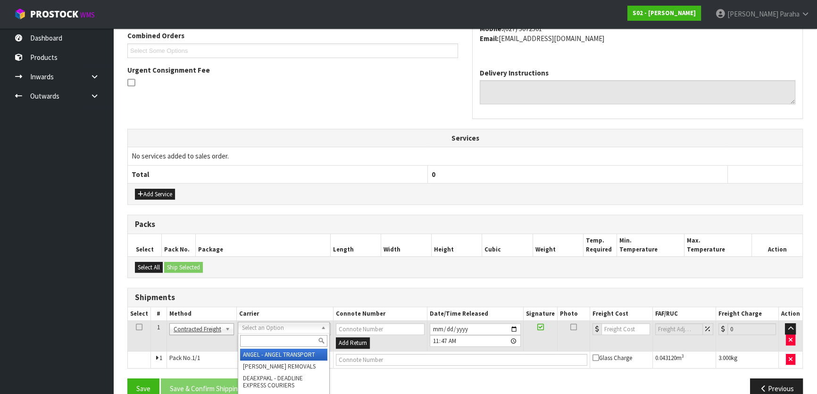
click at [245, 339] on input "text" at bounding box center [283, 341] width 87 height 12
type input "NZP"
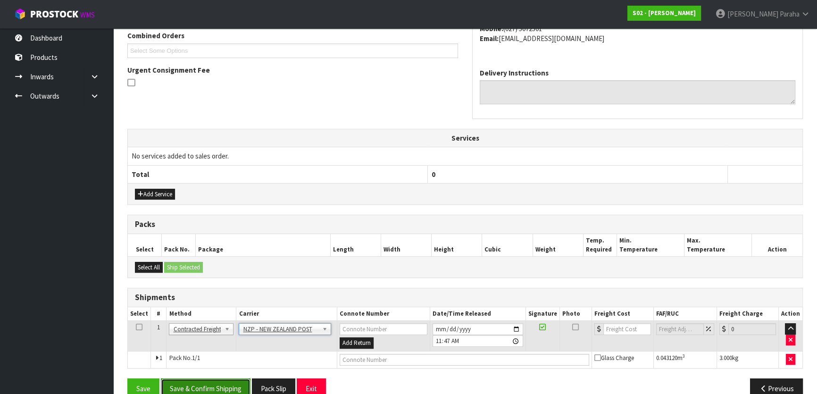
click at [216, 387] on button "Save & Confirm Shipping" at bounding box center [206, 388] width 90 height 20
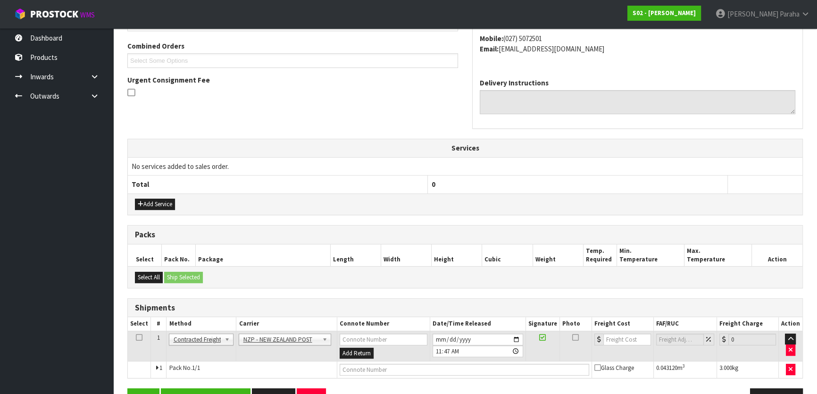
scroll to position [0, 0]
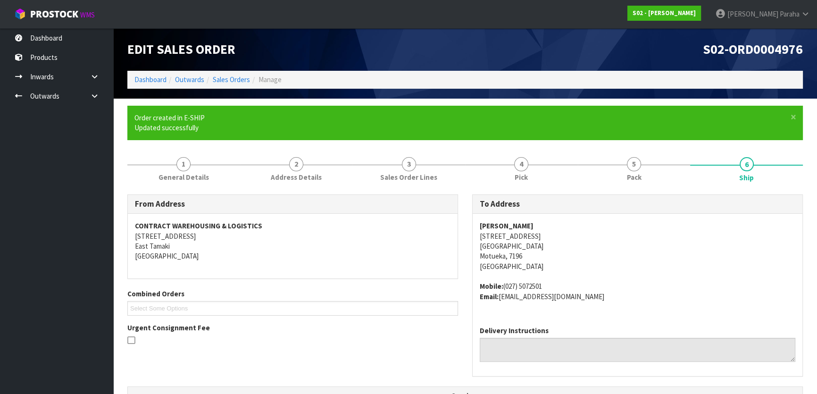
drag, startPoint x: 571, startPoint y: 237, endPoint x: 554, endPoint y: 237, distance: 17.9
click at [554, 237] on address "[PERSON_NAME] [STREET_ADDRESS]" at bounding box center [637, 246] width 315 height 50
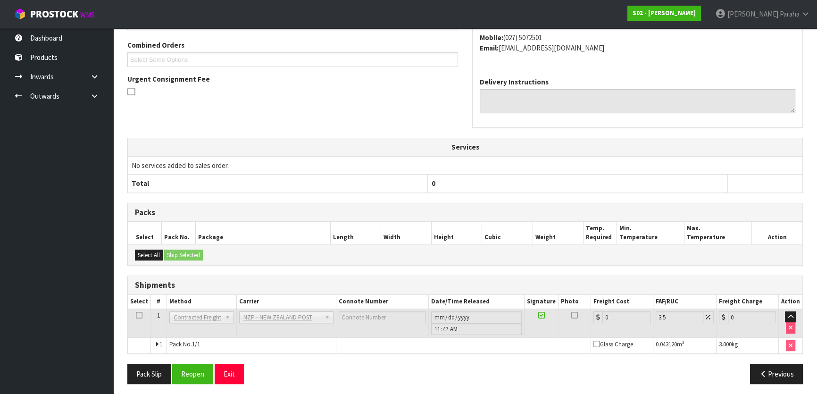
scroll to position [251, 0]
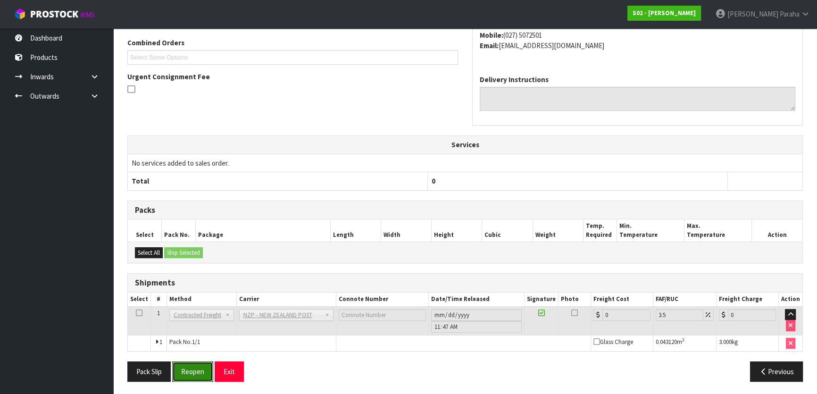
drag, startPoint x: 190, startPoint y: 367, endPoint x: 78, endPoint y: 307, distance: 126.8
click at [190, 367] on button "Reopen" at bounding box center [192, 371] width 41 height 20
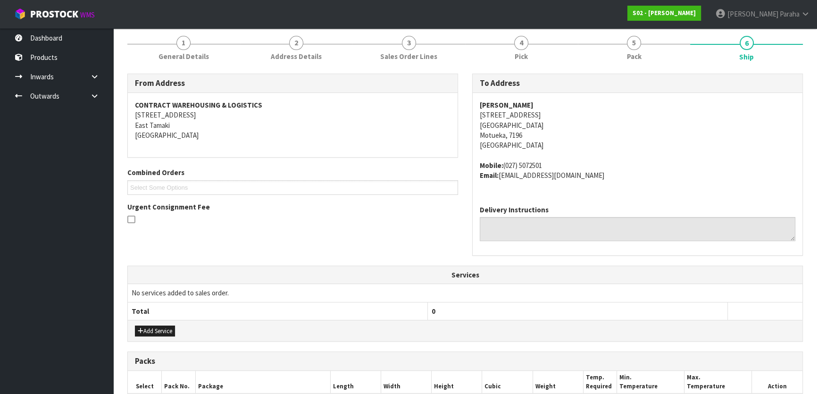
scroll to position [264, 0]
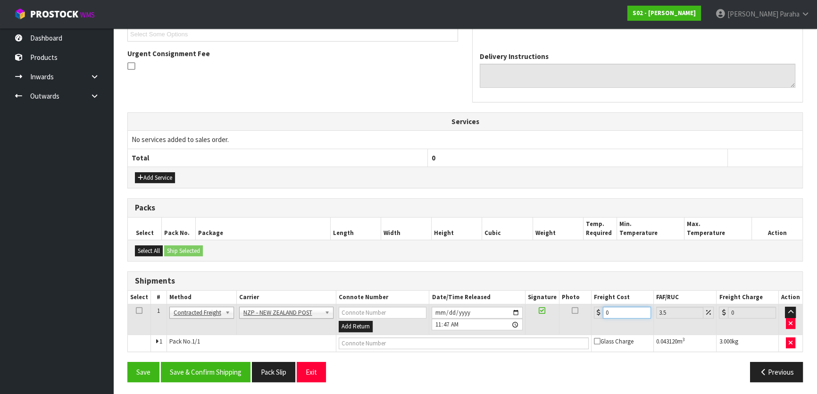
drag, startPoint x: 615, startPoint y: 312, endPoint x: 545, endPoint y: 316, distance: 70.4
click at [548, 314] on tr "1 Client Local Pickup Customer Local Pickup Company Freight Contracted Freight …" at bounding box center [465, 319] width 674 height 31
type input "1"
type input "1.03"
type input "16"
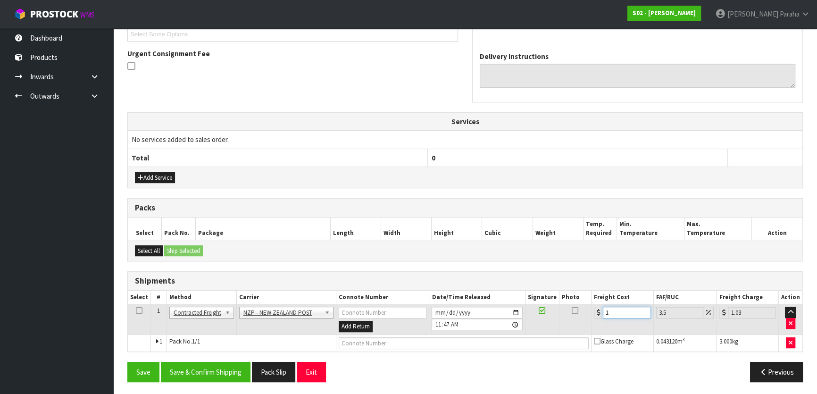
type input "16.56"
type input "16.2"
type input "16.77"
type input "16.20"
click at [193, 365] on button "Save & Confirm Shipping" at bounding box center [206, 372] width 90 height 20
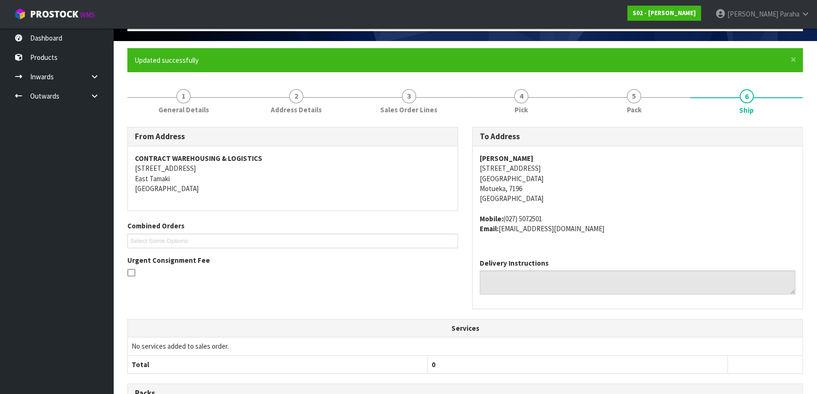
scroll to position [0, 0]
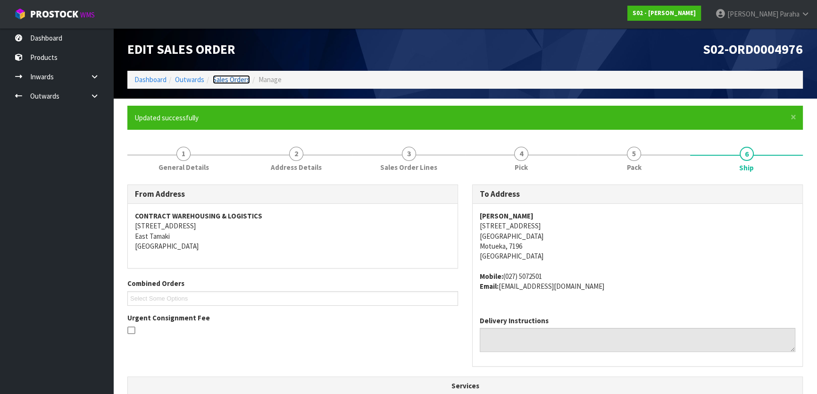
click at [226, 80] on link "Sales Orders" at bounding box center [231, 79] width 37 height 9
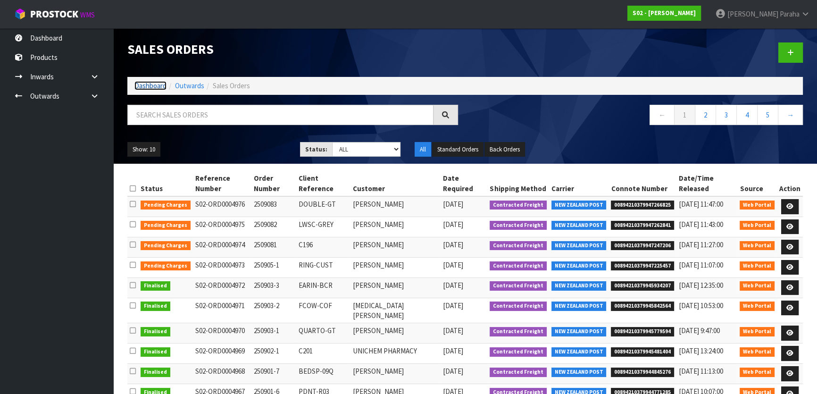
click at [145, 85] on link "Dashboard" at bounding box center [150, 85] width 32 height 9
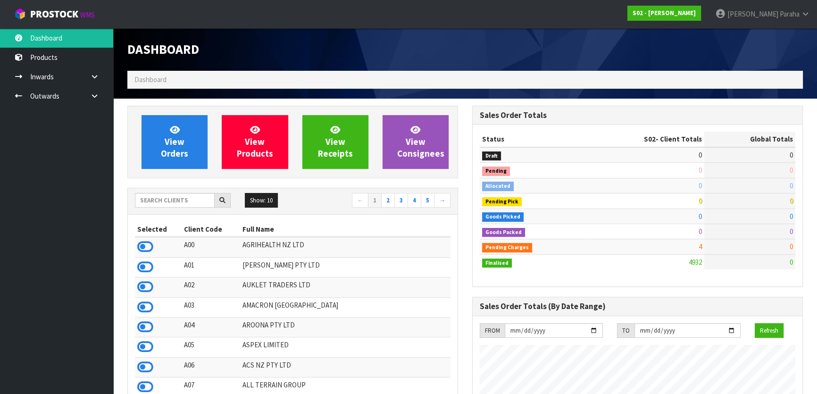
scroll to position [667, 344]
click at [172, 198] on input "text" at bounding box center [175, 200] width 80 height 15
type input "F06"
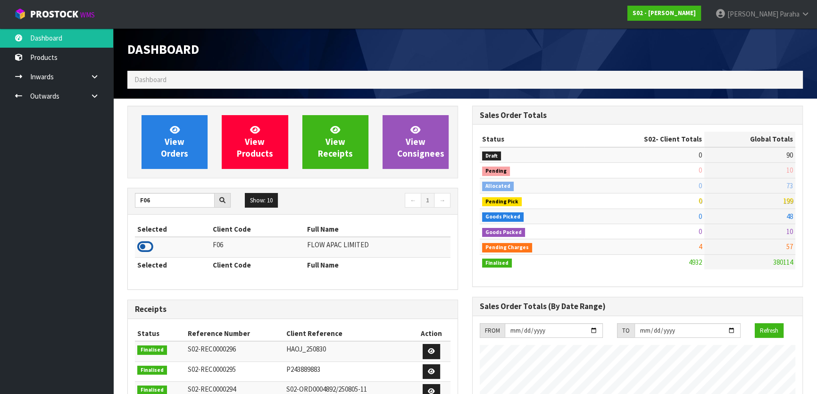
click at [141, 249] on icon at bounding box center [145, 247] width 16 height 14
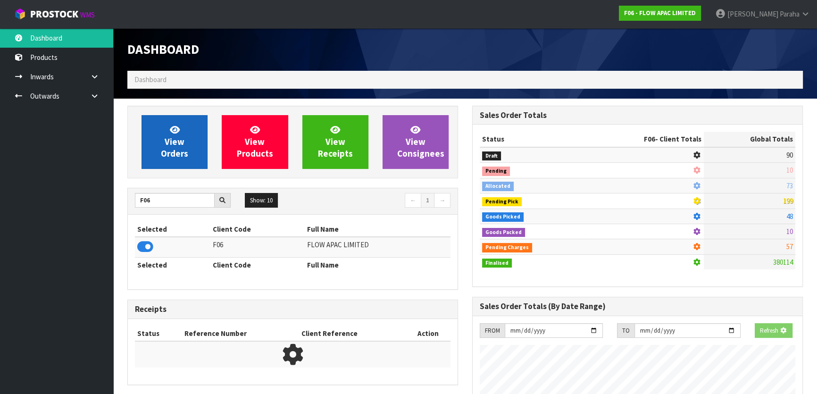
scroll to position [713, 344]
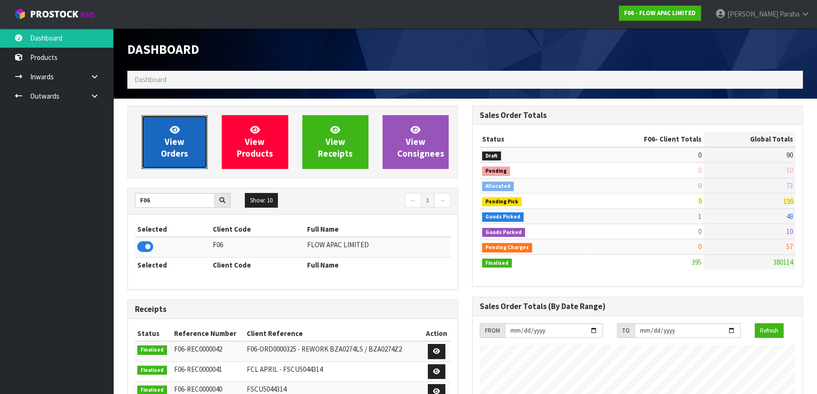
click at [170, 151] on span "View Orders" at bounding box center [174, 141] width 27 height 35
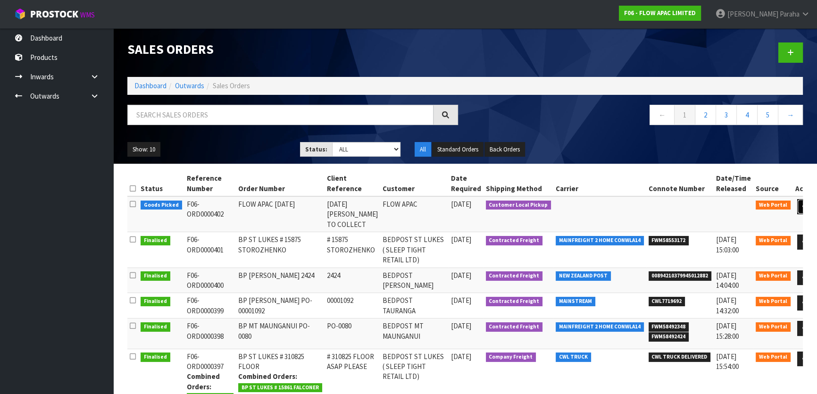
click at [797, 206] on link at bounding box center [805, 206] width 17 height 15
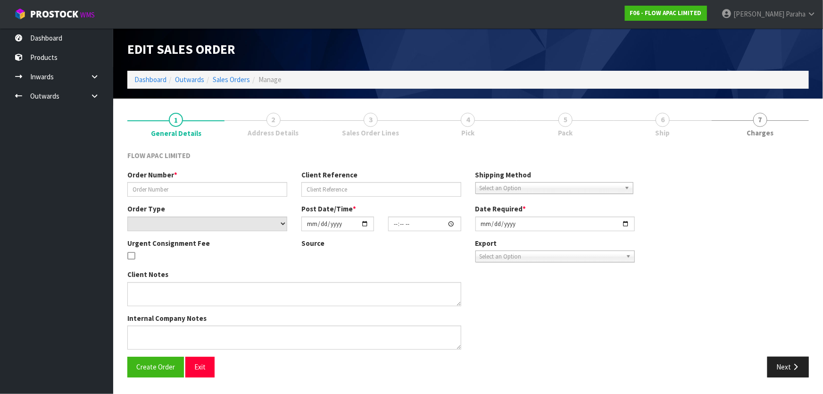
type input "FLOW APAC [DATE]"
type input "[DATE] [PERSON_NAME] TO COLLECT"
select select "number:0"
type input "[DATE]"
type input "05:53:00.000"
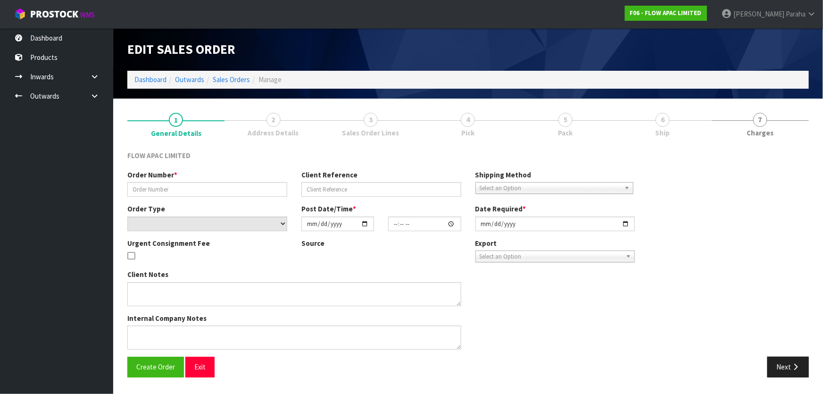
type input "[DATE]"
type textarea "REMOVED CODE BZS1946LS NOT REQUIRED"
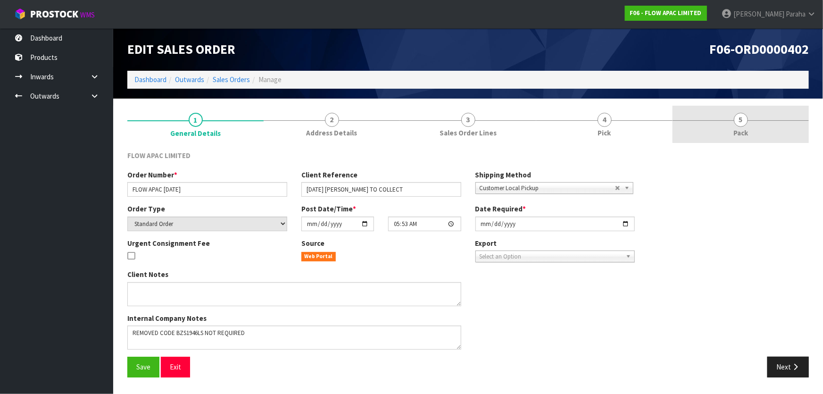
drag, startPoint x: 698, startPoint y: 127, endPoint x: 617, endPoint y: 142, distance: 82.0
click at [698, 127] on link "5 Pack" at bounding box center [740, 124] width 136 height 37
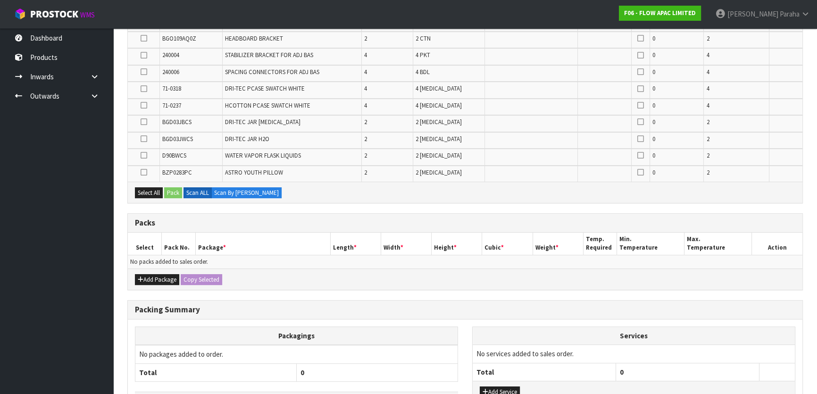
scroll to position [287, 0]
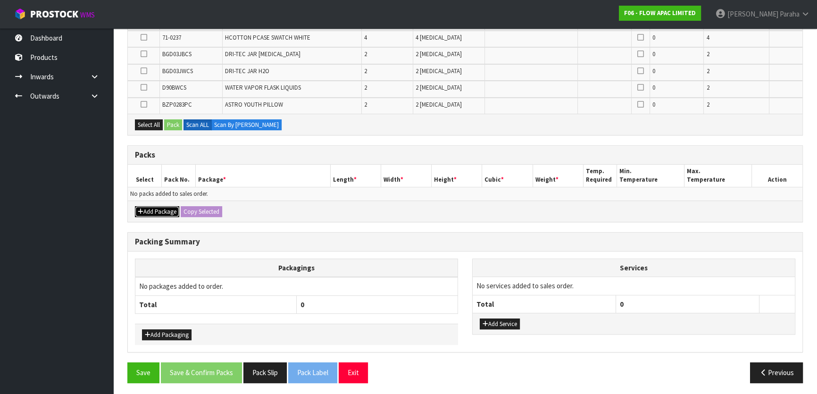
click at [158, 206] on button "Add Package" at bounding box center [157, 211] width 44 height 11
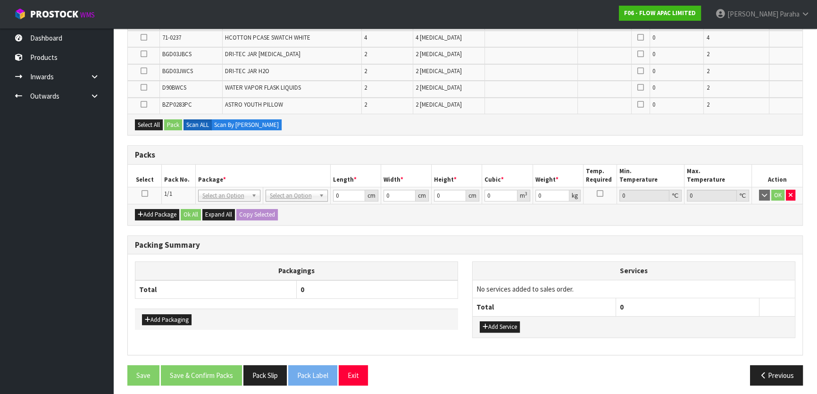
click at [145, 193] on icon at bounding box center [144, 193] width 7 height 0
click at [137, 128] on div "Select All Pack Scan ALL Scan By [PERSON_NAME]" at bounding box center [465, 124] width 674 height 21
drag, startPoint x: 141, startPoint y: 125, endPoint x: 151, endPoint y: 122, distance: 9.8
click at [145, 124] on button "Select All" at bounding box center [149, 124] width 28 height 11
click at [168, 120] on button "Pack" at bounding box center [173, 124] width 18 height 11
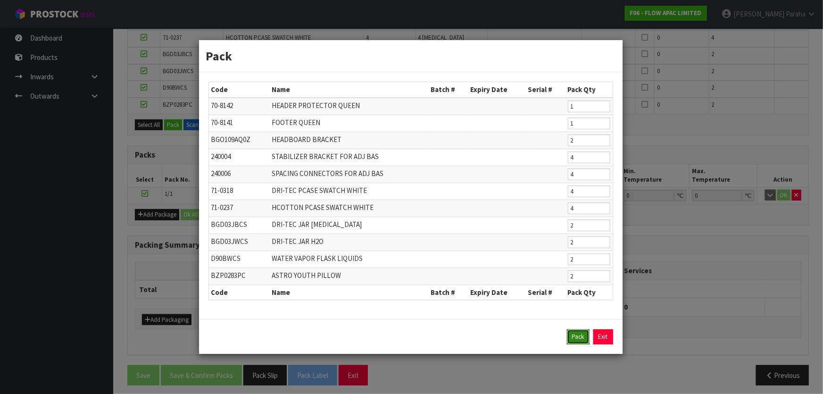
click at [572, 332] on button "Pack" at bounding box center [578, 336] width 23 height 15
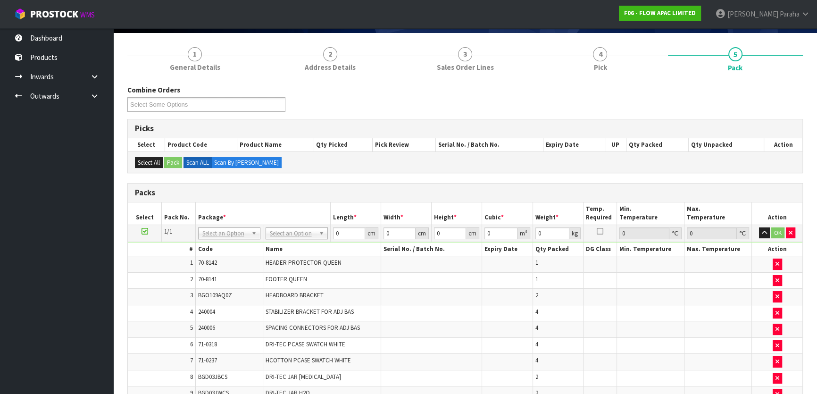
scroll to position [0, 0]
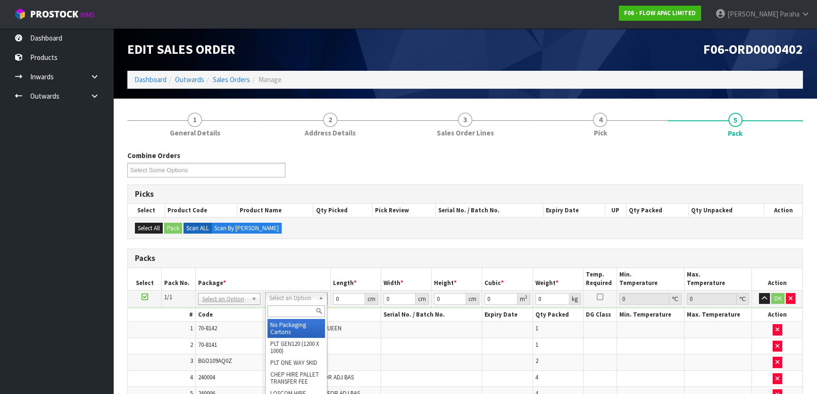
click at [281, 305] on input "text" at bounding box center [296, 311] width 58 height 12
type input "T"
type input "RET"
type input "20.51"
drag, startPoint x: 349, startPoint y: 302, endPoint x: 323, endPoint y: 302, distance: 26.4
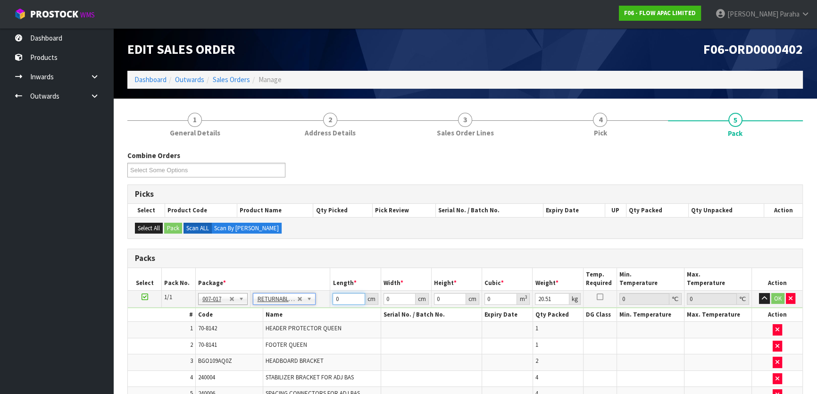
click at [323, 302] on tr "1/1 NONE 007-001 007-002 007-004 007-009 007-013 007-014 007-015 007-017 007-01…" at bounding box center [465, 298] width 674 height 17
type input "120"
type input "100"
type input "3"
type input "0.036"
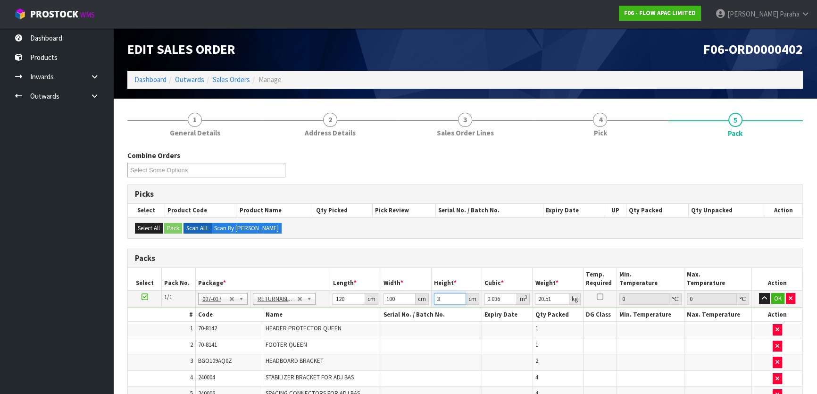
type input "35"
type input "0.42"
type input "35"
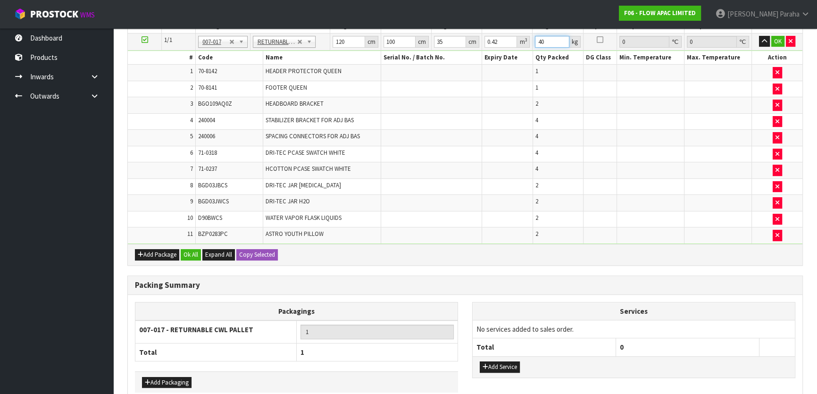
type input "40"
click at [184, 257] on div "Add Package Ok All Expand All Copy Selected" at bounding box center [465, 254] width 674 height 21
click at [186, 255] on button "Ok All" at bounding box center [191, 254] width 20 height 11
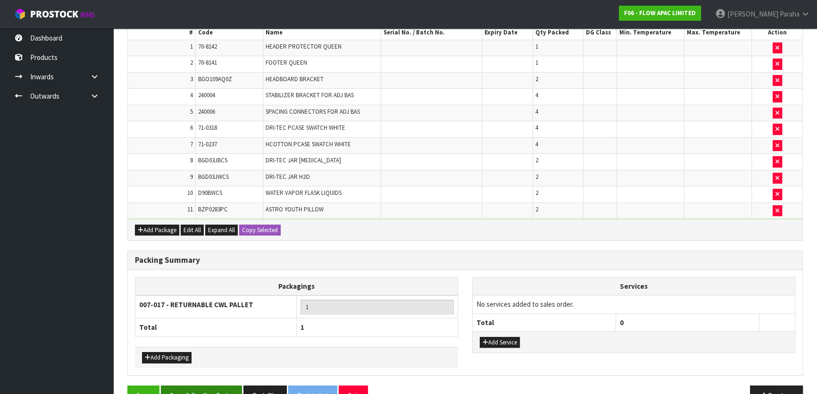
scroll to position [303, 0]
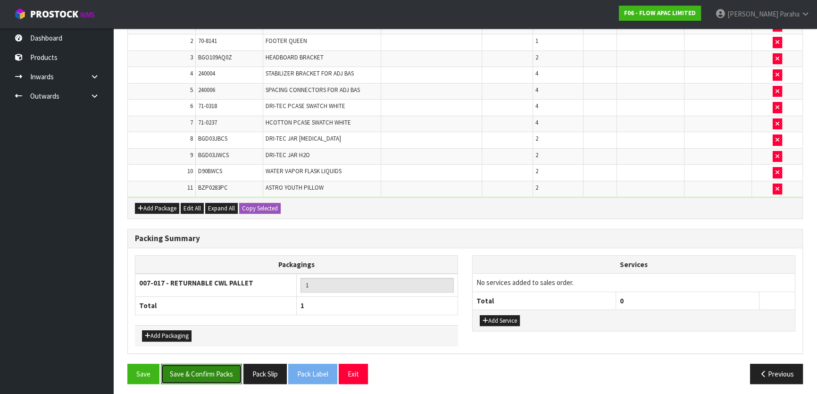
click at [174, 372] on button "Save & Confirm Packs" at bounding box center [201, 374] width 81 height 20
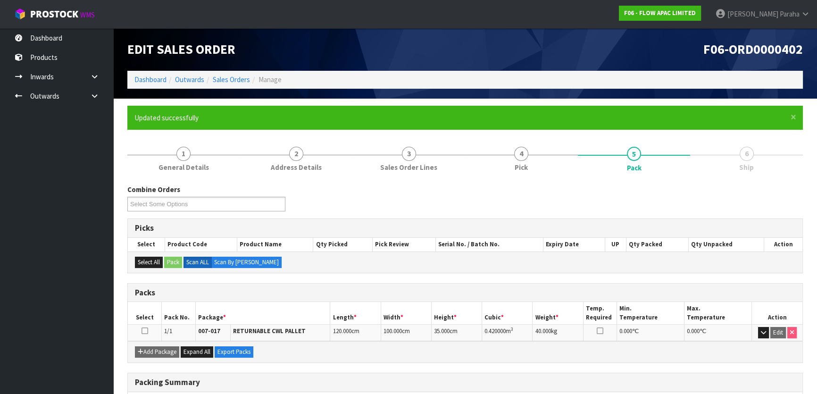
scroll to position [124, 0]
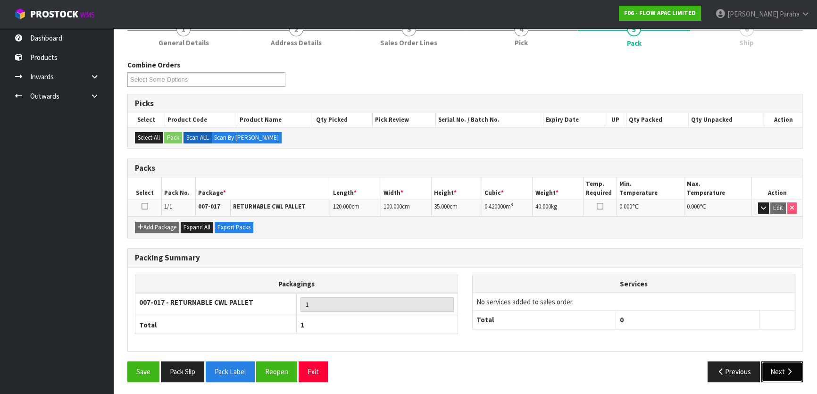
click at [773, 367] on button "Next" at bounding box center [781, 371] width 41 height 20
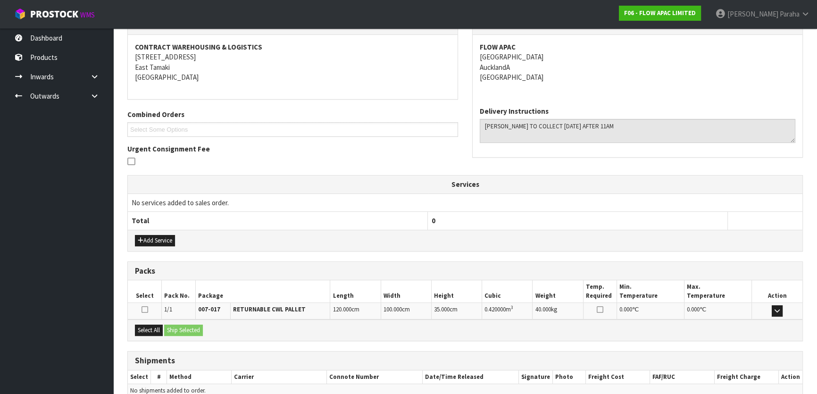
scroll to position [215, 0]
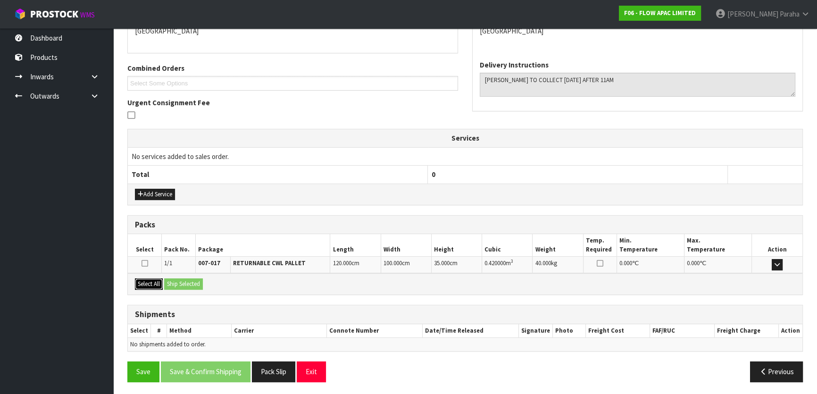
click at [152, 283] on button "Select All" at bounding box center [149, 283] width 28 height 11
click at [180, 285] on button "Ship Selected" at bounding box center [183, 283] width 39 height 11
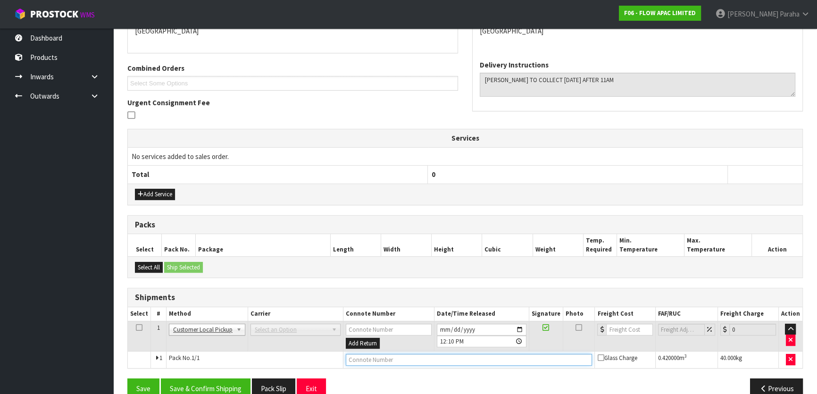
click at [384, 363] on input "text" at bounding box center [469, 360] width 247 height 12
type input "CUSTOMER COLLECTED"
click at [191, 387] on button "Save & Confirm Shipping" at bounding box center [206, 388] width 90 height 20
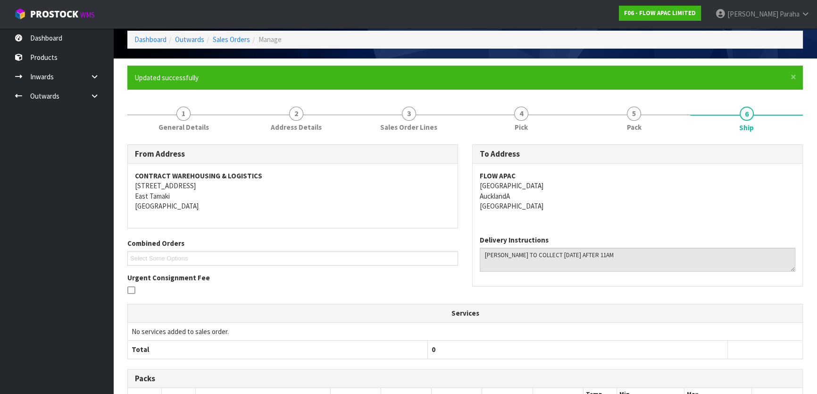
scroll to position [0, 0]
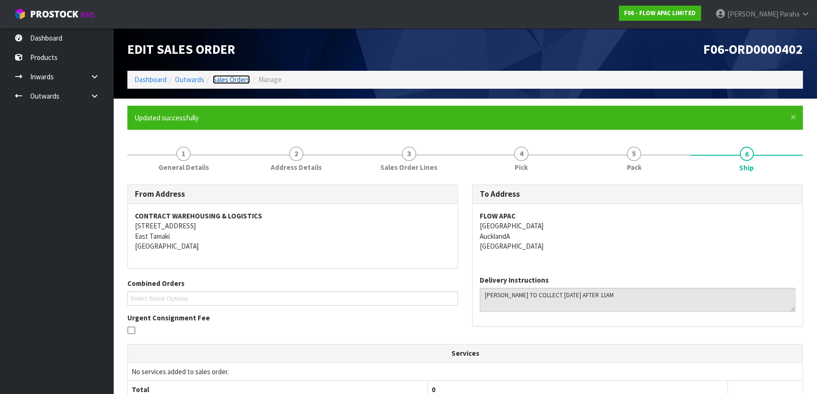
click at [235, 78] on link "Sales Orders" at bounding box center [231, 79] width 37 height 9
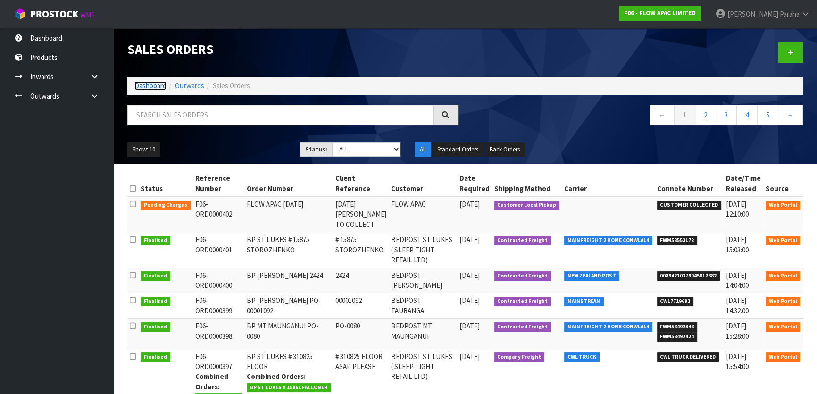
click at [144, 82] on link "Dashboard" at bounding box center [150, 85] width 32 height 9
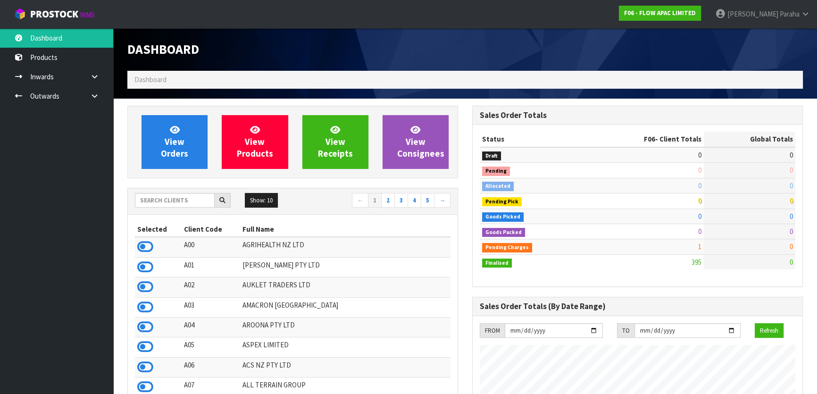
scroll to position [713, 344]
click at [160, 206] on input "text" at bounding box center [175, 200] width 80 height 15
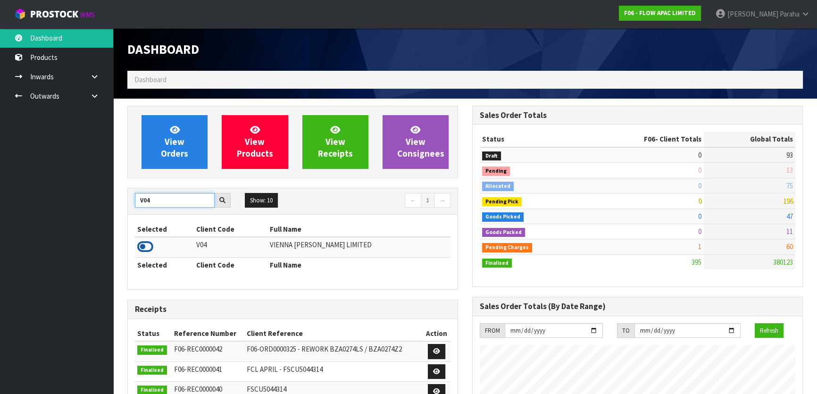
type input "V04"
click at [145, 250] on icon at bounding box center [145, 247] width 16 height 14
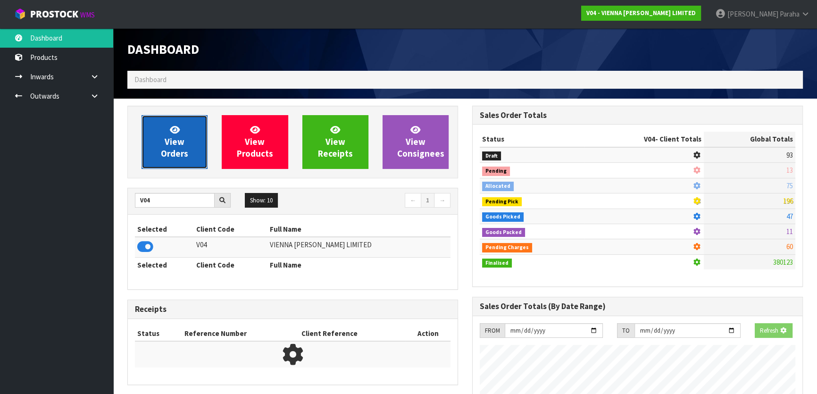
scroll to position [794, 344]
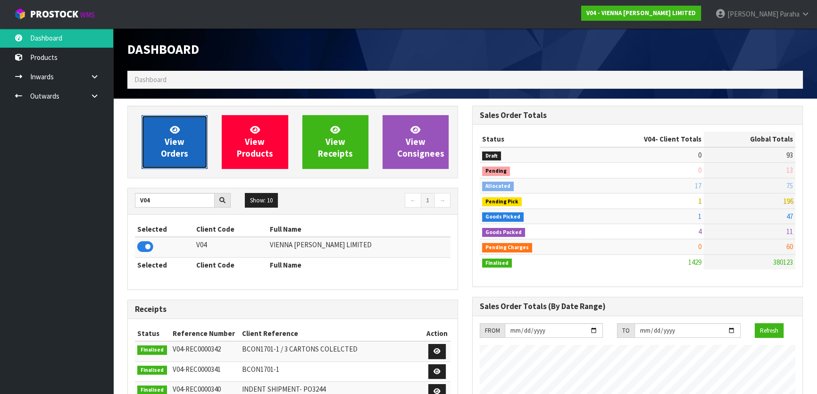
click at [163, 149] on span "View Orders" at bounding box center [174, 141] width 27 height 35
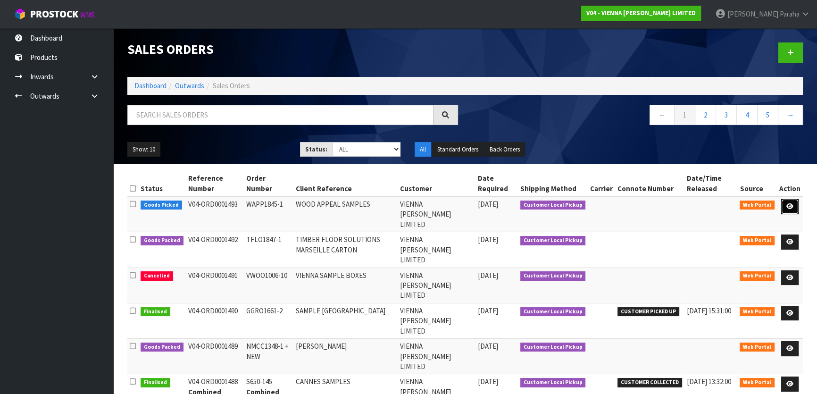
click at [795, 204] on link at bounding box center [789, 206] width 17 height 15
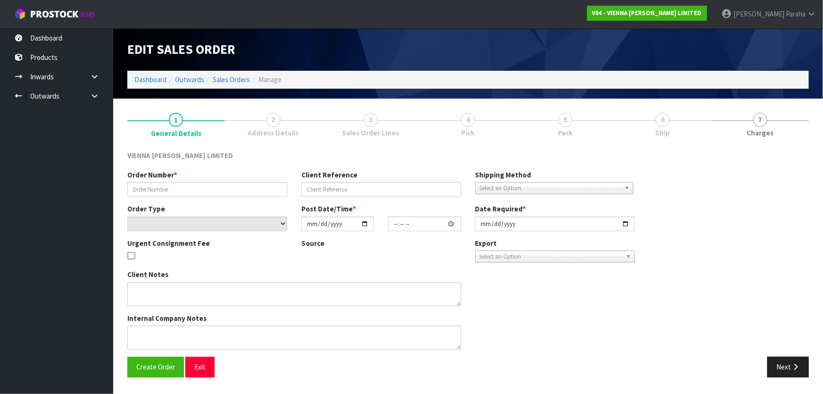
type input "WAPP1845-1"
type input "WOOD APPEAL SAMPLES"
select select "number:0"
type input "[DATE]"
type input "10:16:00.000"
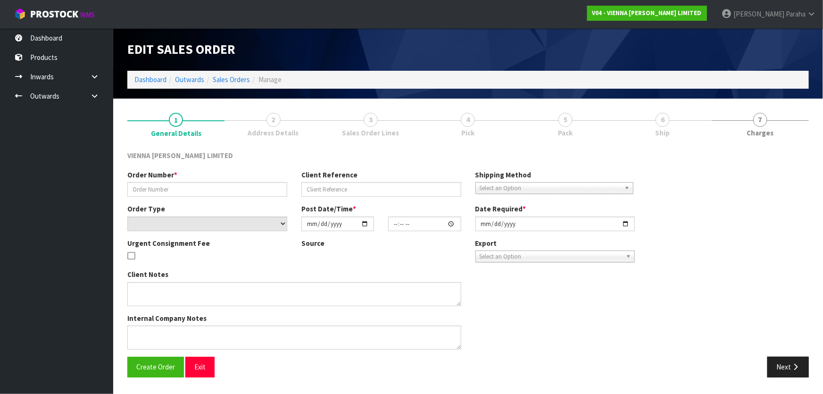
type input "[DATE]"
type textarea "WOOD APPEAL SAMPLES"
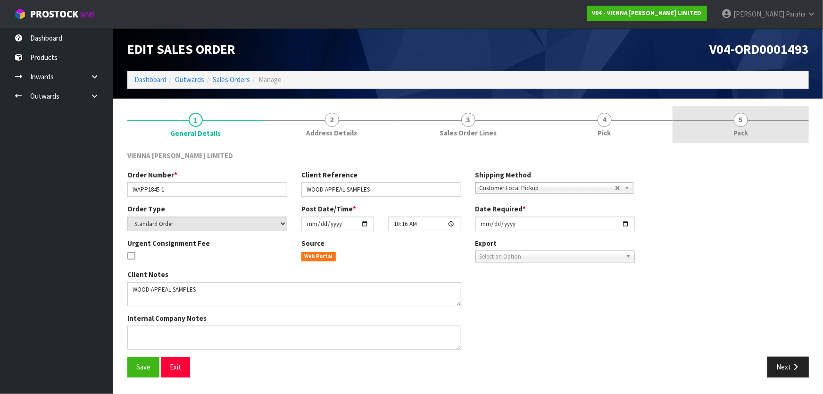
click at [720, 121] on link "5 Pack" at bounding box center [740, 124] width 136 height 37
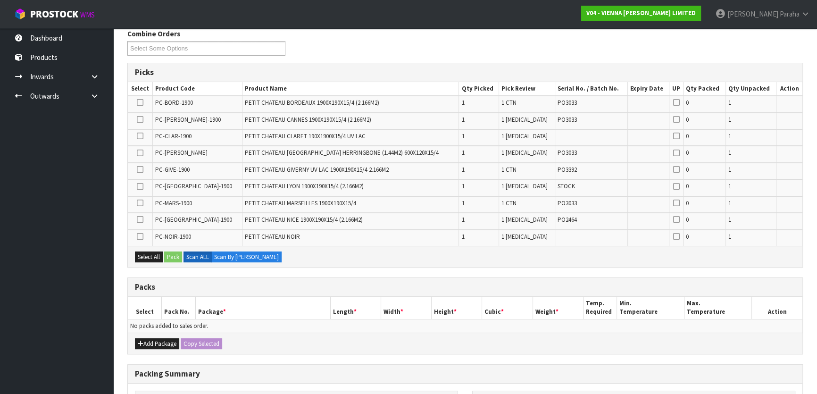
scroll to position [214, 0]
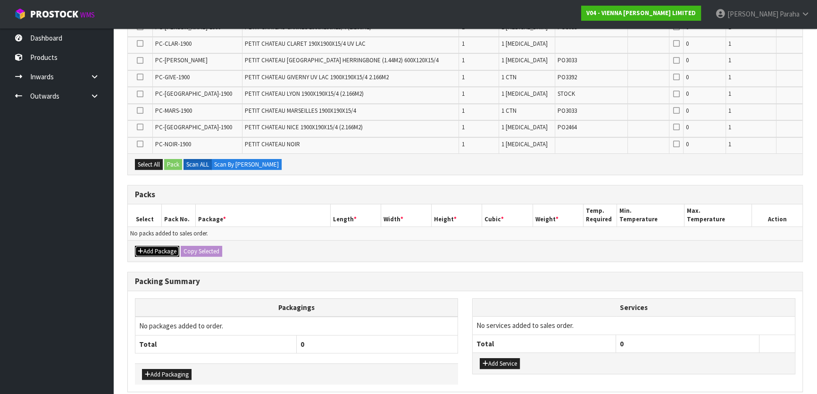
click at [162, 250] on button "Add Package" at bounding box center [157, 251] width 44 height 11
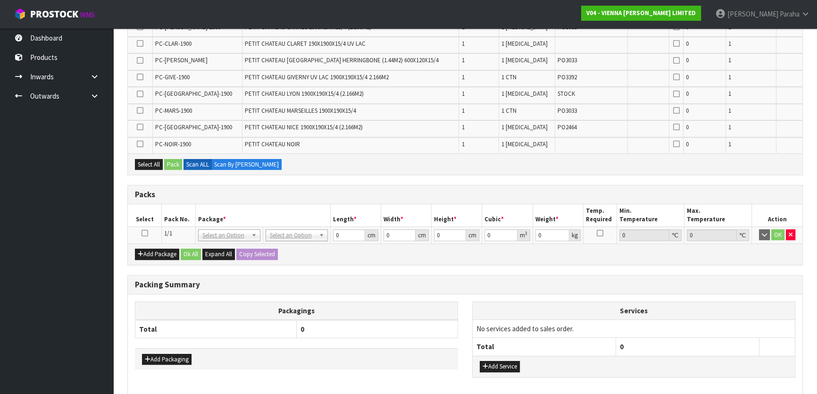
click at [145, 233] on icon at bounding box center [144, 233] width 7 height 0
click at [151, 160] on button "Select All" at bounding box center [149, 164] width 28 height 11
click at [168, 160] on button "Pack" at bounding box center [173, 164] width 18 height 11
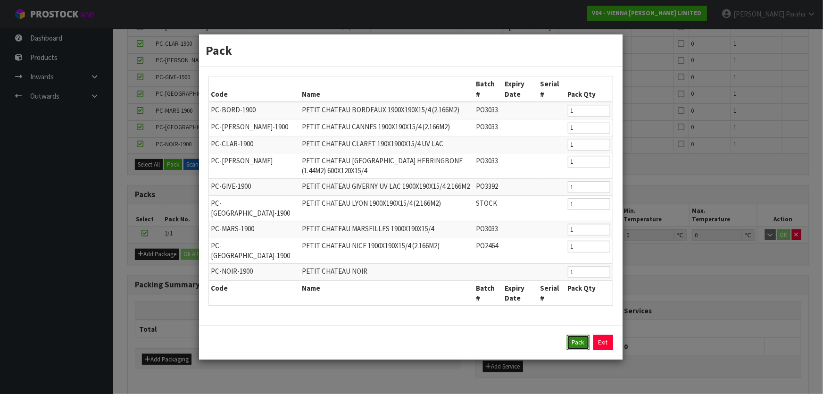
click at [579, 335] on button "Pack" at bounding box center [578, 342] width 23 height 15
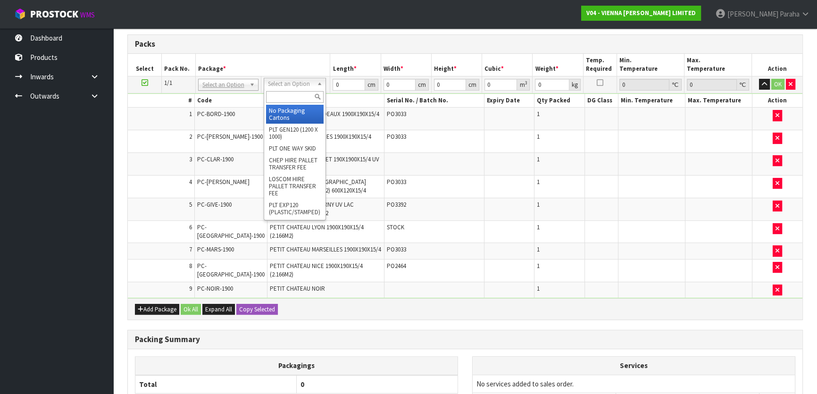
click at [280, 97] on input "text" at bounding box center [295, 97] width 58 height 12
type input "RET"
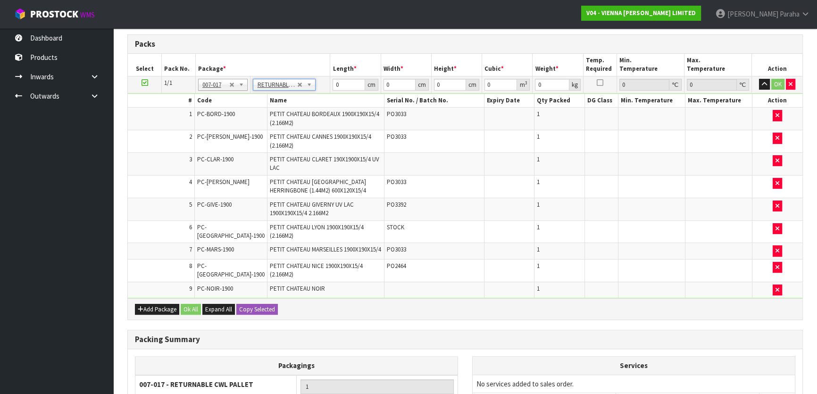
type input "191"
drag, startPoint x: 349, startPoint y: 83, endPoint x: 331, endPoint y: 80, distance: 18.7
click at [331, 80] on td "0 cm" at bounding box center [355, 84] width 50 height 17
type input "193"
type input "100"
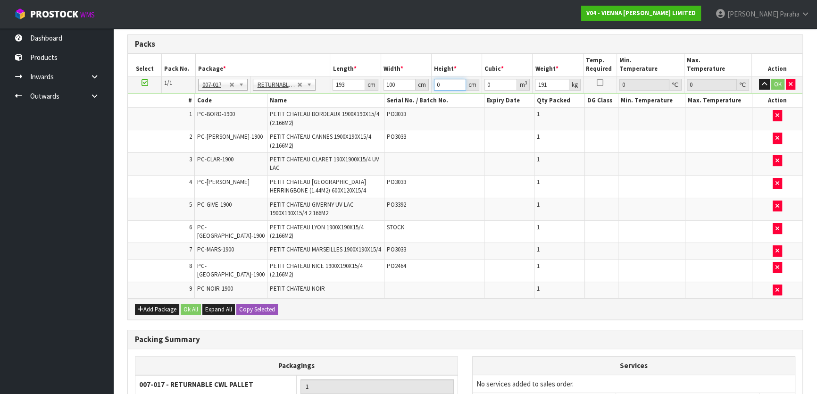
type input "5"
type input "0.0965"
type input "50"
type input "0.965"
type input "50"
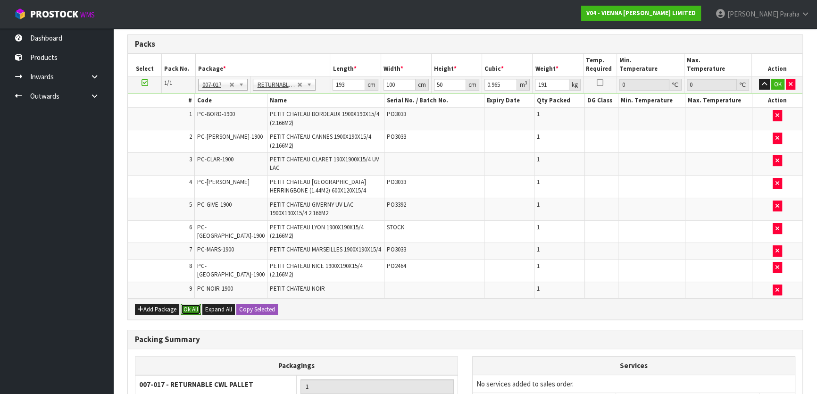
click at [189, 304] on button "Ok All" at bounding box center [191, 309] width 20 height 11
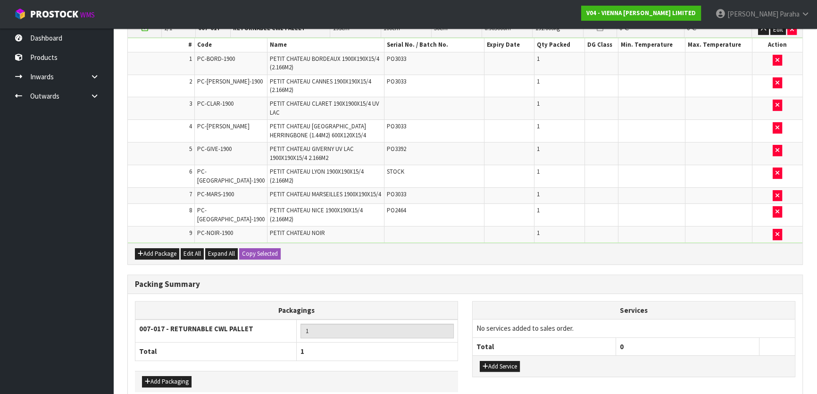
scroll to position [315, 0]
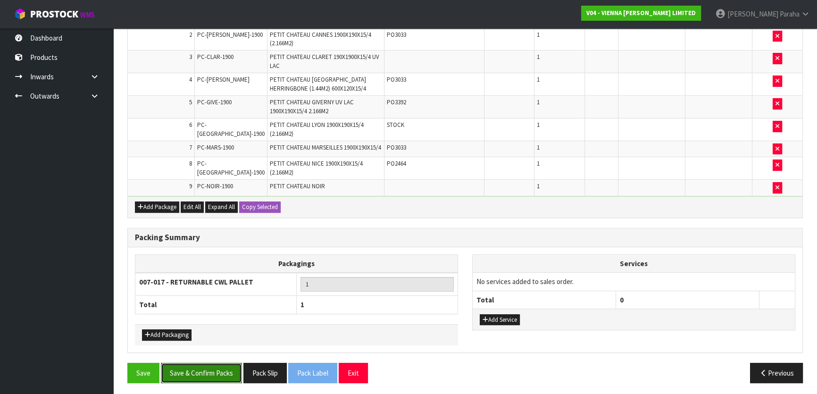
click at [207, 372] on button "Save & Confirm Packs" at bounding box center [201, 373] width 81 height 20
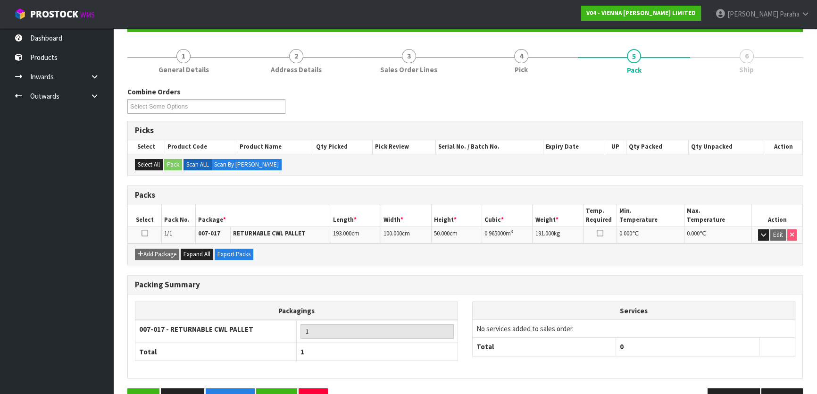
scroll to position [124, 0]
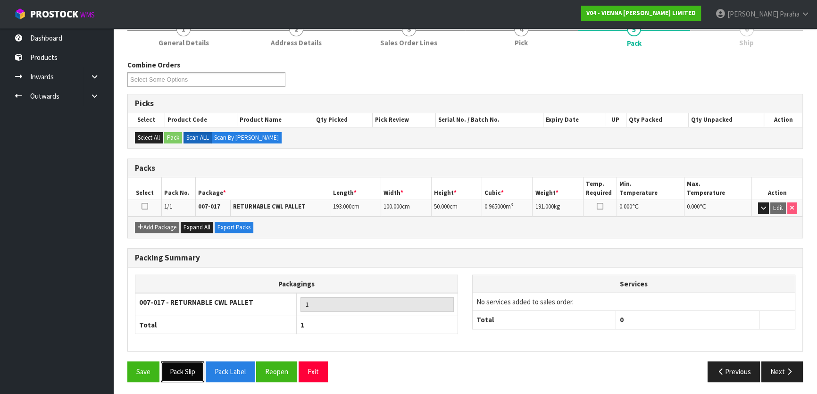
click at [189, 370] on button "Pack Slip" at bounding box center [182, 371] width 43 height 20
click at [749, 23] on link "[PERSON_NAME]" at bounding box center [762, 14] width 109 height 28
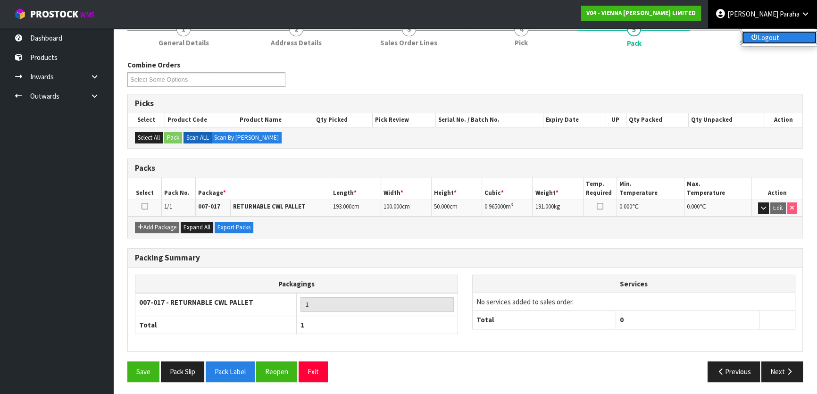
click at [771, 34] on link "Logout" at bounding box center [779, 37] width 74 height 13
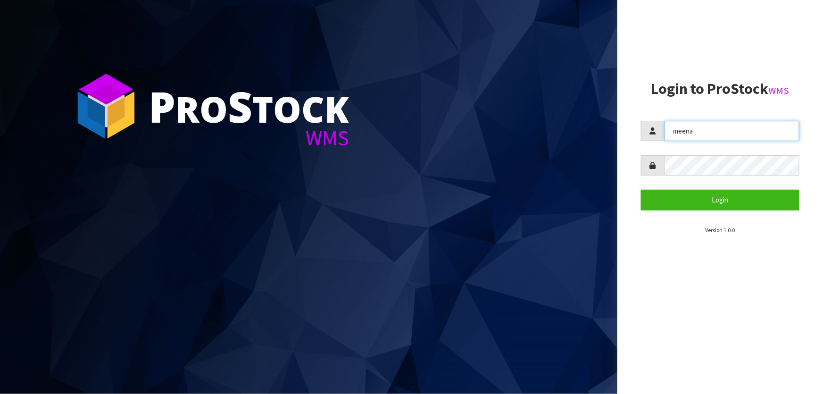
click at [738, 132] on input "meena" at bounding box center [731, 131] width 135 height 20
type input "Lalisha"
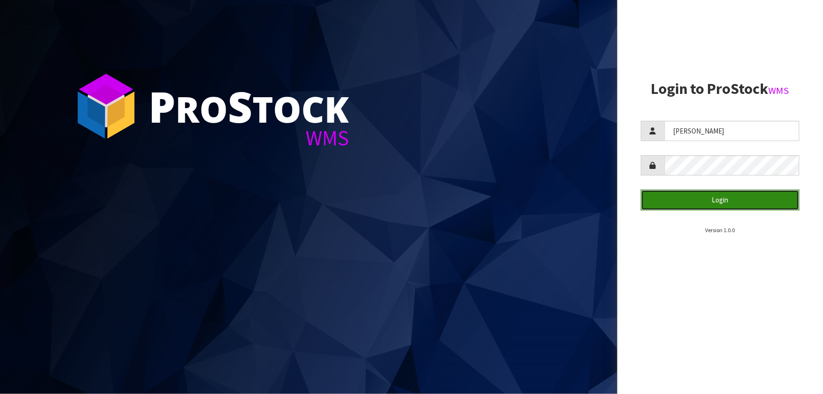
click at [723, 197] on button "Login" at bounding box center [720, 200] width 158 height 20
